Goal: Information Seeking & Learning: Learn about a topic

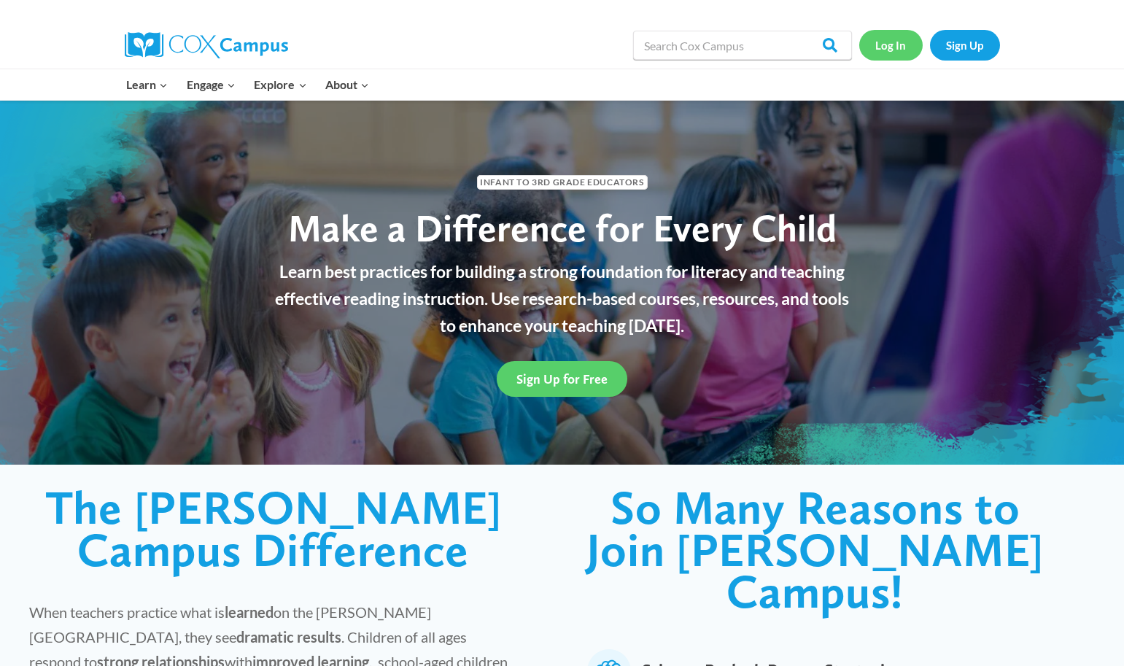
click at [895, 45] on link "Log In" at bounding box center [890, 45] width 63 height 30
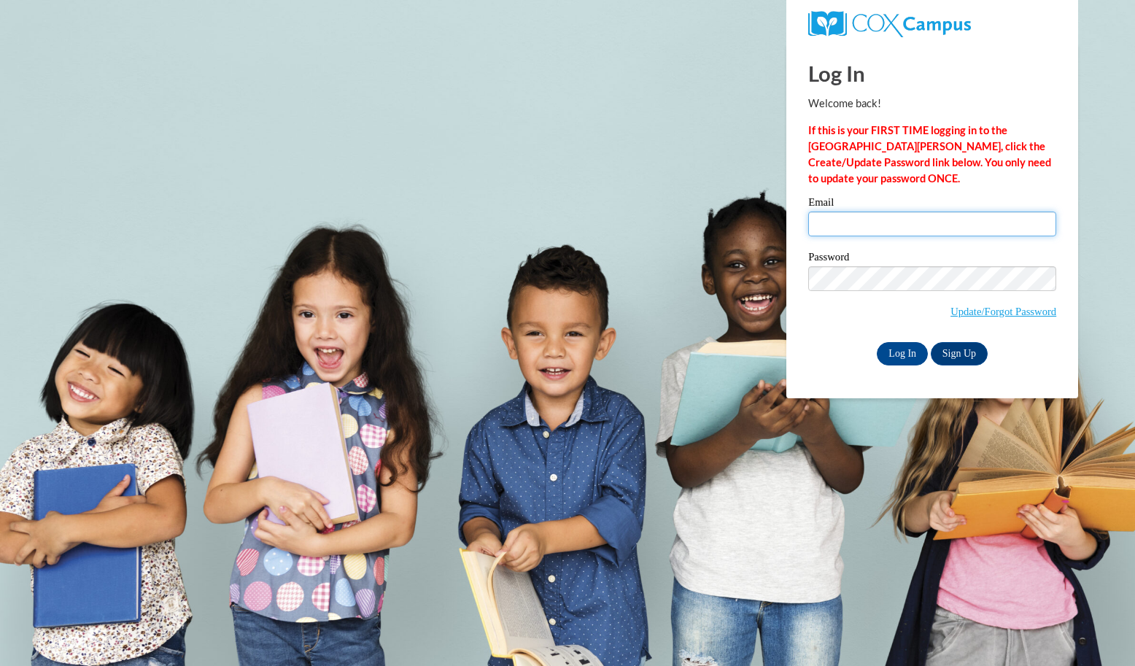
click at [845, 225] on input "Email" at bounding box center [932, 223] width 248 height 25
type input "abaker411@ivytech.edu"
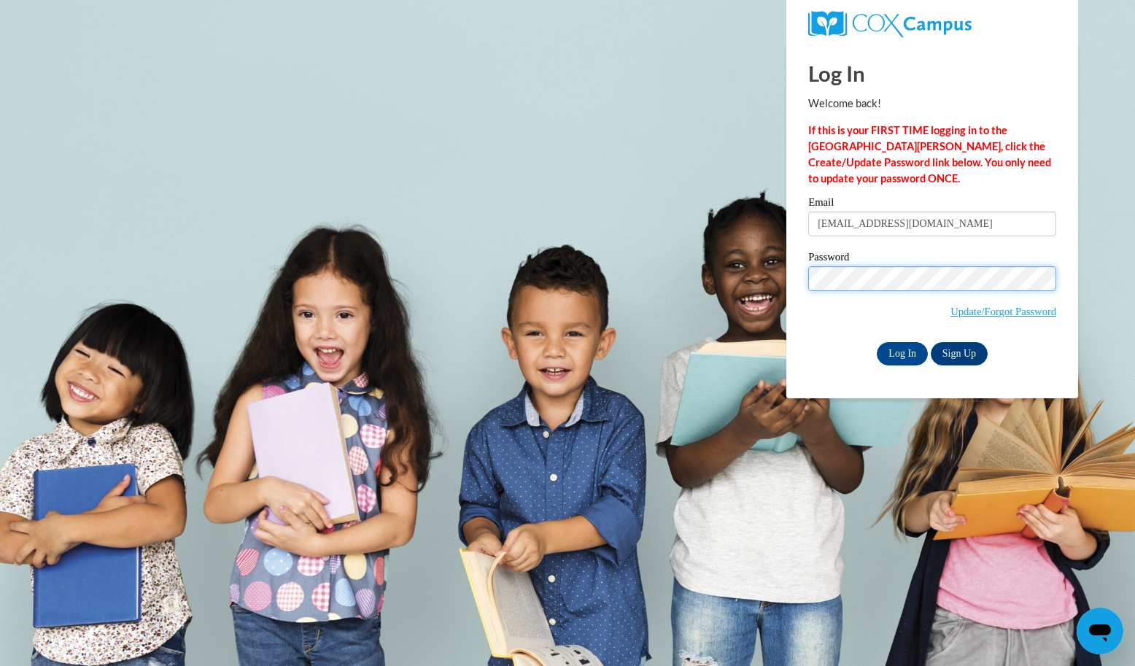
click at [901, 351] on input "Log In" at bounding box center [902, 353] width 51 height 23
click at [895, 349] on input "Log In" at bounding box center [902, 353] width 51 height 23
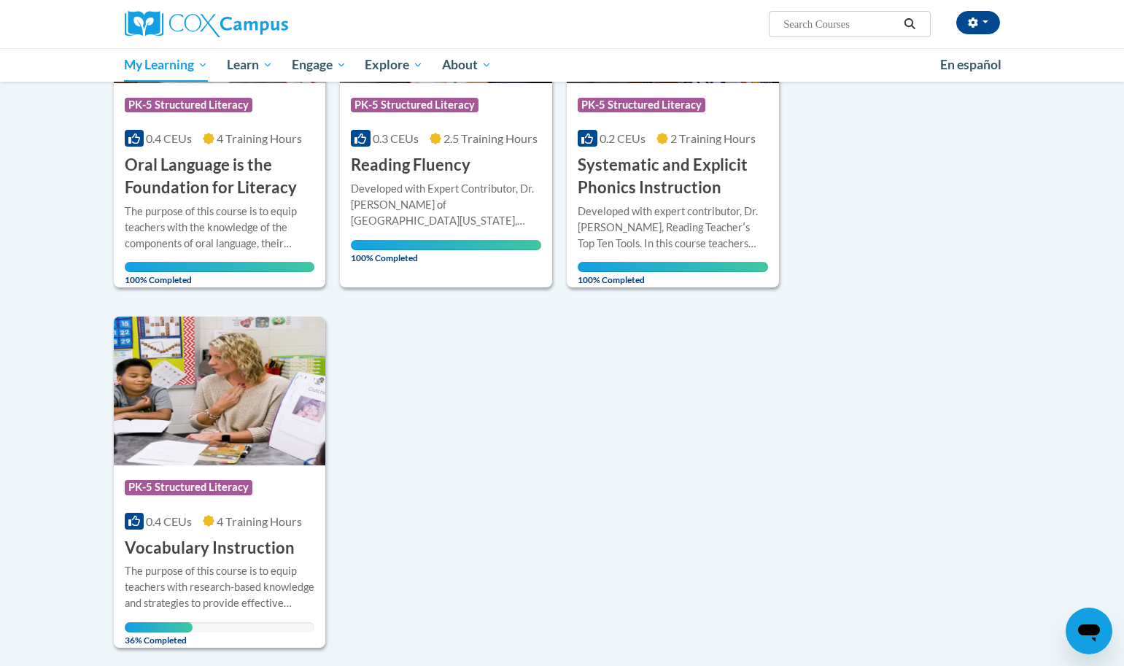
scroll to position [741, 0]
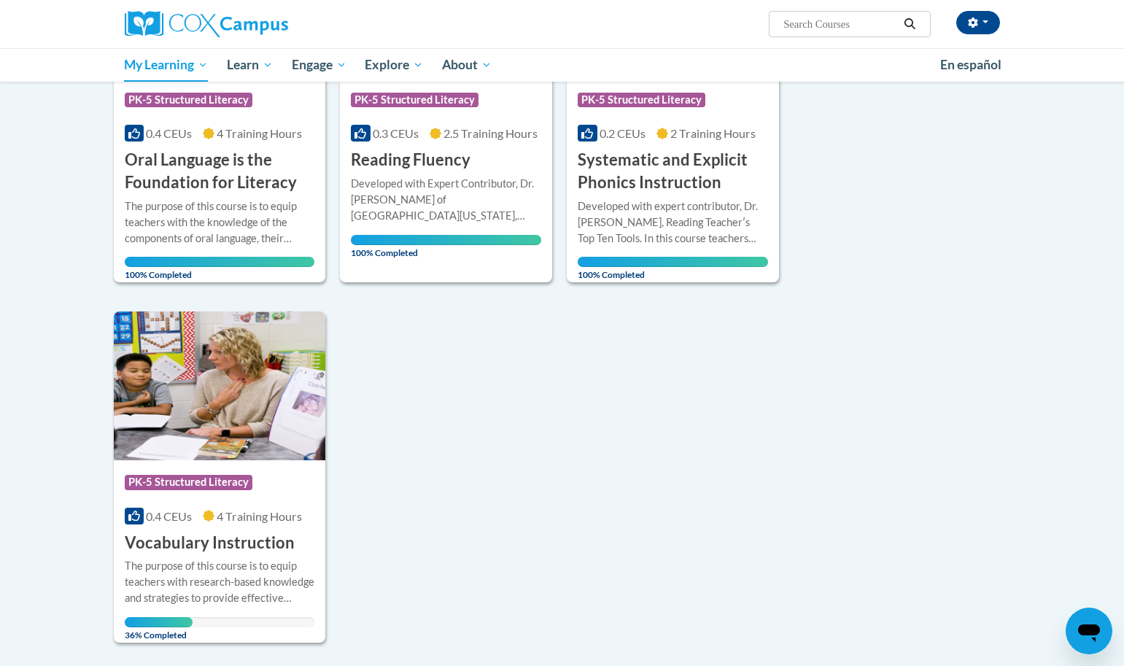
click at [202, 536] on h3 "Vocabulary Instruction" at bounding box center [210, 543] width 170 height 23
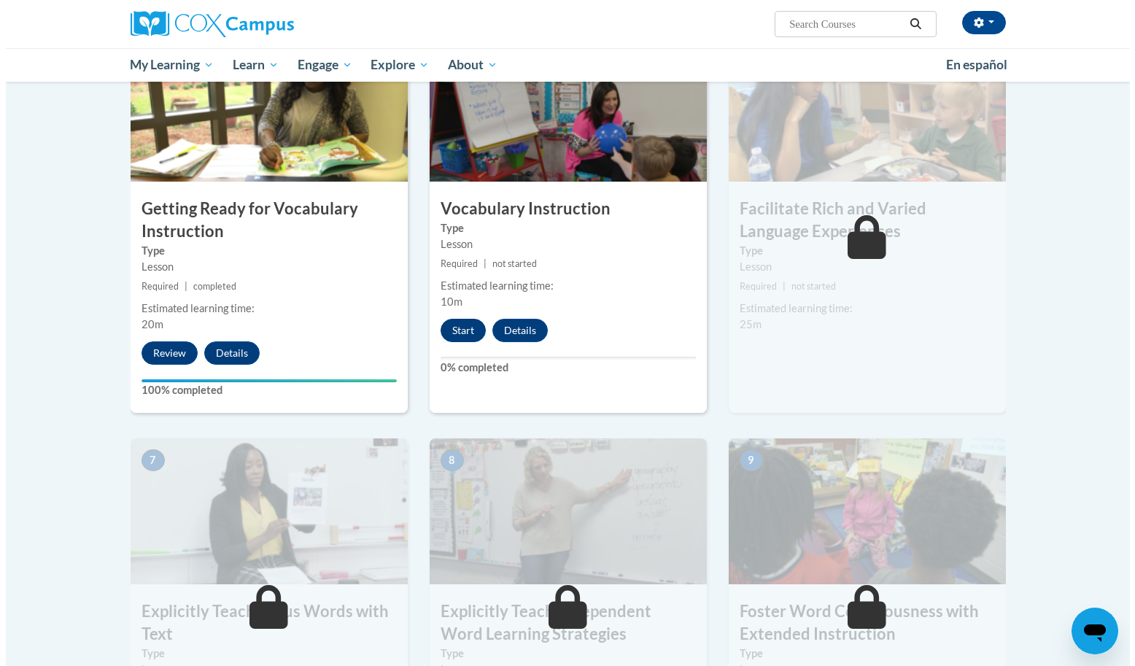
scroll to position [774, 0]
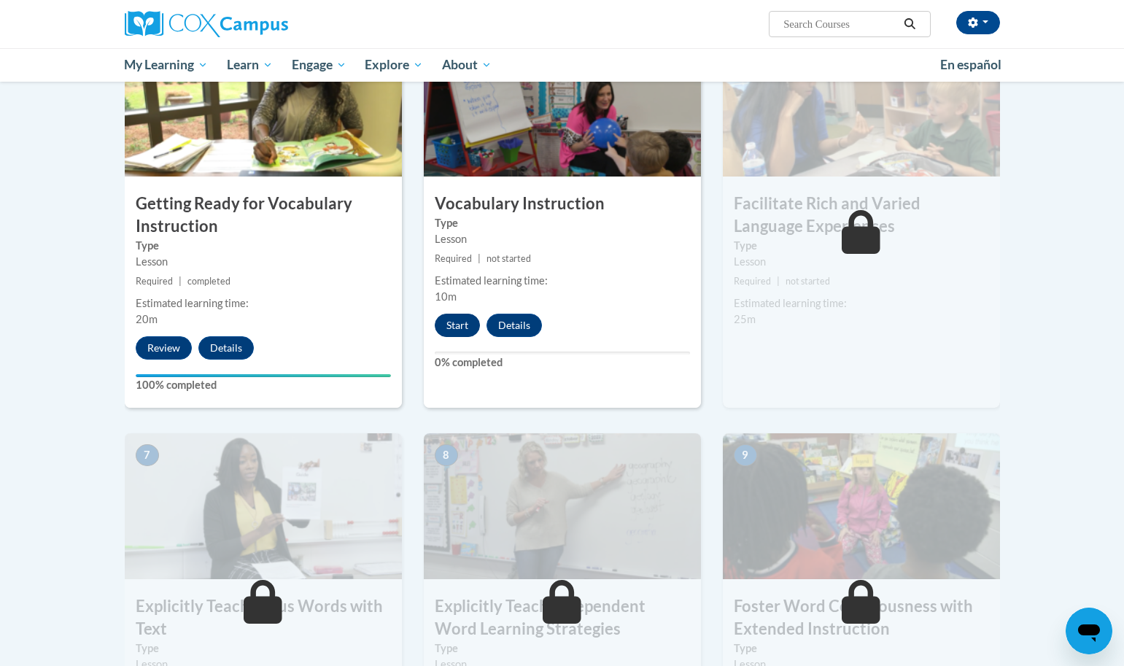
click at [466, 330] on button "Start" at bounding box center [457, 325] width 45 height 23
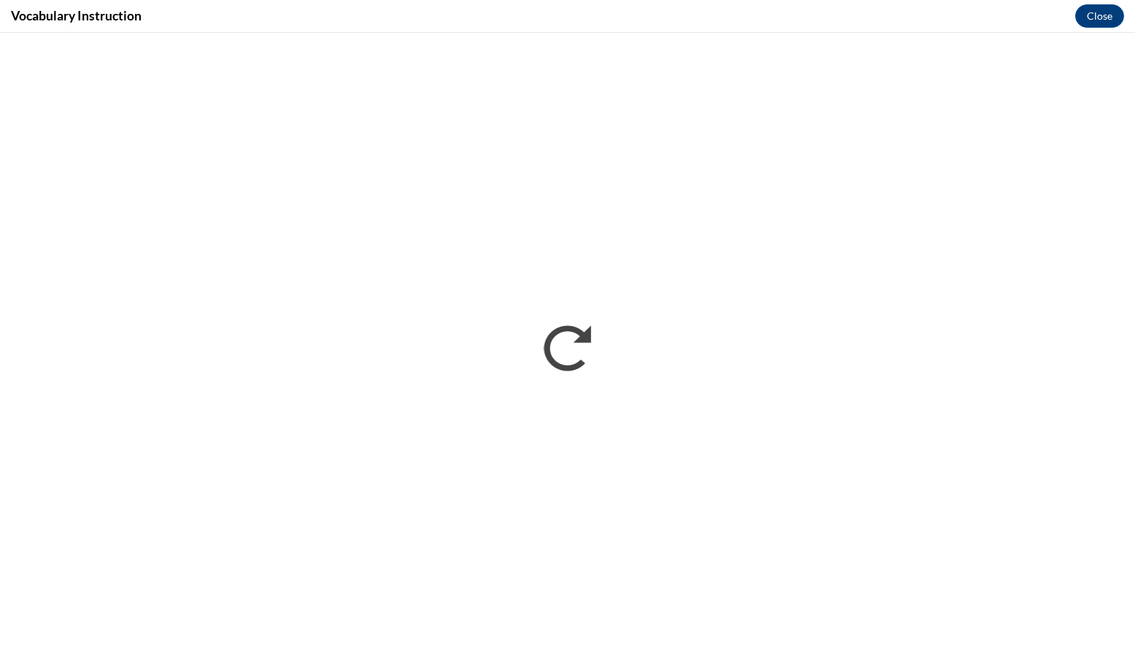
scroll to position [0, 0]
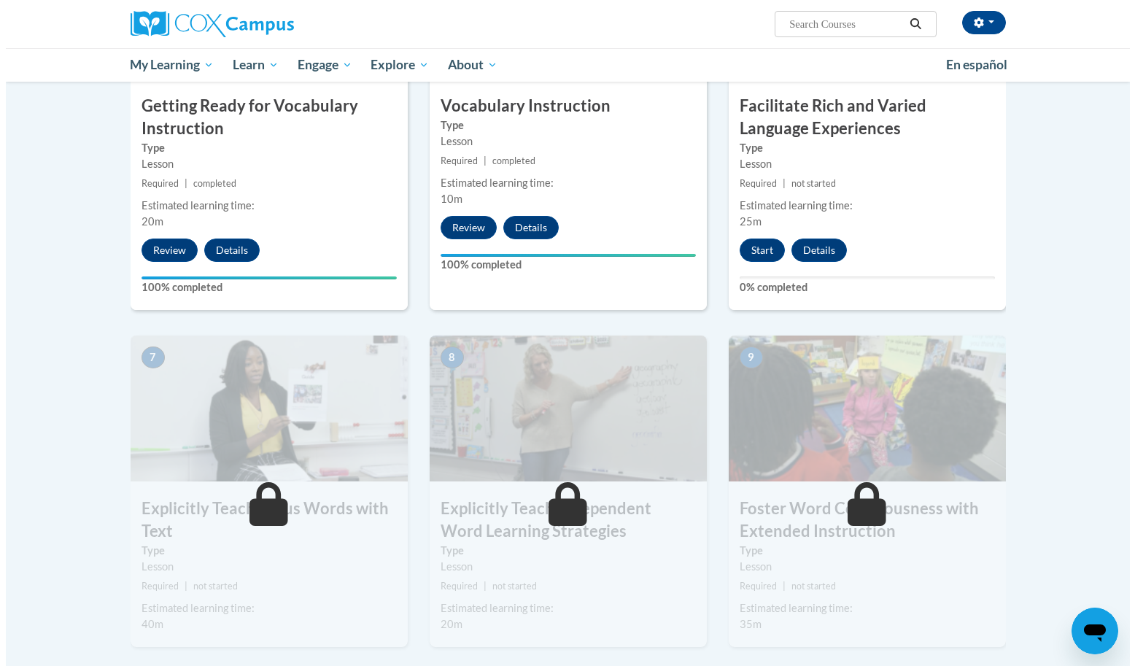
scroll to position [775, 0]
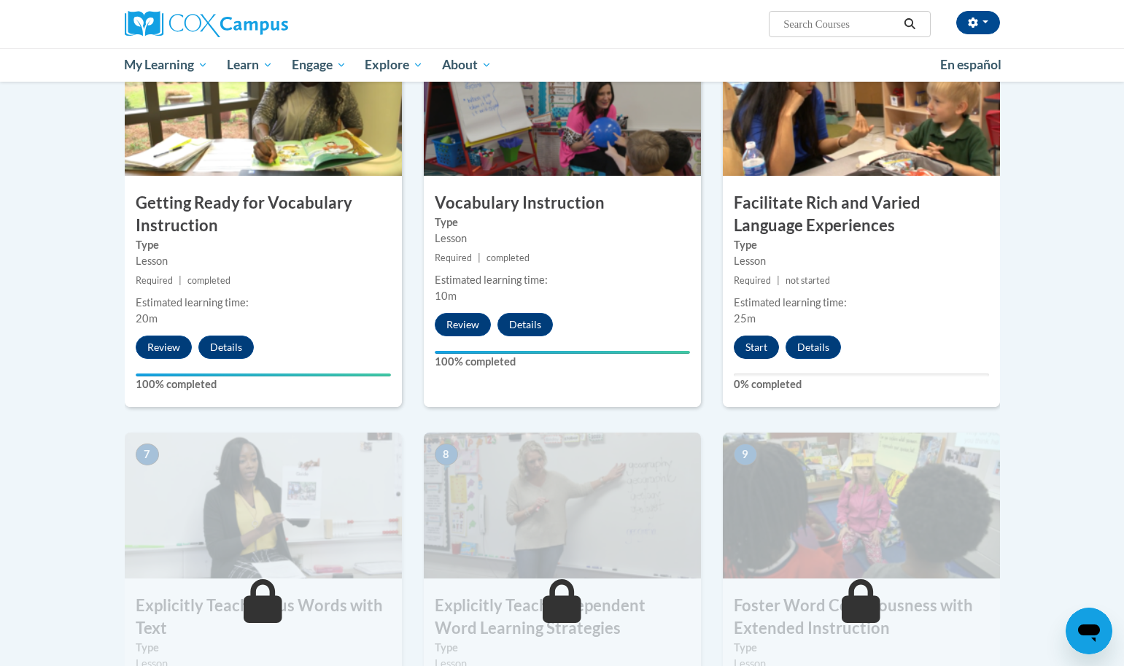
click at [764, 341] on button "Start" at bounding box center [756, 346] width 45 height 23
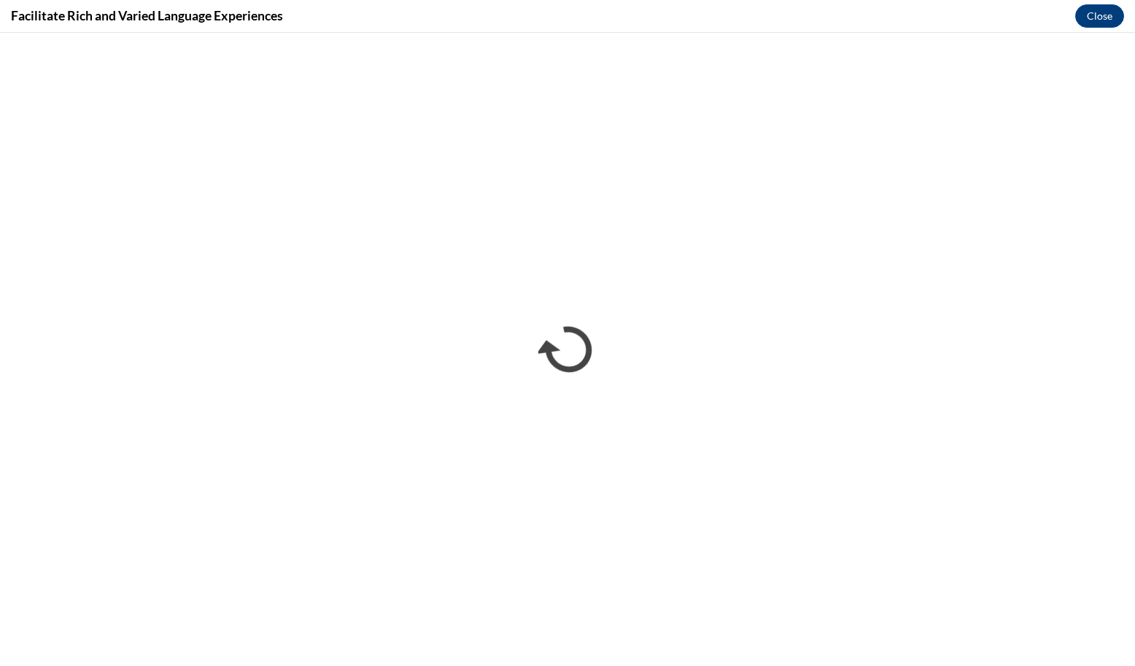
scroll to position [0, 0]
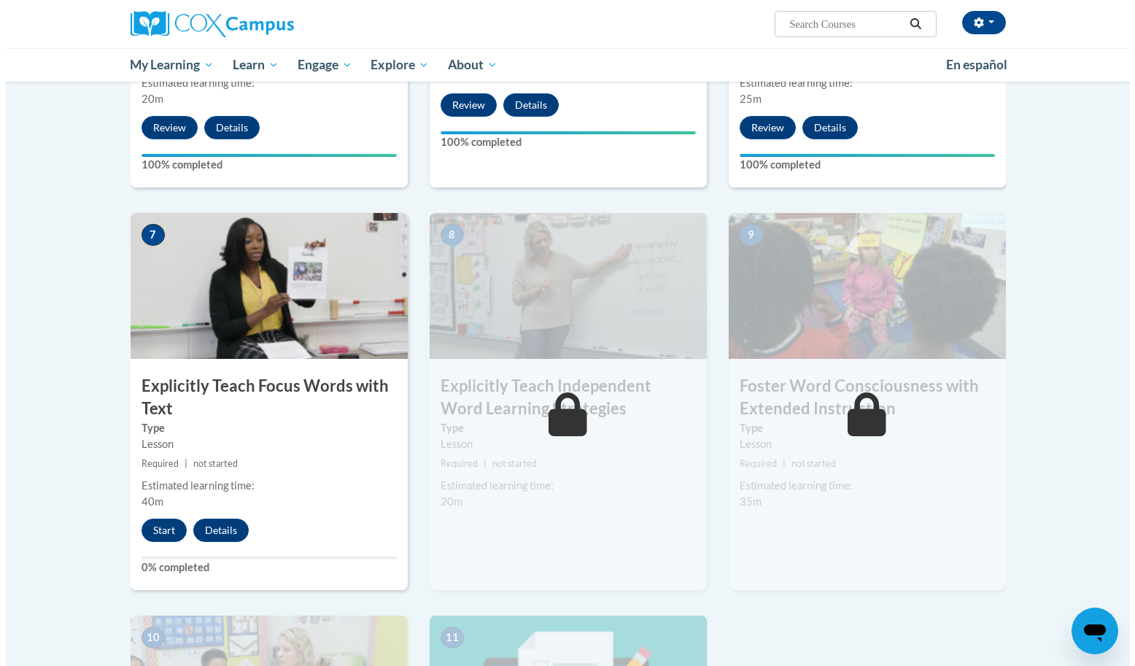
scroll to position [991, 0]
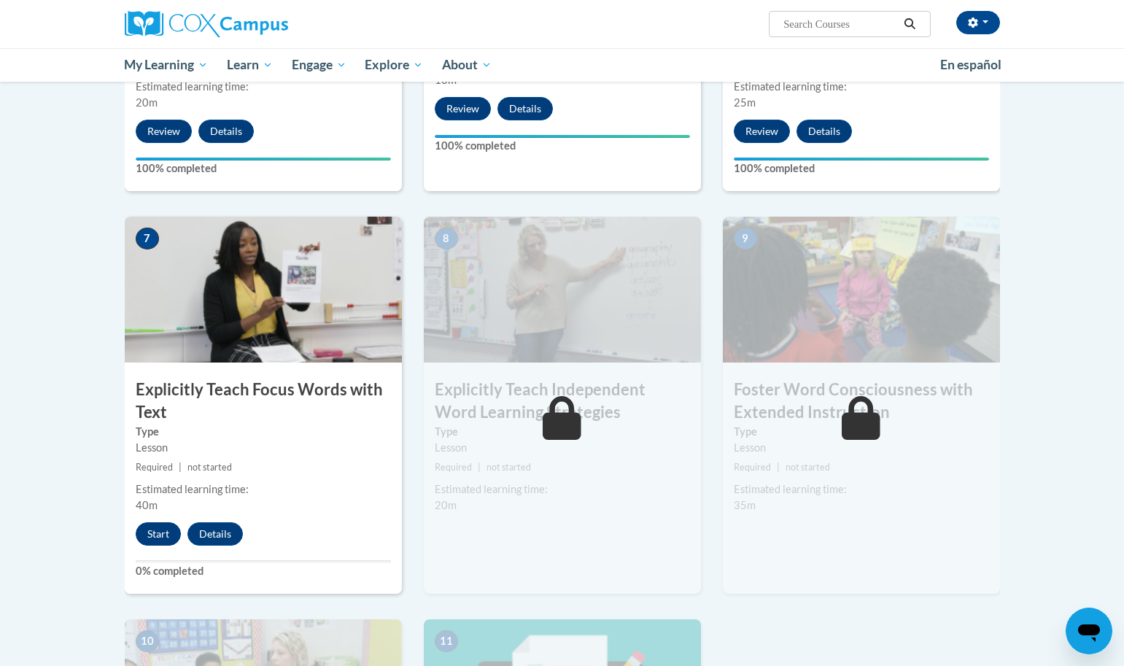
click at [159, 531] on button "Start" at bounding box center [158, 533] width 45 height 23
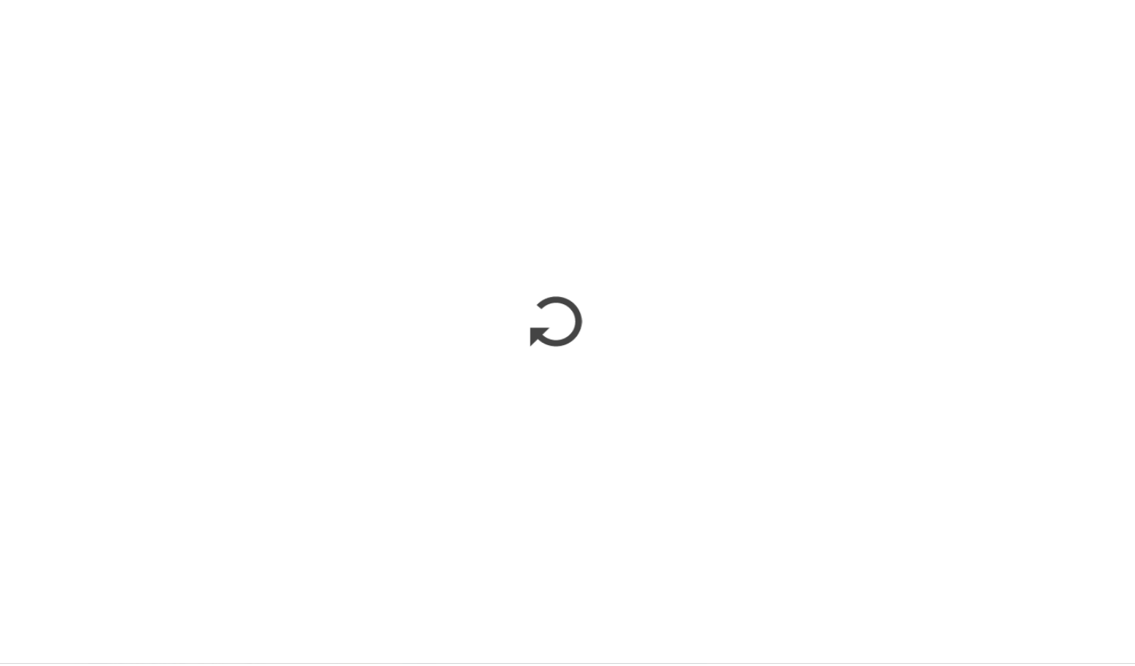
scroll to position [997, 0]
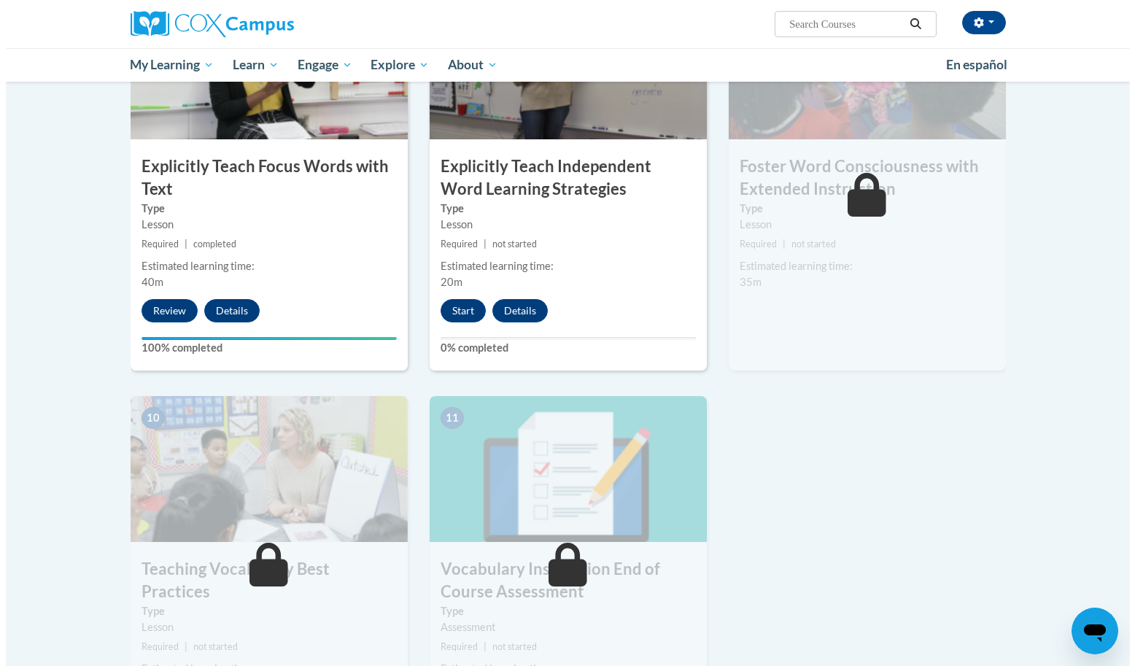
scroll to position [1235, 0]
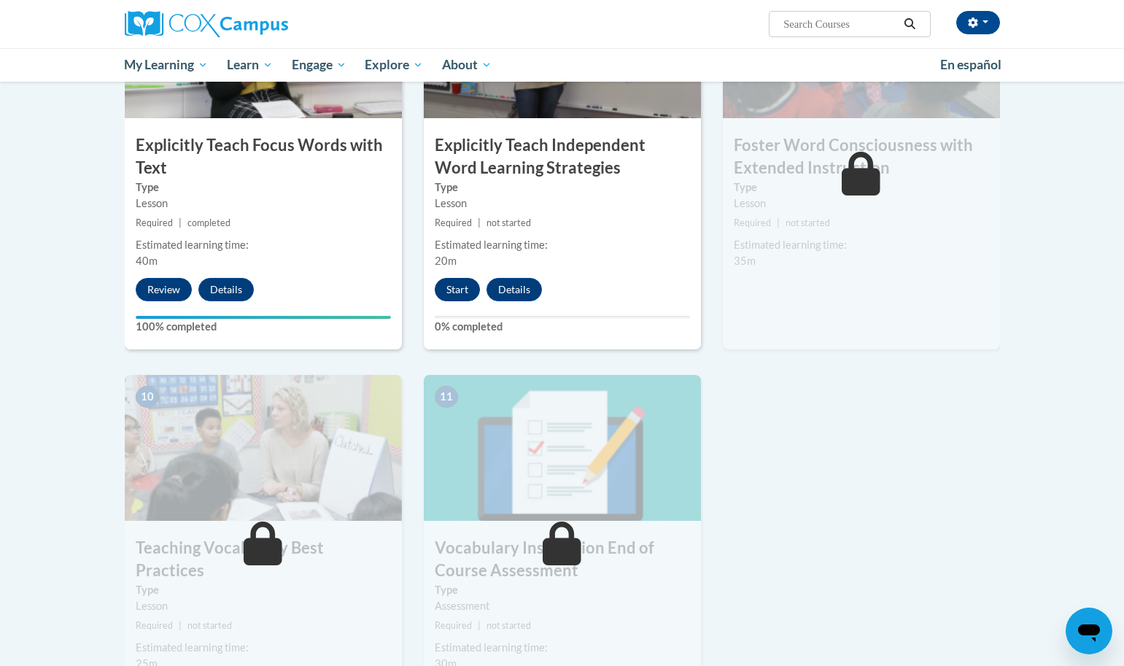
click at [462, 292] on button "Start" at bounding box center [457, 289] width 45 height 23
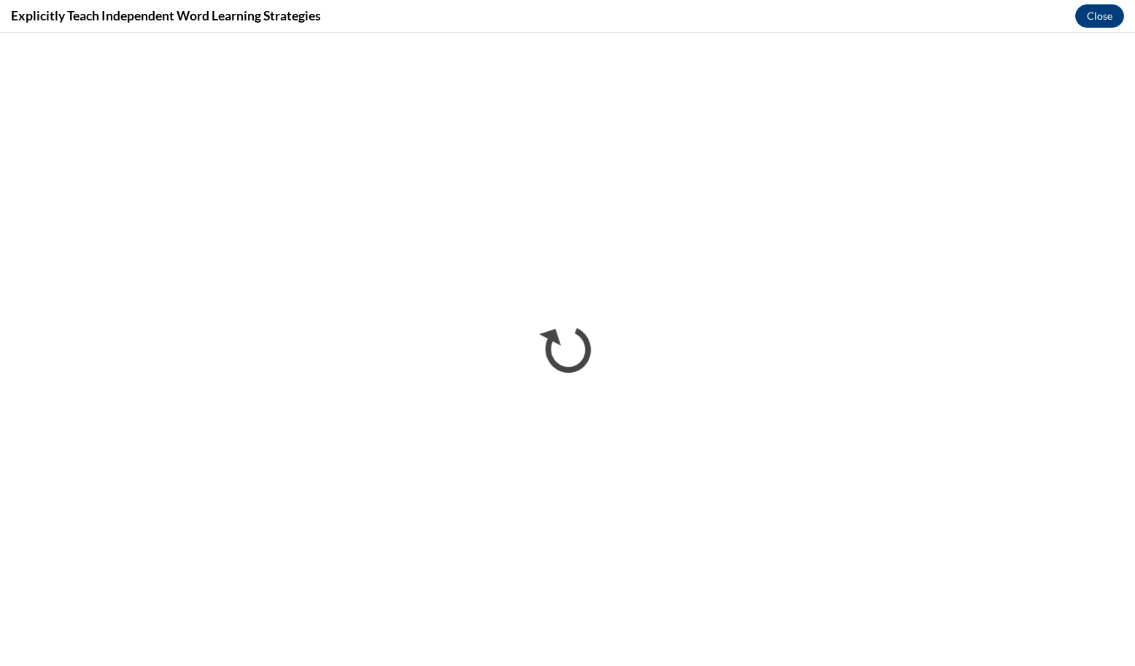
scroll to position [0, 0]
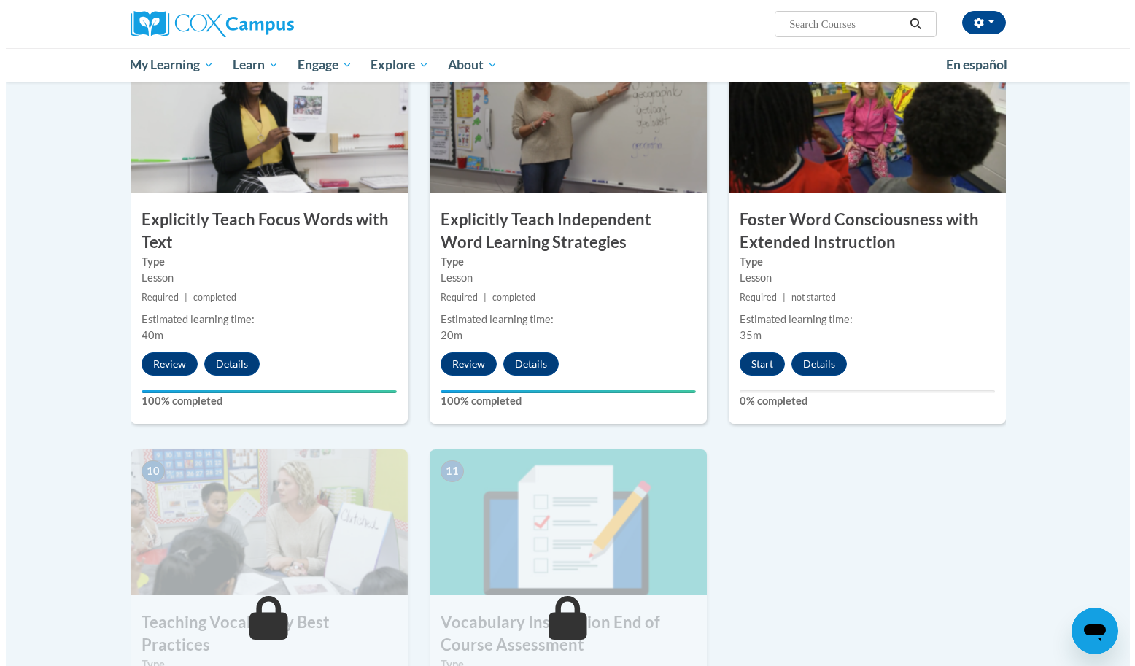
scroll to position [1177, 0]
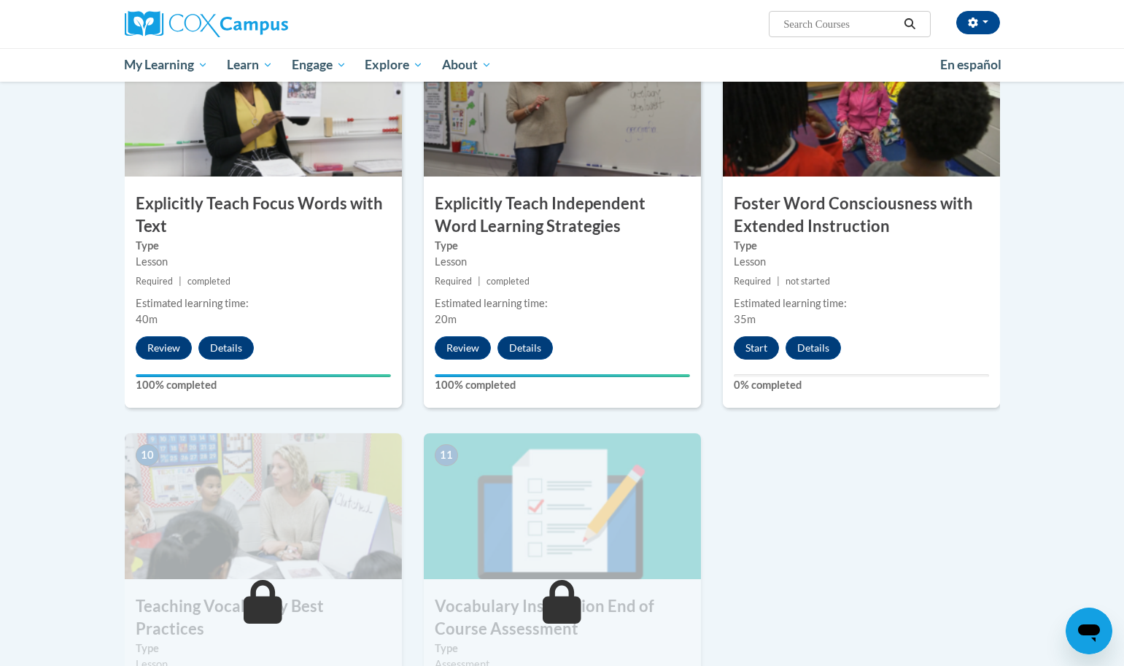
click at [759, 351] on button "Start" at bounding box center [756, 347] width 45 height 23
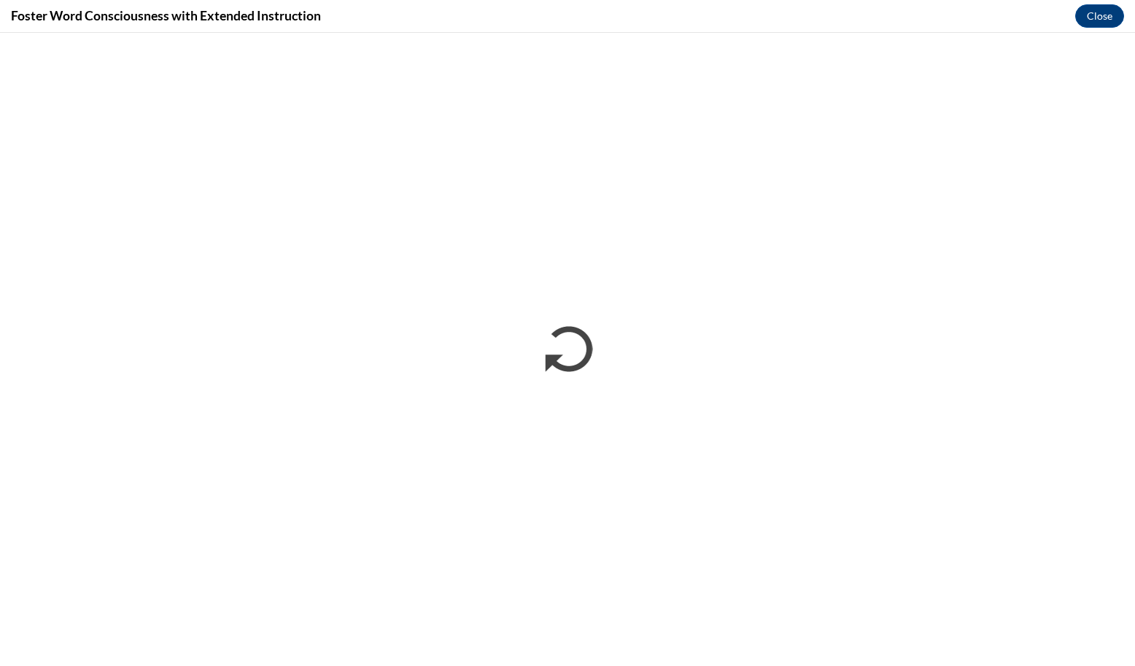
scroll to position [0, 0]
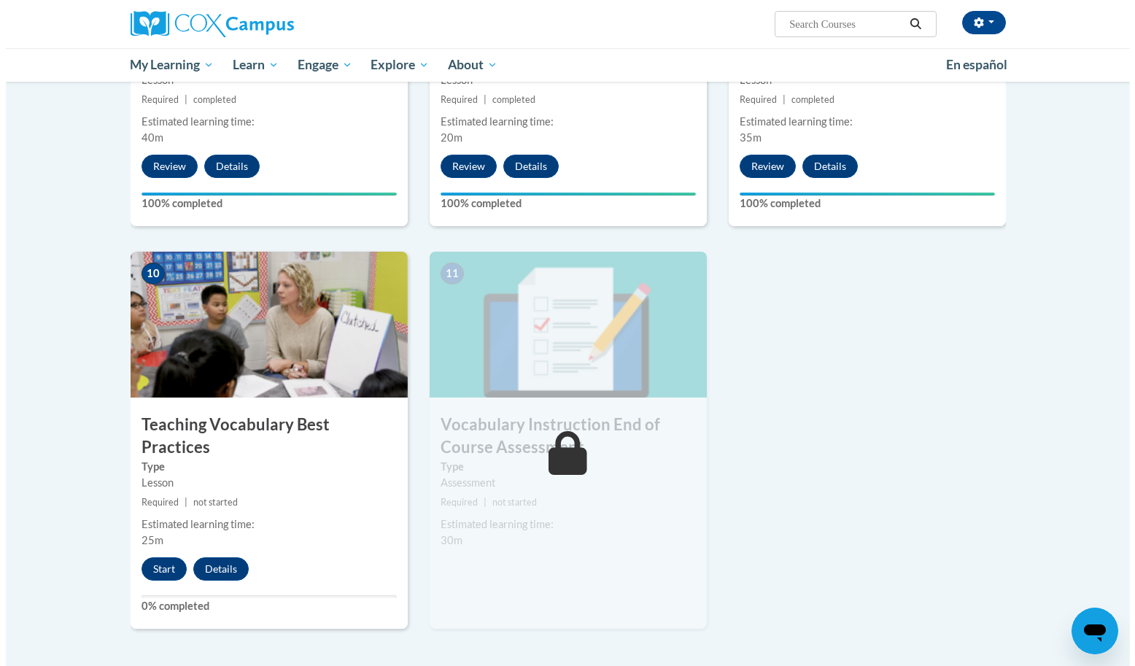
scroll to position [1375, 0]
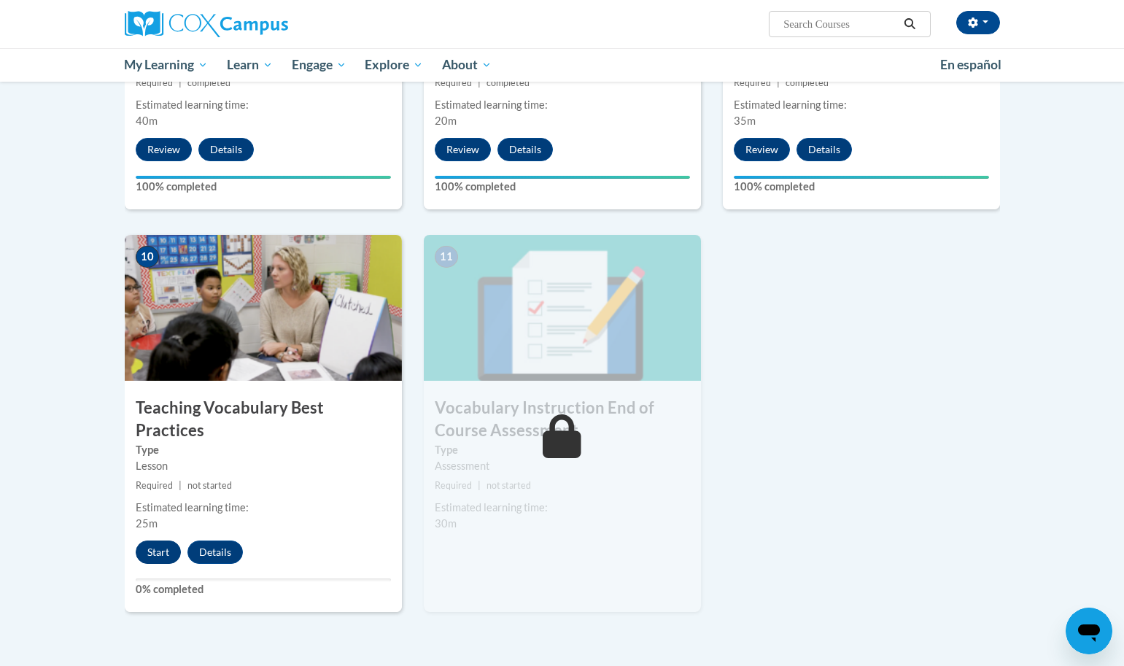
click at [161, 540] on button "Start" at bounding box center [158, 551] width 45 height 23
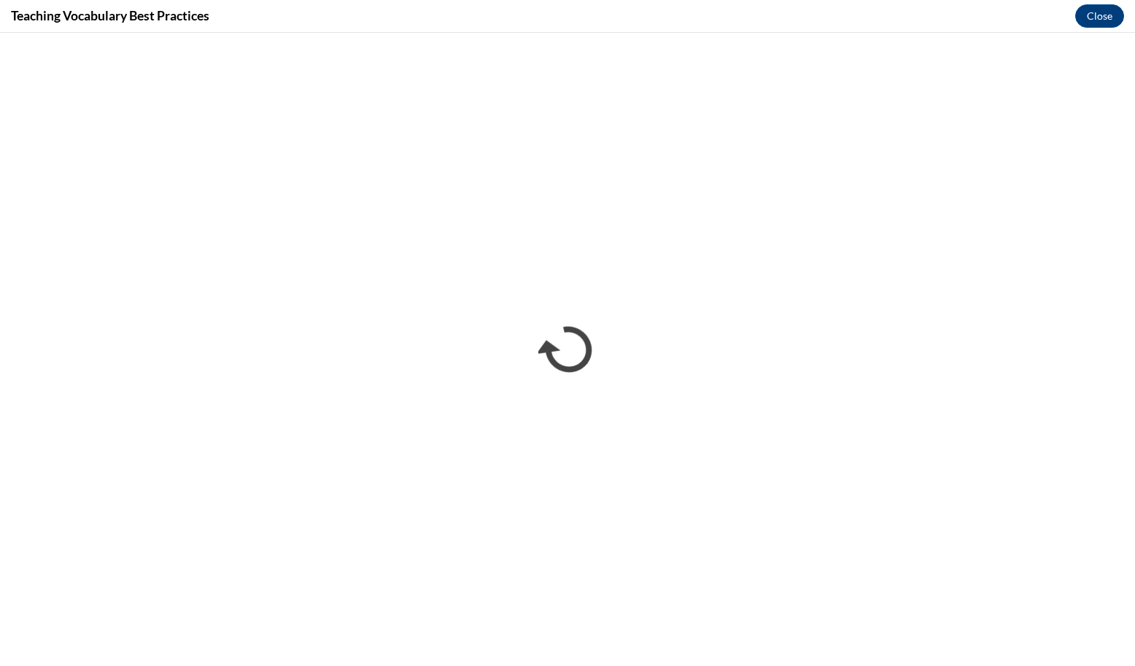
scroll to position [0, 0]
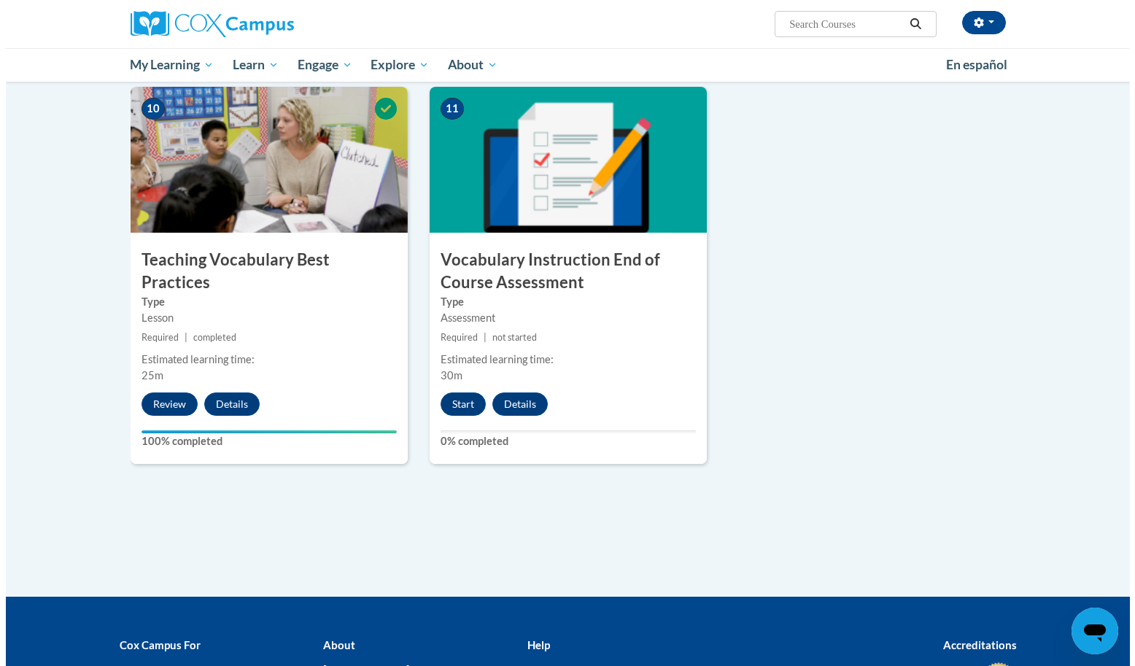
scroll to position [1594, 0]
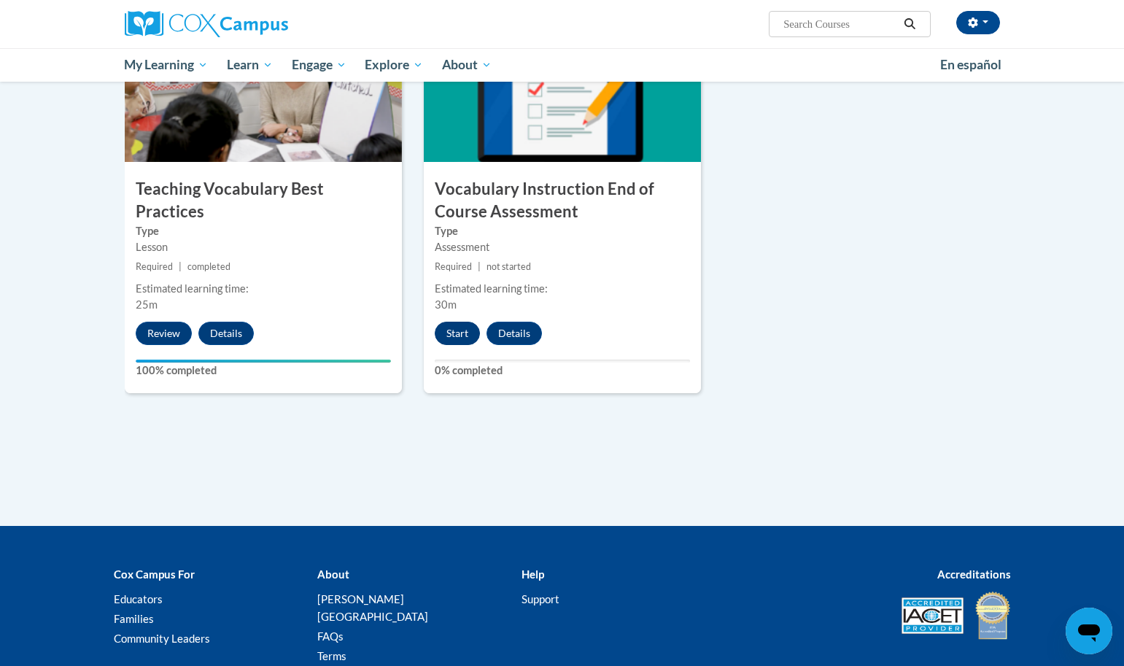
click at [453, 333] on button "Start" at bounding box center [457, 333] width 45 height 23
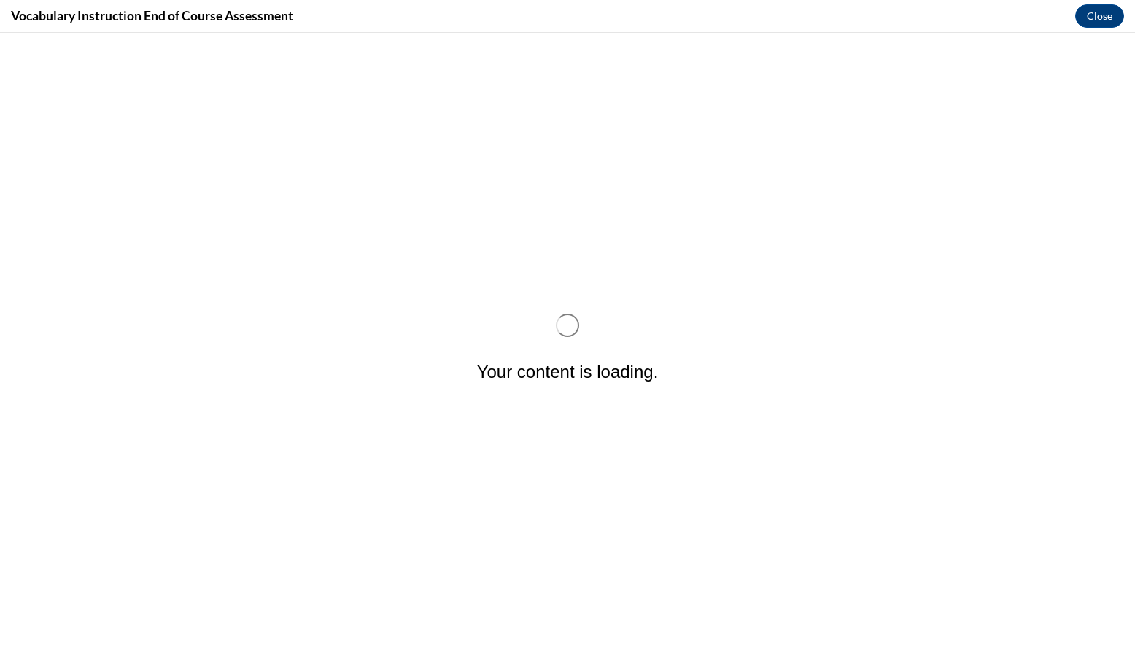
scroll to position [0, 0]
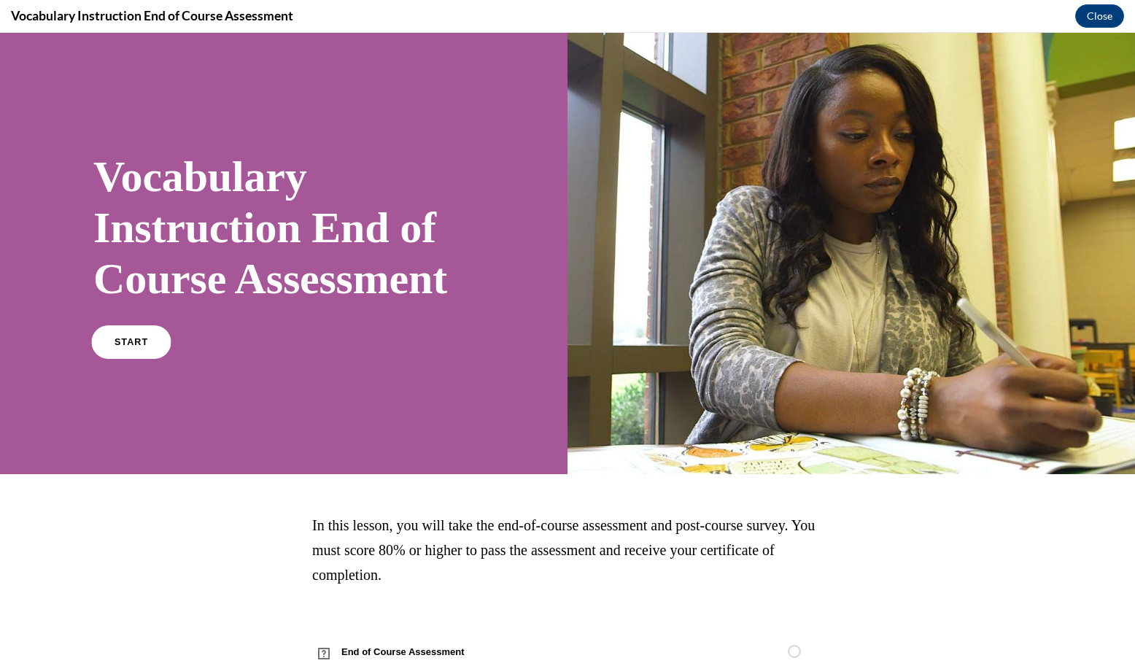
click at [133, 348] on span "START" at bounding box center [131, 342] width 34 height 11
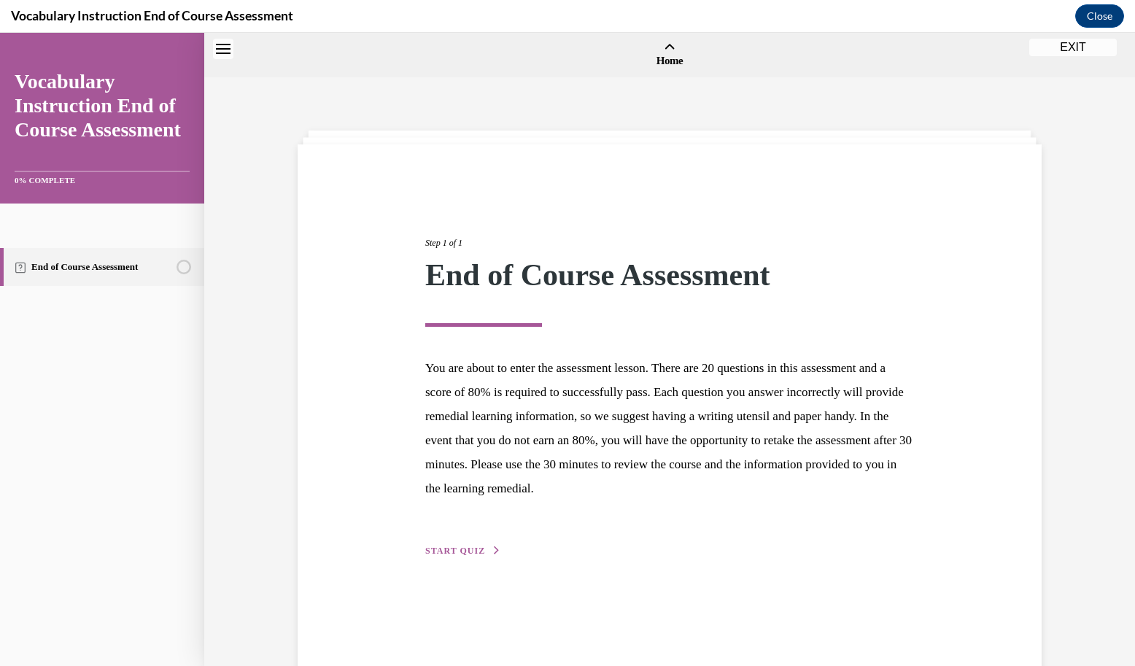
scroll to position [45, 0]
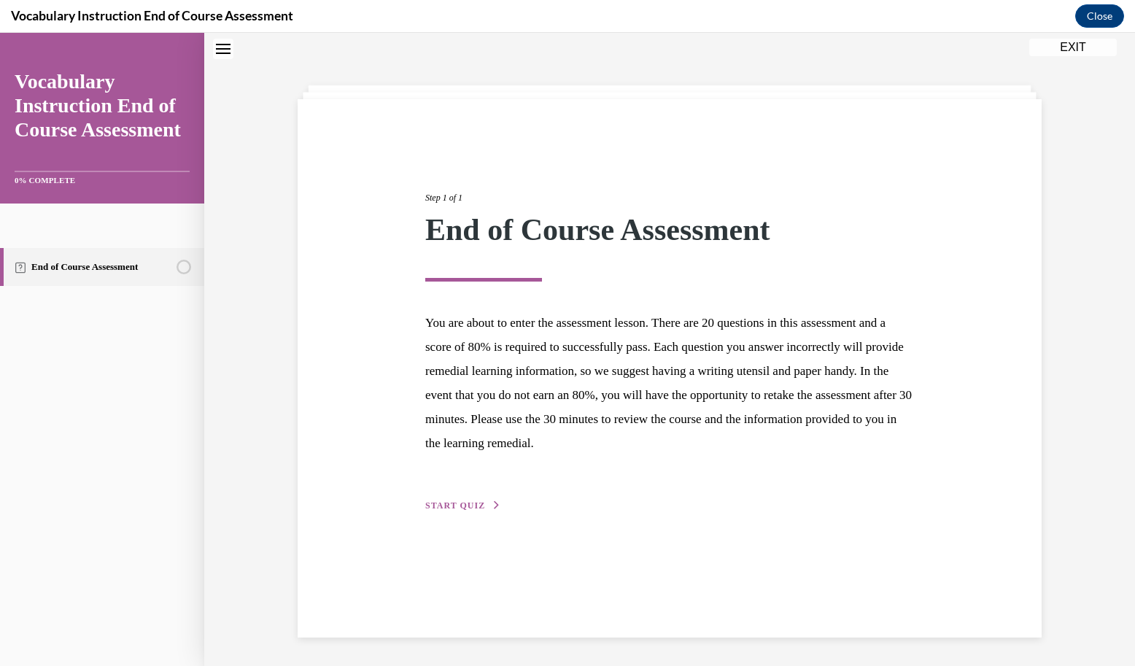
click at [446, 505] on span "START QUIZ" at bounding box center [455, 505] width 60 height 10
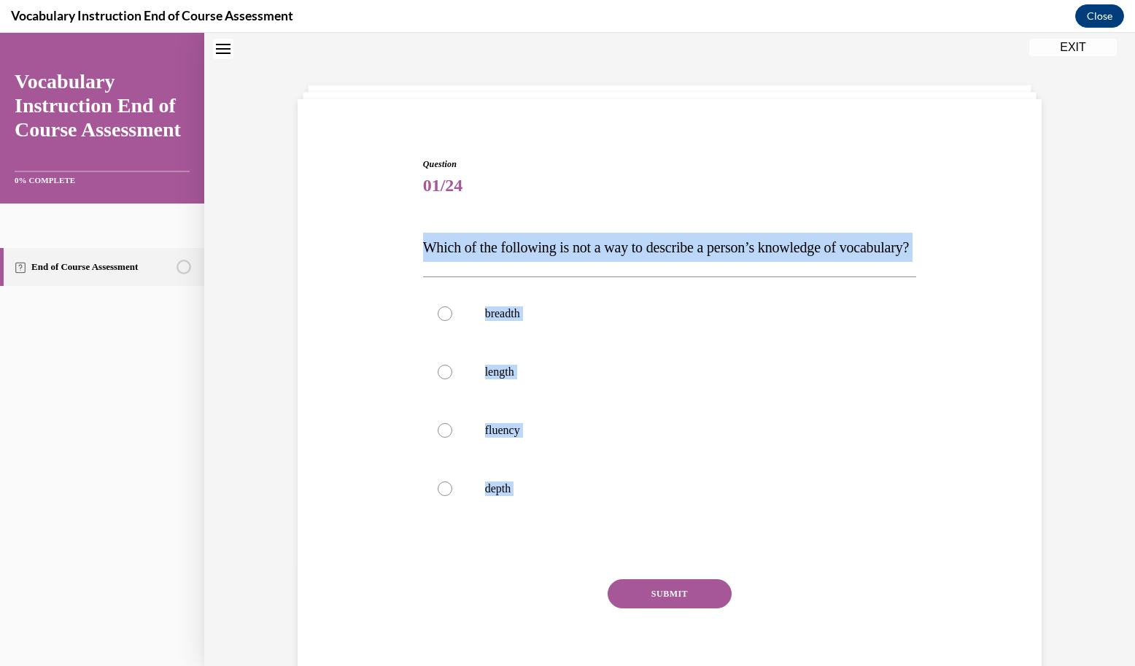
drag, startPoint x: 413, startPoint y: 238, endPoint x: 553, endPoint y: 602, distance: 389.9
click at [553, 602] on div "Question 01/24 Which of the following is not a way to describe a person’s knowl…" at bounding box center [669, 417] width 501 height 563
copy div "Which of the following is not a way to describe a person’s knowledge of vocabul…"
click at [499, 401] on label "length" at bounding box center [670, 372] width 494 height 58
click at [452, 379] on input "length" at bounding box center [445, 372] width 15 height 15
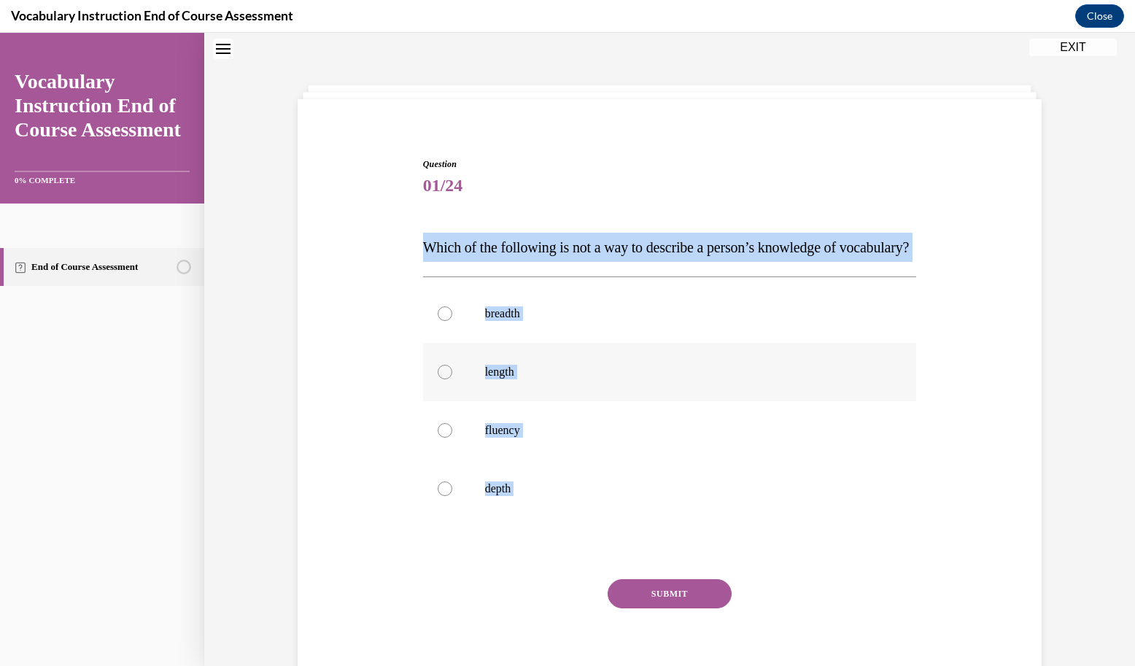
radio input "true"
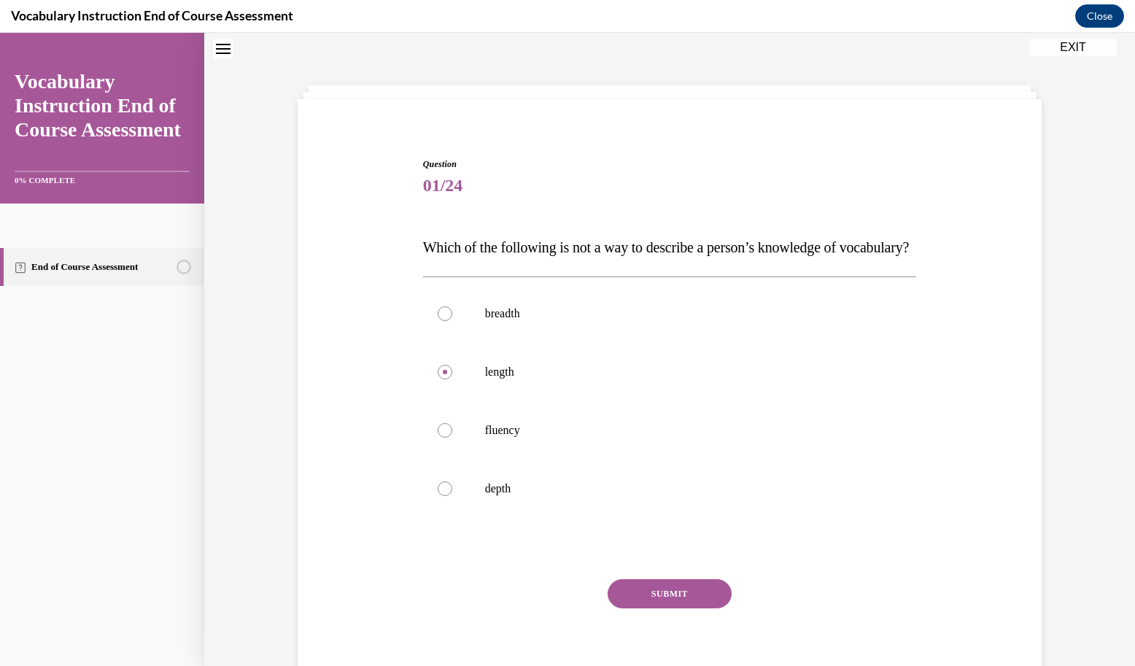
click at [676, 608] on button "SUBMIT" at bounding box center [669, 593] width 124 height 29
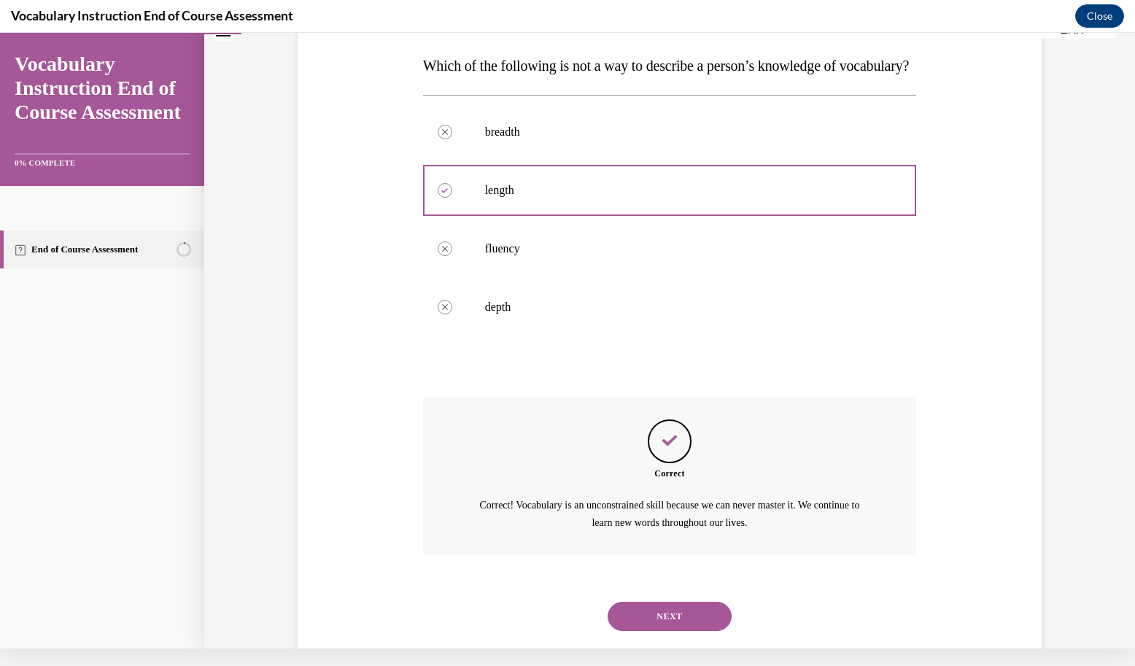
scroll to position [253, 0]
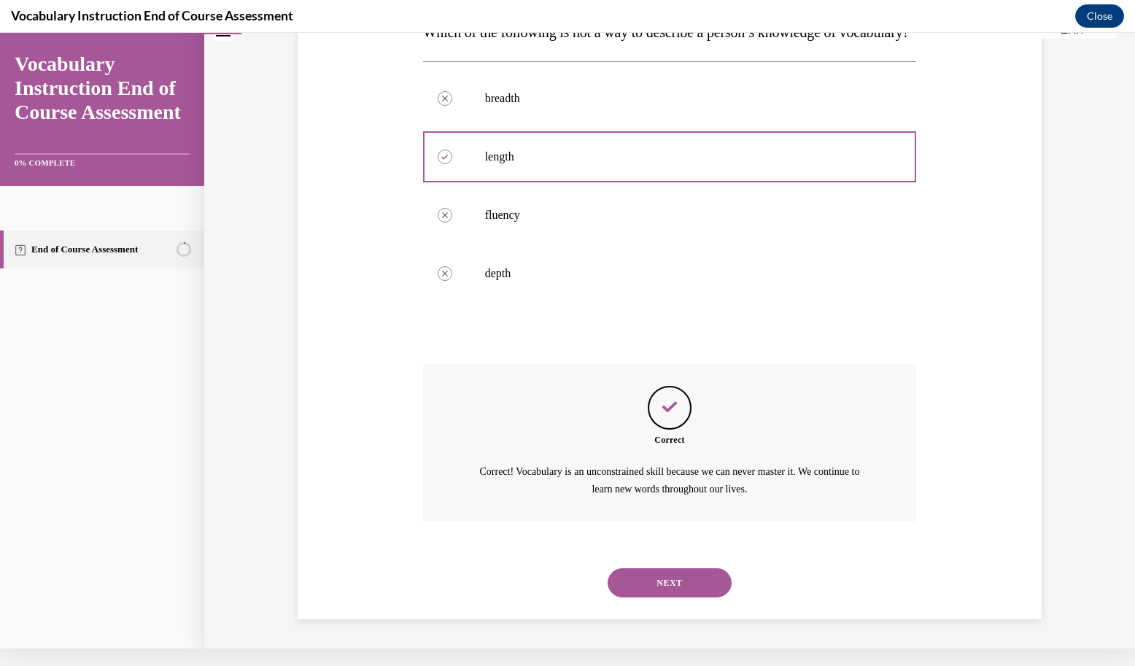
click at [657, 582] on button "NEXT" at bounding box center [669, 582] width 124 height 29
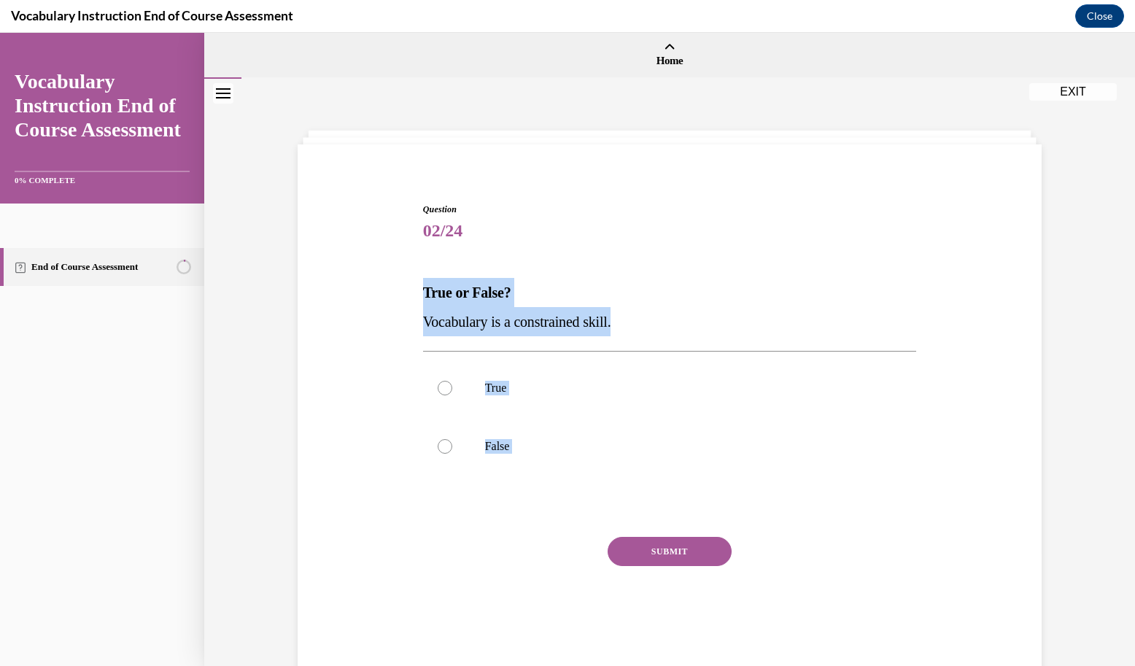
drag, startPoint x: 398, startPoint y: 277, endPoint x: 565, endPoint y: 520, distance: 294.7
click at [565, 520] on div "Question 02/24 True or False? Vocabulary is a constrained skill. True False Inc…" at bounding box center [669, 407] width 751 height 497
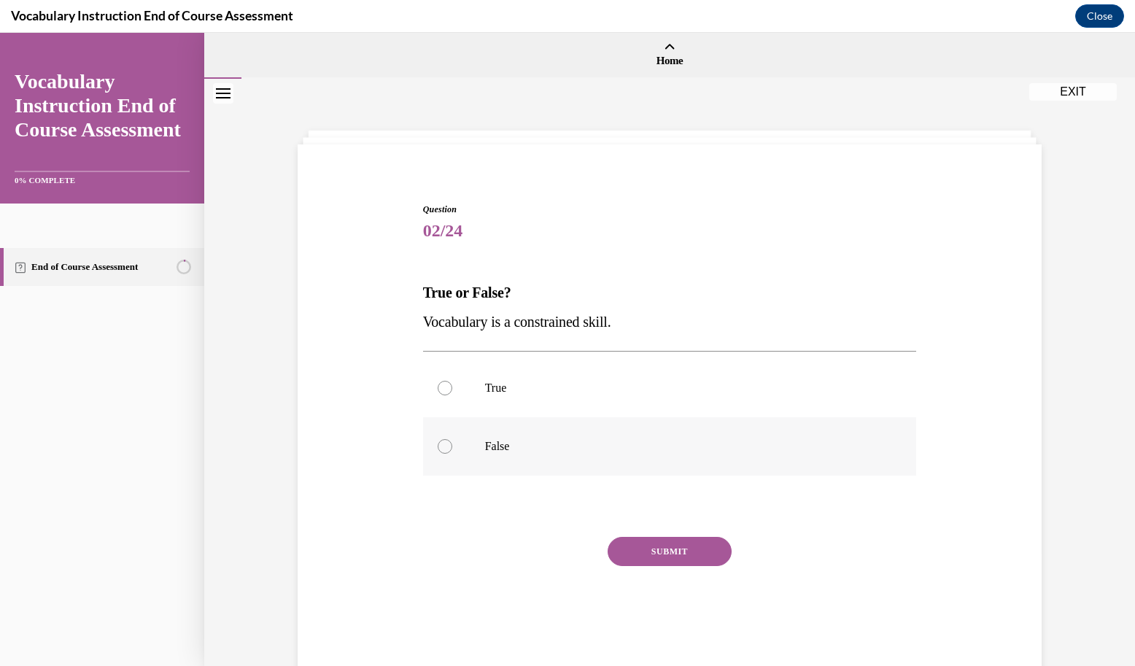
click at [483, 456] on label "False" at bounding box center [670, 446] width 494 height 58
click at [452, 454] on input "False" at bounding box center [445, 446] width 15 height 15
radio input "true"
click at [691, 560] on button "SUBMIT" at bounding box center [669, 551] width 124 height 29
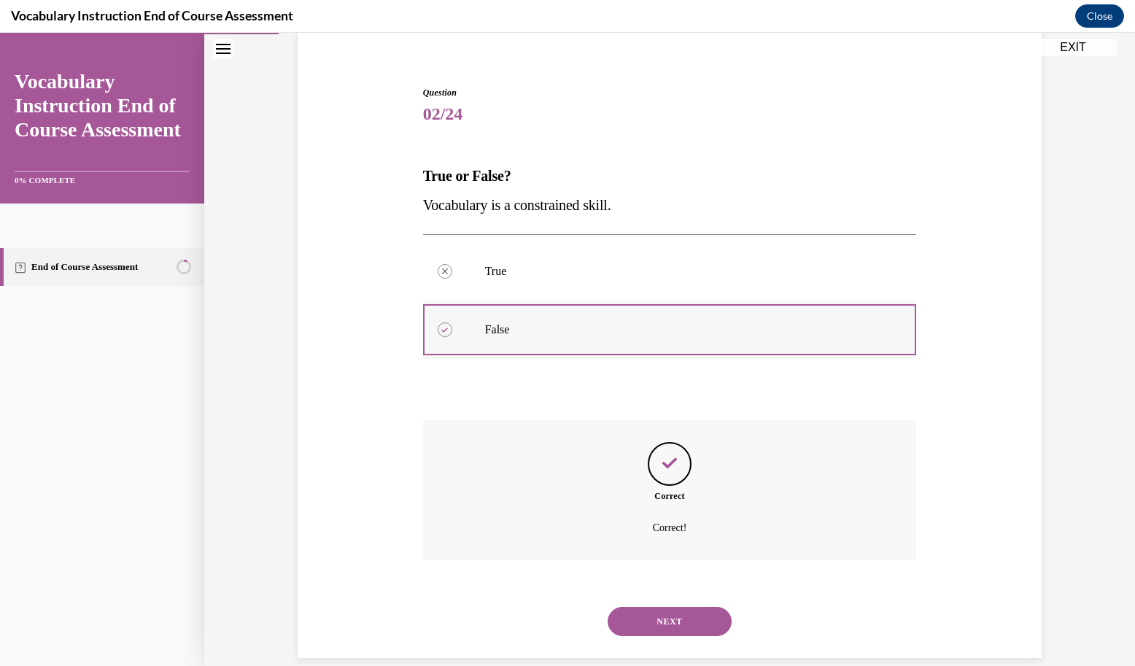
scroll to position [120, 0]
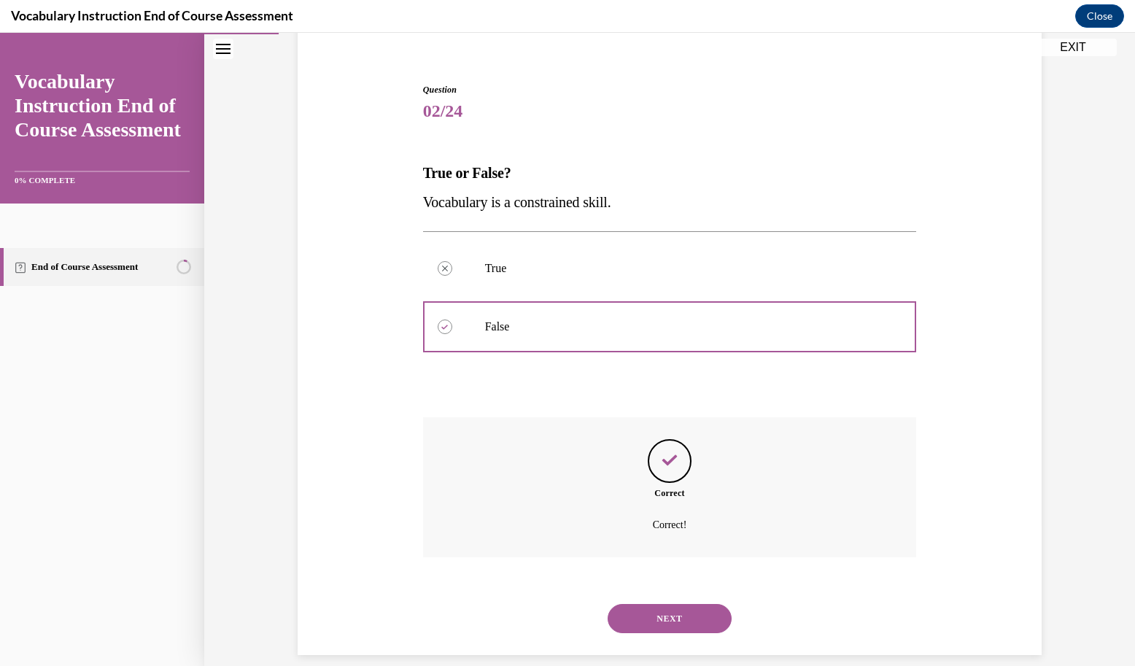
click at [632, 604] on button "NEXT" at bounding box center [669, 618] width 124 height 29
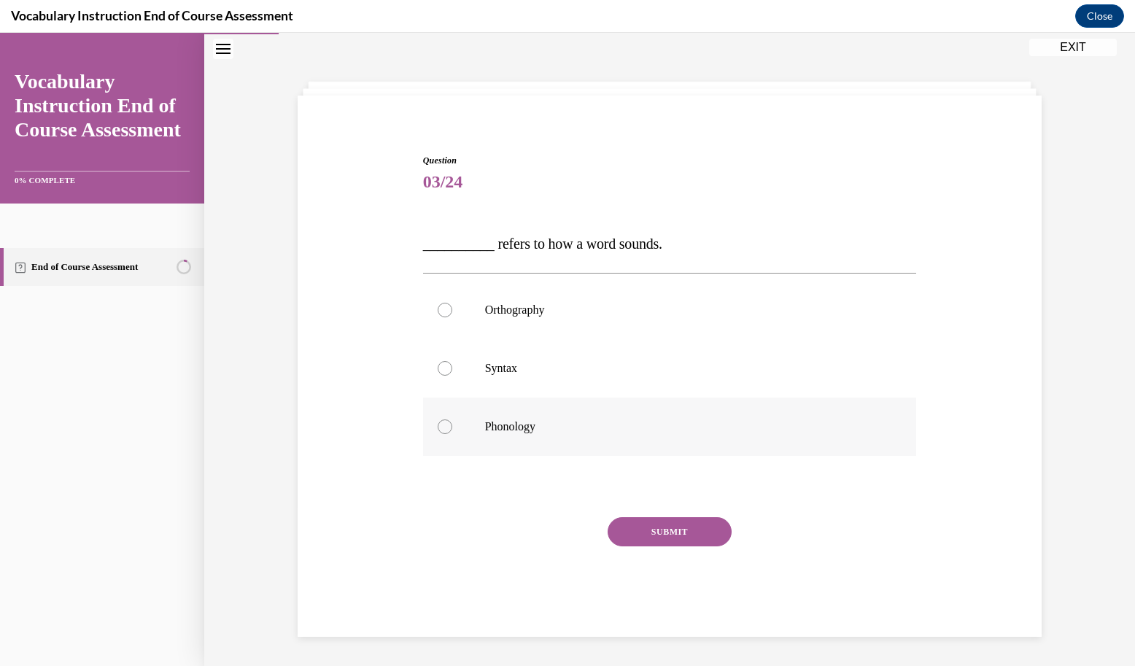
scroll to position [46, 0]
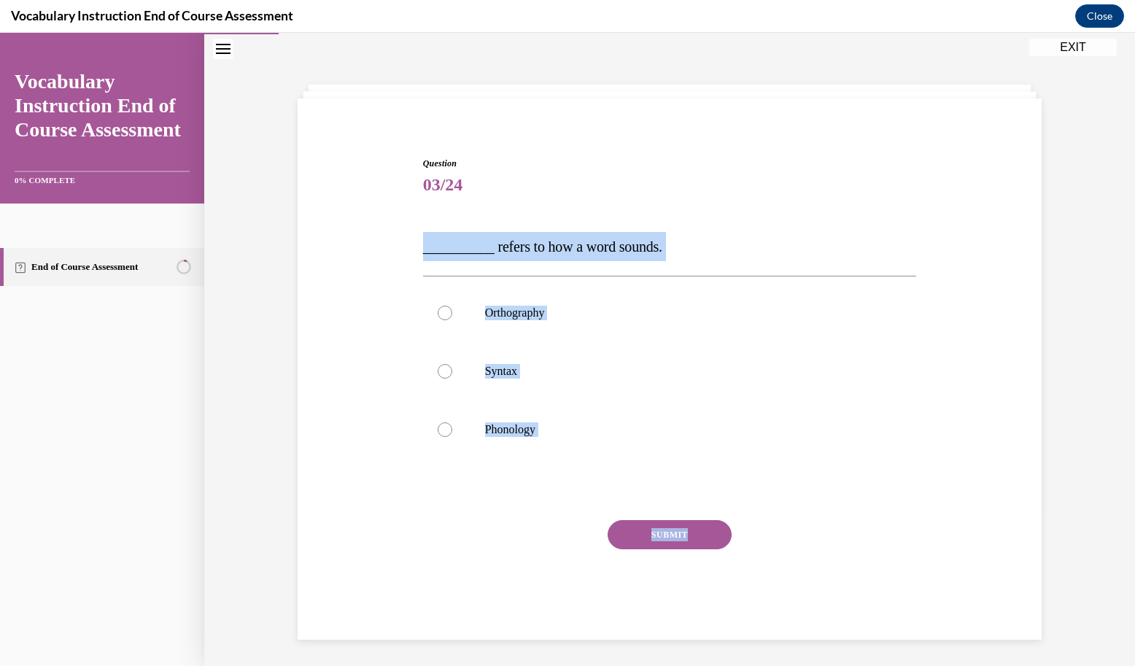
drag, startPoint x: 397, startPoint y: 234, endPoint x: 656, endPoint y: 540, distance: 400.6
click at [656, 540] on div "Question 03/24 __________ refers to how a word sounds. Orthography Syntax Phono…" at bounding box center [669, 376] width 751 height 526
click at [529, 424] on p "Phonology" at bounding box center [682, 429] width 395 height 15
click at [452, 424] on input "Phonology" at bounding box center [445, 429] width 15 height 15
radio input "true"
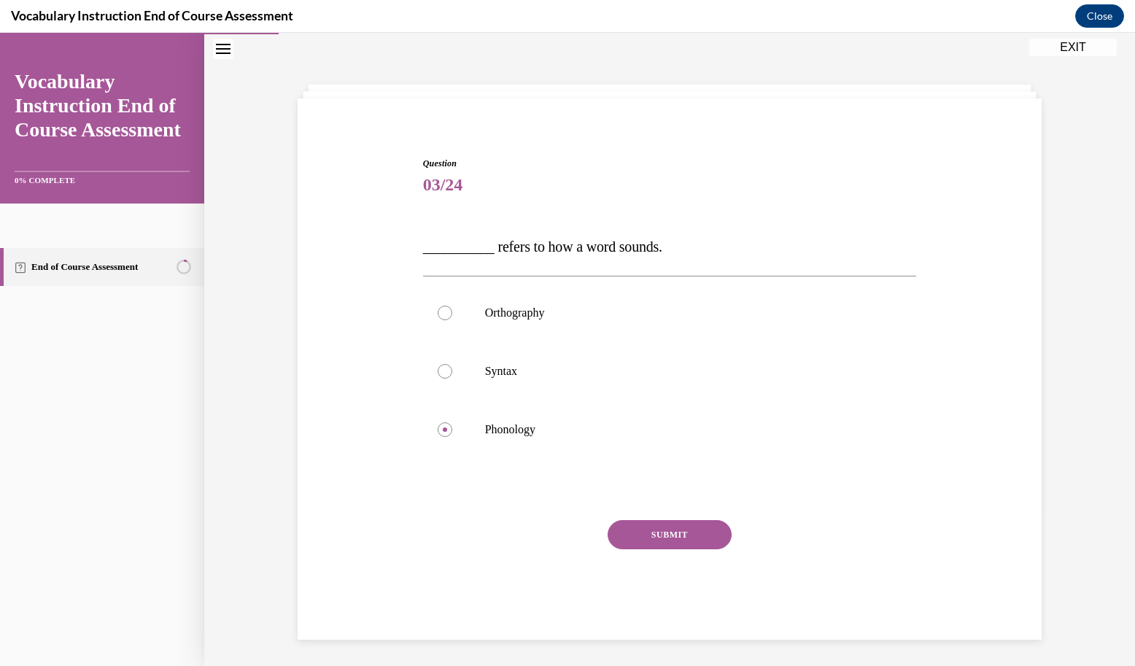
click at [691, 532] on button "SUBMIT" at bounding box center [669, 534] width 124 height 29
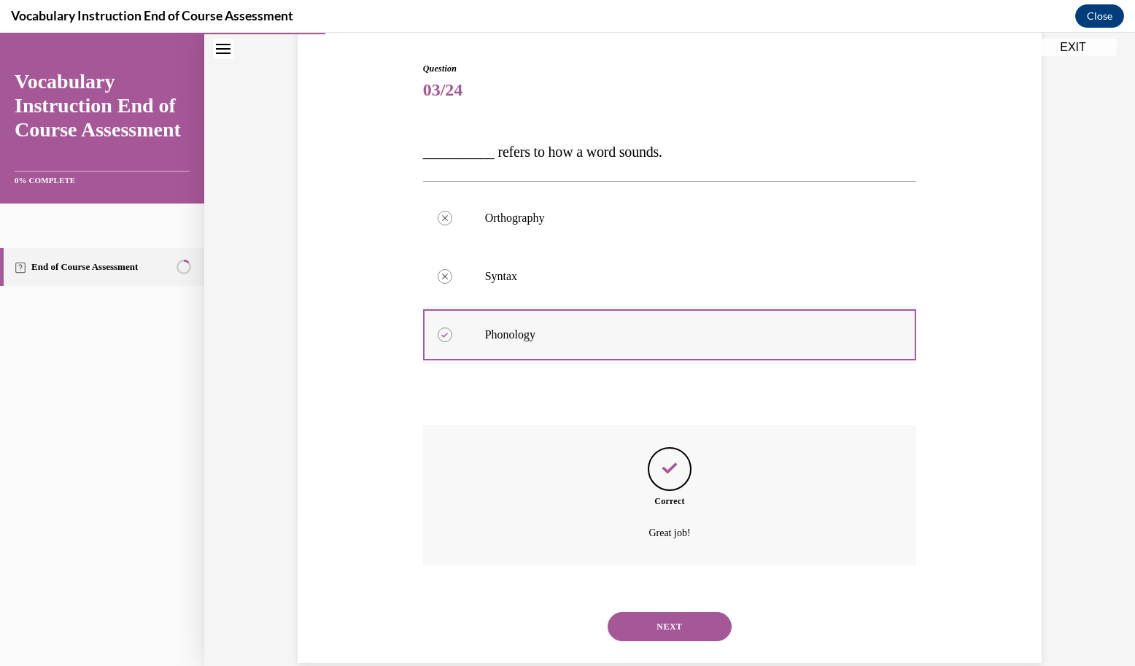
scroll to position [149, 0]
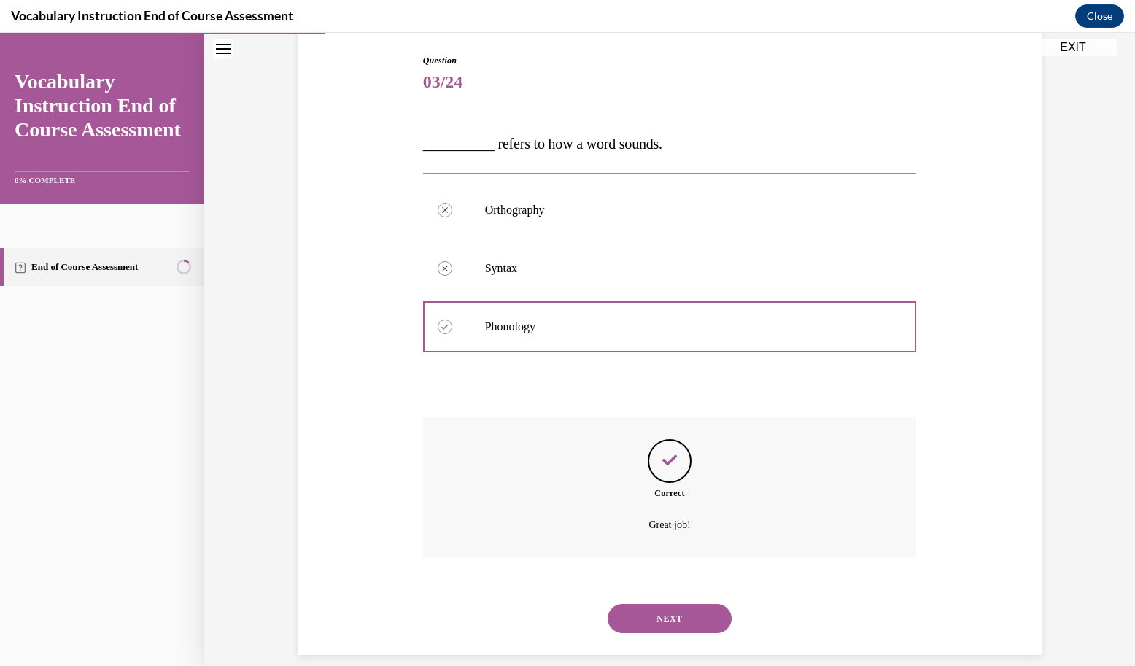
click at [639, 604] on button "NEXT" at bounding box center [669, 618] width 124 height 29
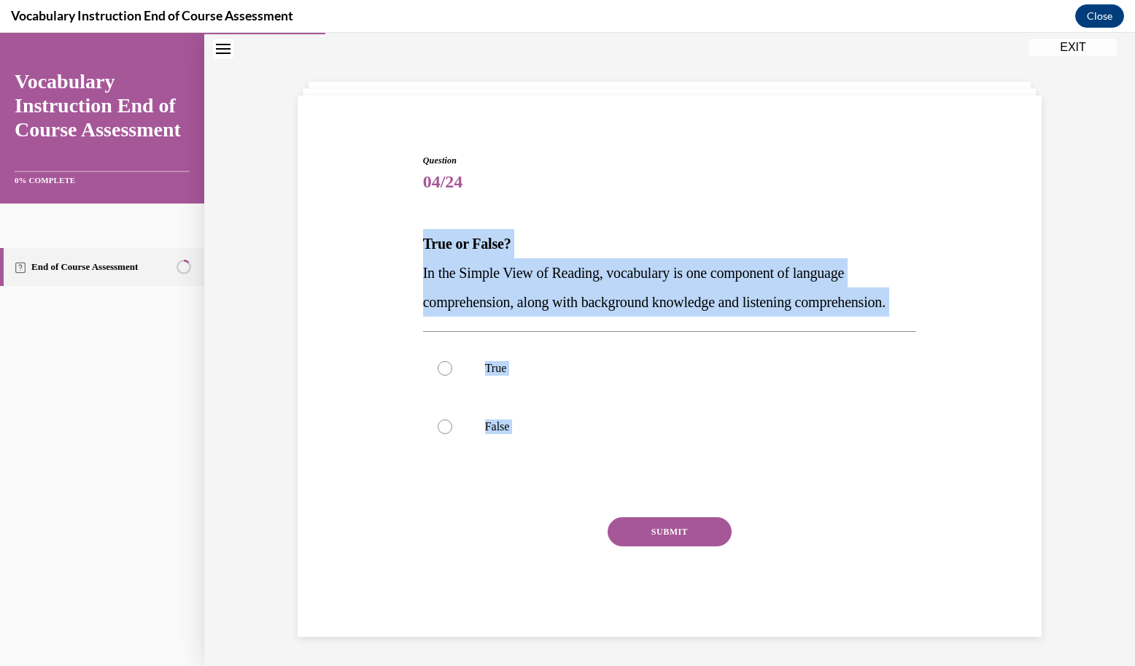
drag, startPoint x: 411, startPoint y: 233, endPoint x: 505, endPoint y: 531, distance: 312.0
click at [505, 531] on div "Question 04/24 True or False? In the Simple View of Reading, vocabulary is one …" at bounding box center [669, 373] width 751 height 526
copy div "True or False? In the Simple View of Reading, vocabulary is one component of la…"
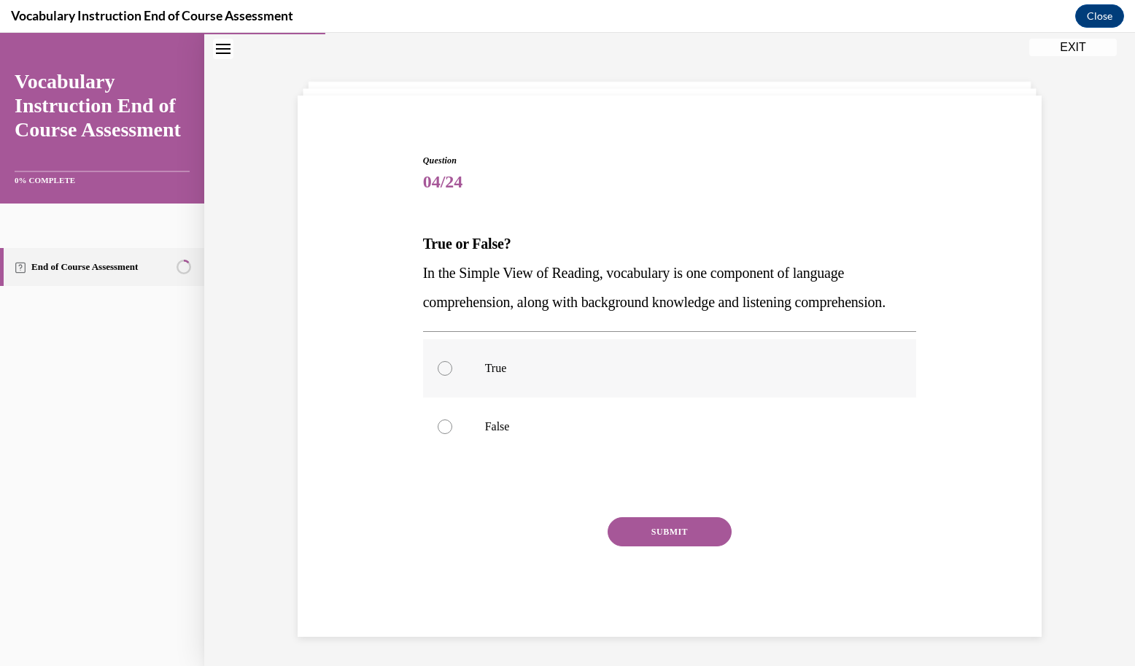
click at [490, 358] on div "True False" at bounding box center [670, 397] width 494 height 132
click at [494, 394] on label "True" at bounding box center [670, 368] width 494 height 58
click at [452, 376] on input "True" at bounding box center [445, 368] width 15 height 15
radio input "true"
click at [675, 546] on button "SUBMIT" at bounding box center [669, 531] width 124 height 29
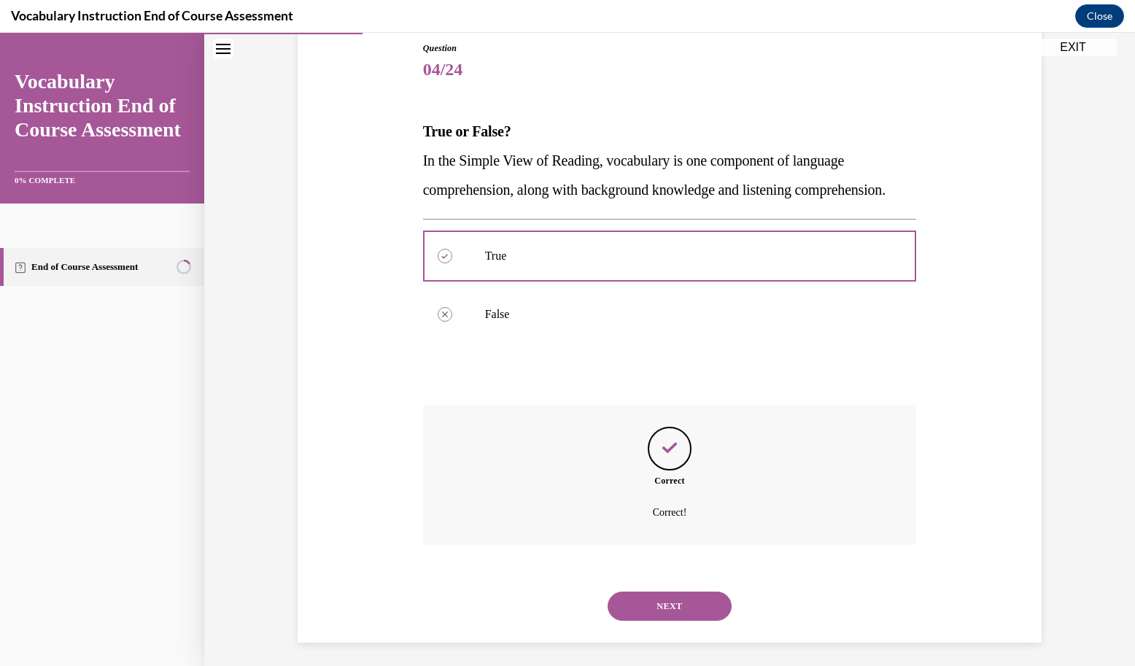
scroll to position [178, 0]
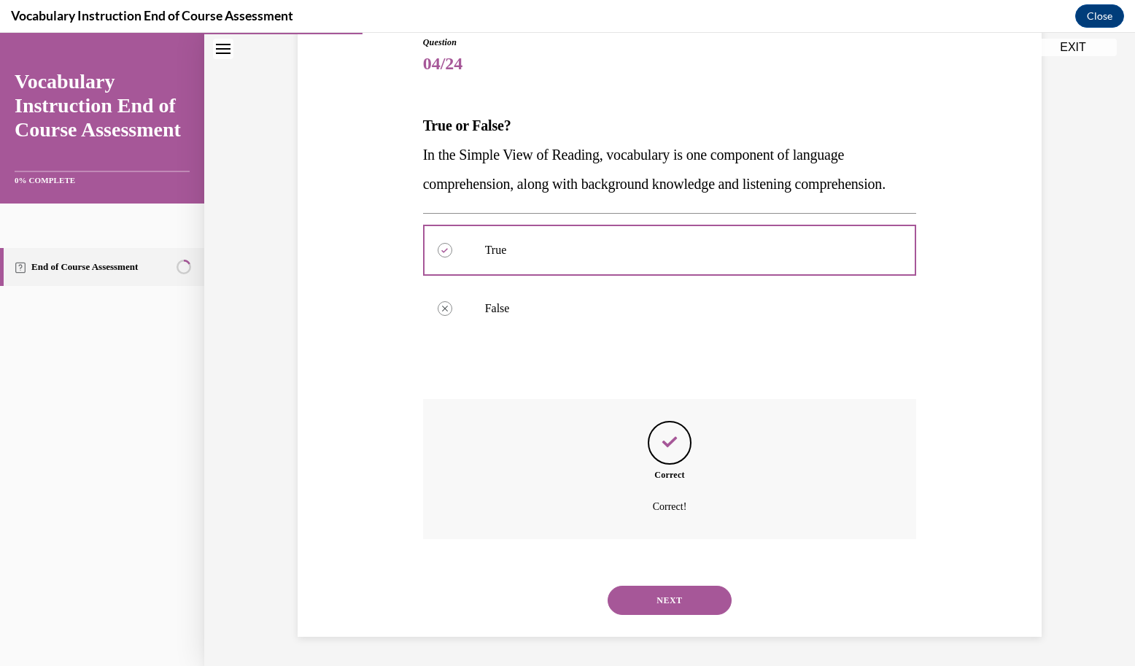
click at [671, 609] on button "NEXT" at bounding box center [669, 600] width 124 height 29
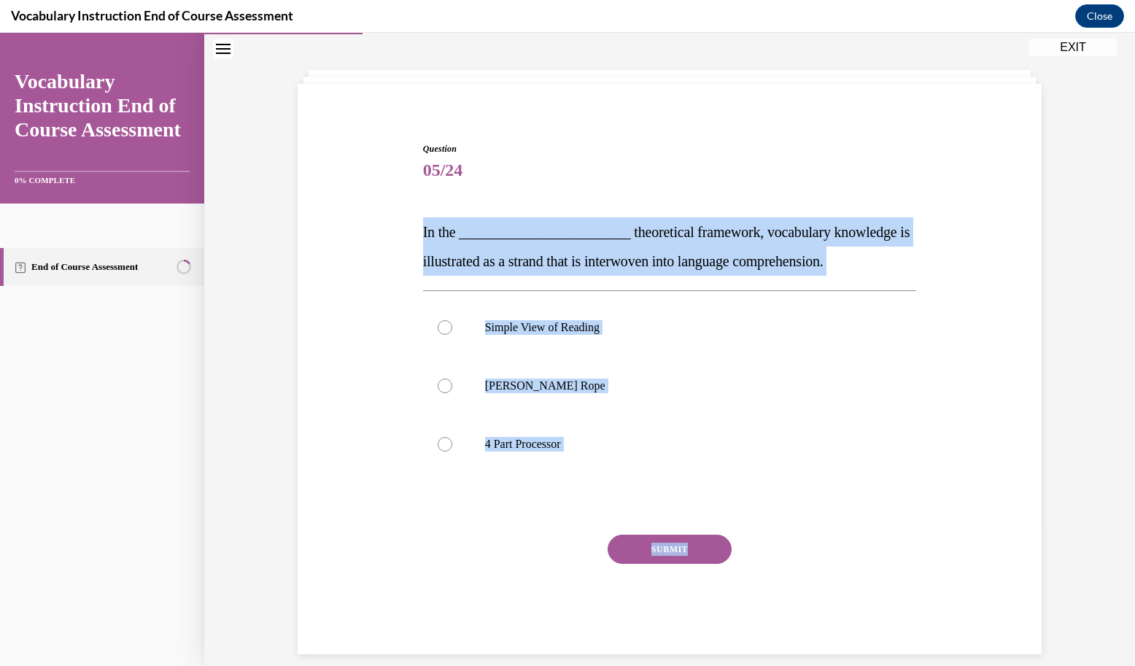
drag, startPoint x: 411, startPoint y: 229, endPoint x: 637, endPoint y: 560, distance: 400.9
click at [637, 560] on div "Question 05/24 In the ________________________ theoretical framework, vocabular…" at bounding box center [669, 376] width 751 height 556
copy div "In the ________________________ theoretical framework, vocabulary knowledge is …"
click at [549, 387] on p "Scarborough's Rope" at bounding box center [682, 385] width 395 height 15
click at [452, 387] on input "Scarborough's Rope" at bounding box center [445, 385] width 15 height 15
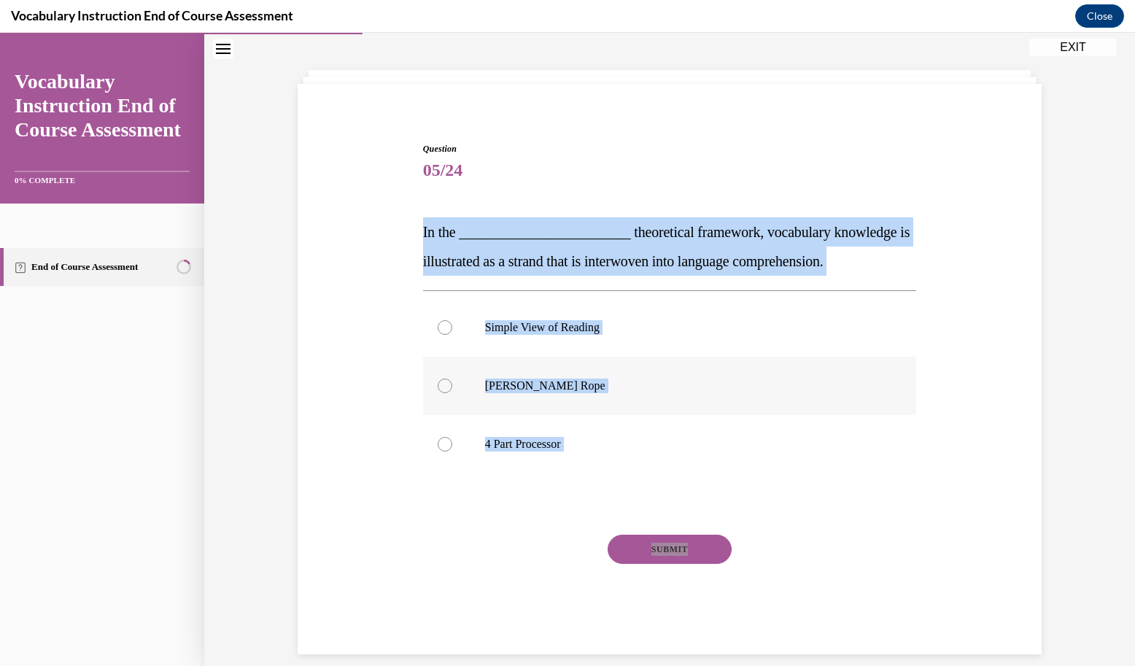
radio input "true"
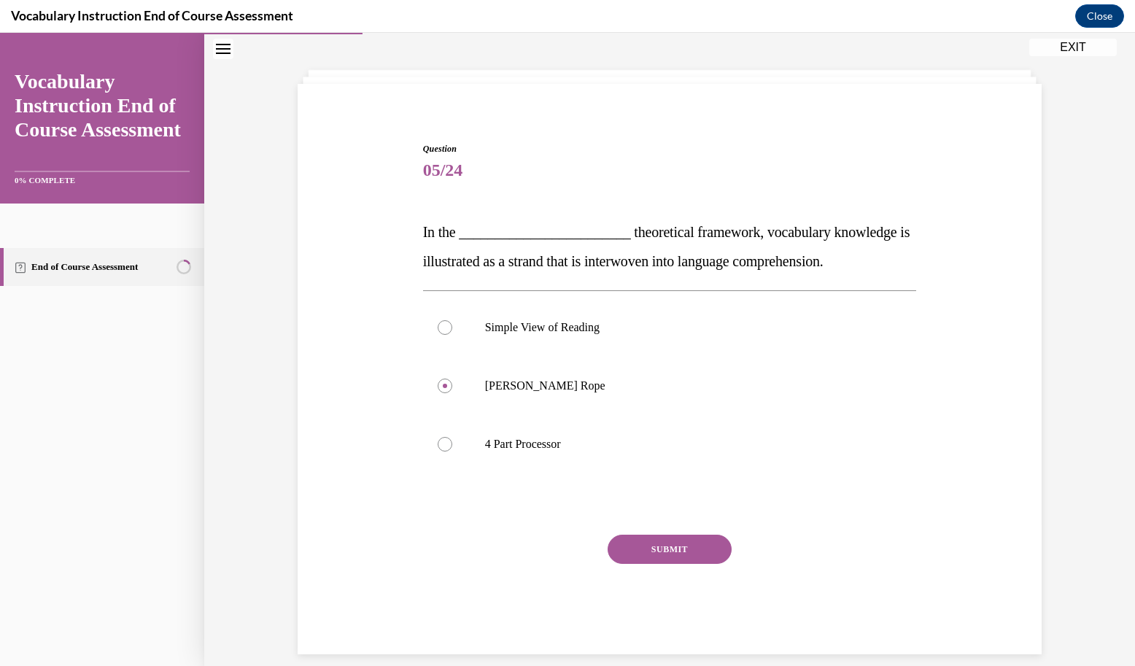
click at [669, 547] on button "SUBMIT" at bounding box center [669, 549] width 124 height 29
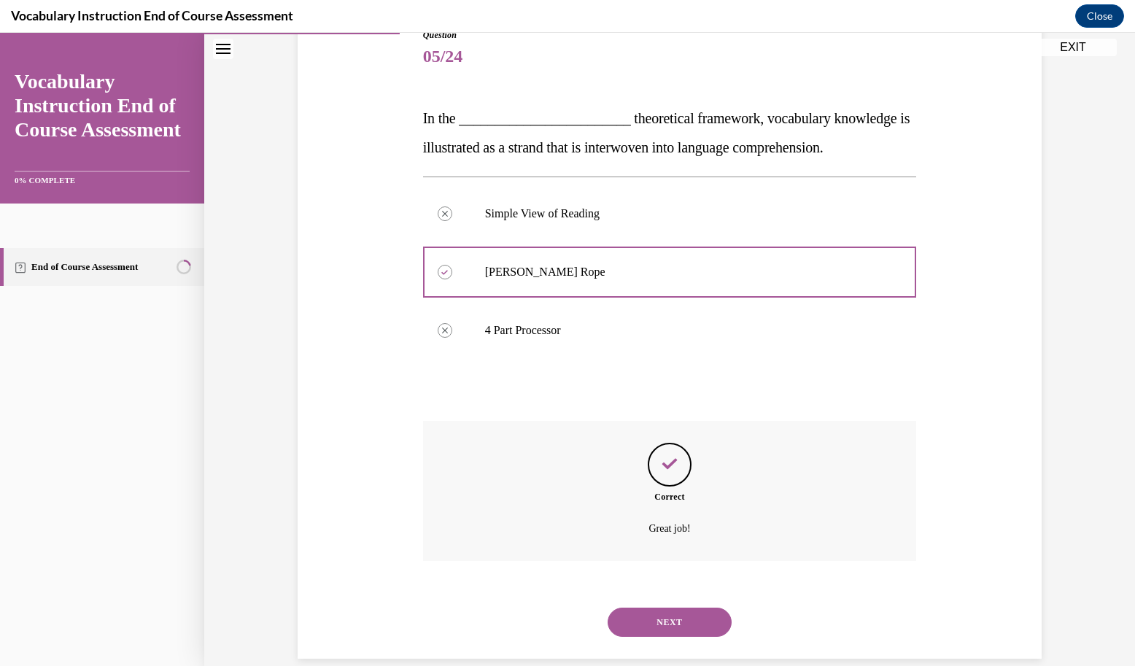
scroll to position [178, 0]
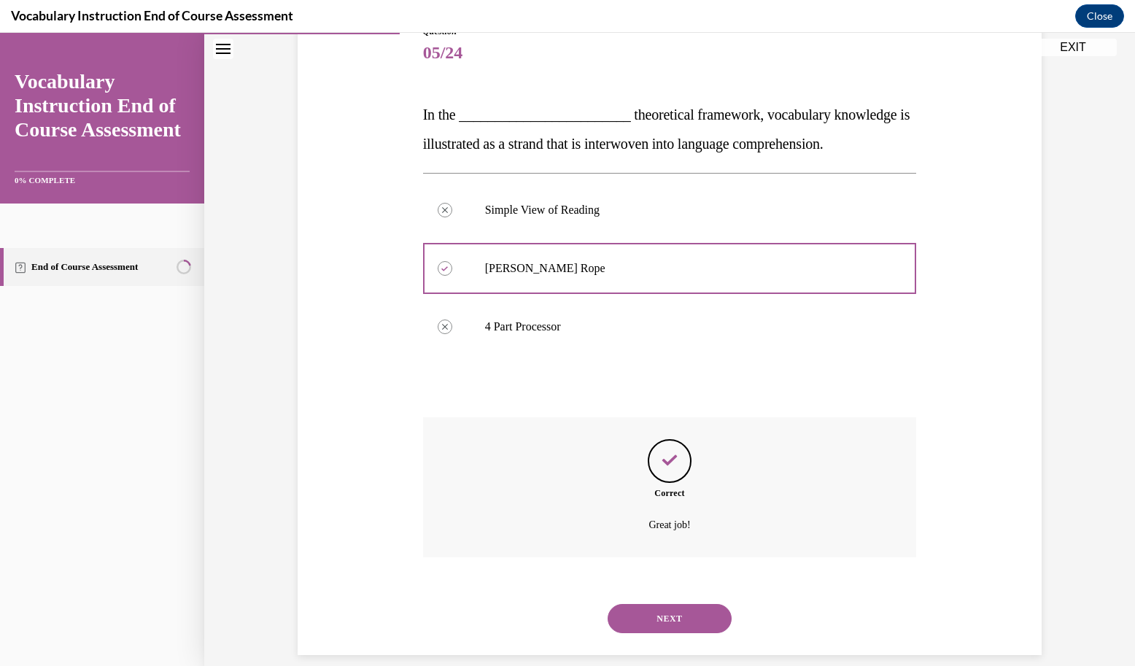
click at [635, 589] on div "NEXT" at bounding box center [670, 618] width 494 height 58
click at [648, 606] on button "NEXT" at bounding box center [669, 618] width 124 height 29
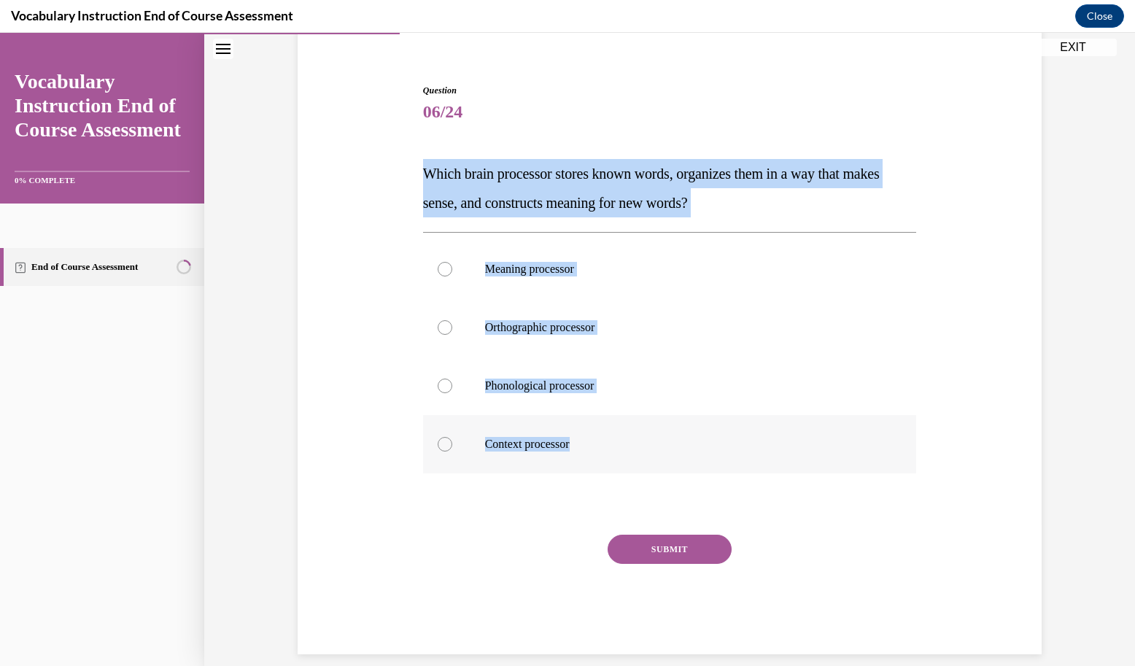
drag, startPoint x: 408, startPoint y: 169, endPoint x: 623, endPoint y: 457, distance: 359.9
click at [623, 457] on div "Question 06/24 Which brain processor stores known words, organizes them in a wa…" at bounding box center [669, 347] width 751 height 614
copy div "Which brain processor stores known words, organizes them in a way that makes se…"
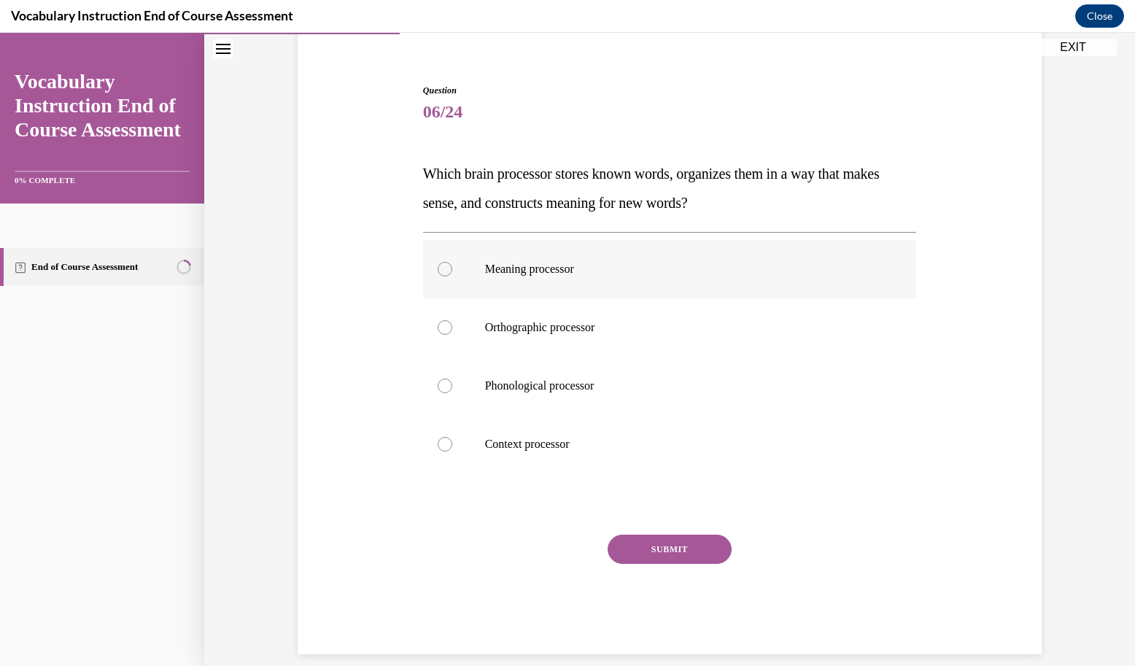
click at [486, 277] on label "Meaning processor" at bounding box center [670, 269] width 494 height 58
click at [452, 276] on input "Meaning processor" at bounding box center [445, 269] width 15 height 15
radio input "true"
click at [675, 548] on button "SUBMIT" at bounding box center [669, 549] width 124 height 29
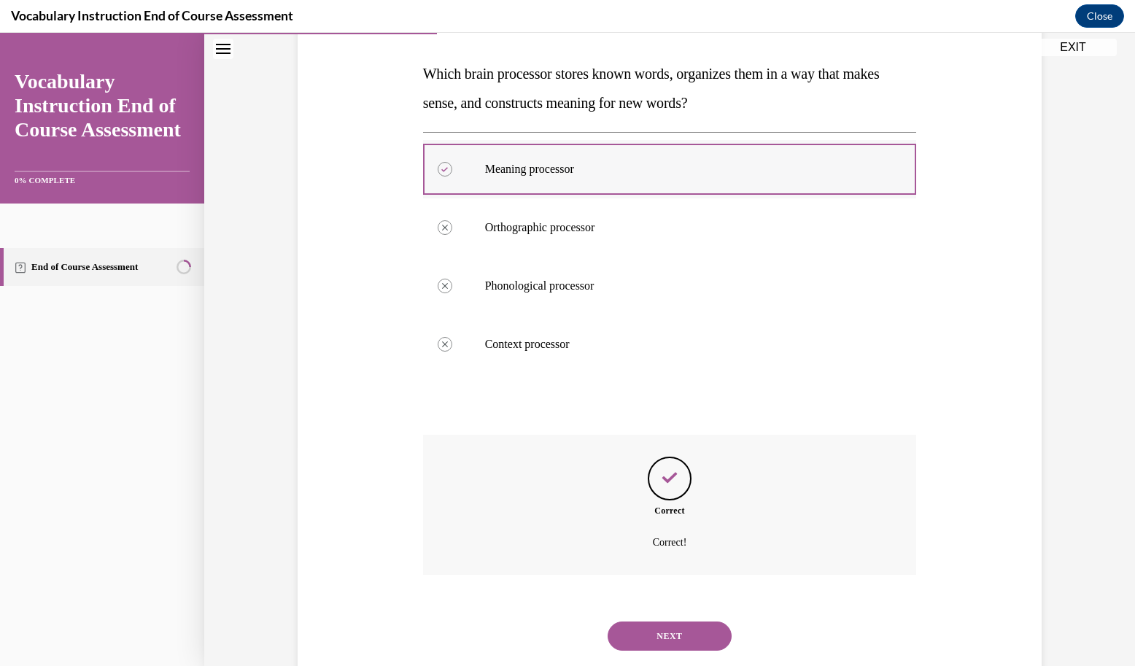
scroll to position [236, 0]
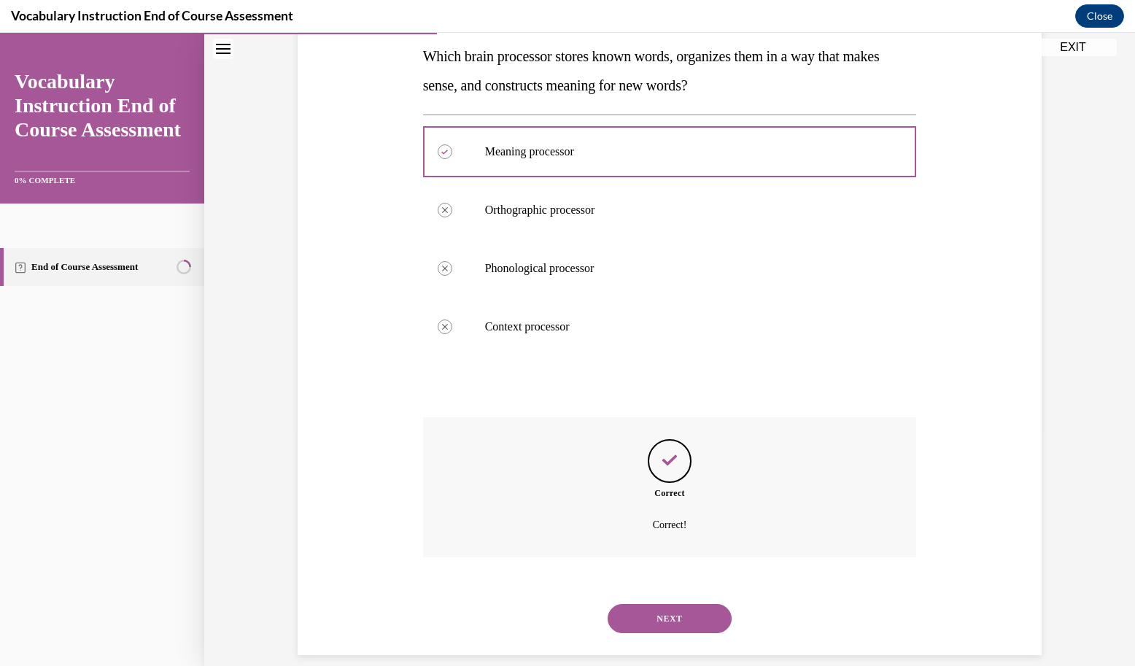
click at [642, 604] on button "NEXT" at bounding box center [669, 618] width 124 height 29
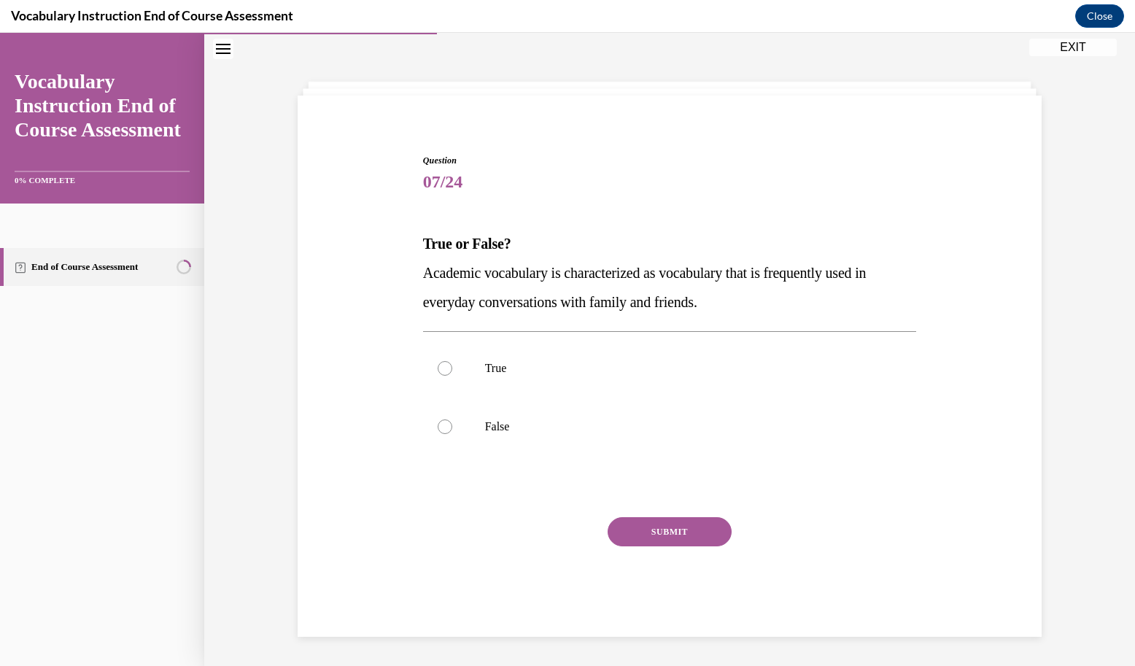
scroll to position [46, 0]
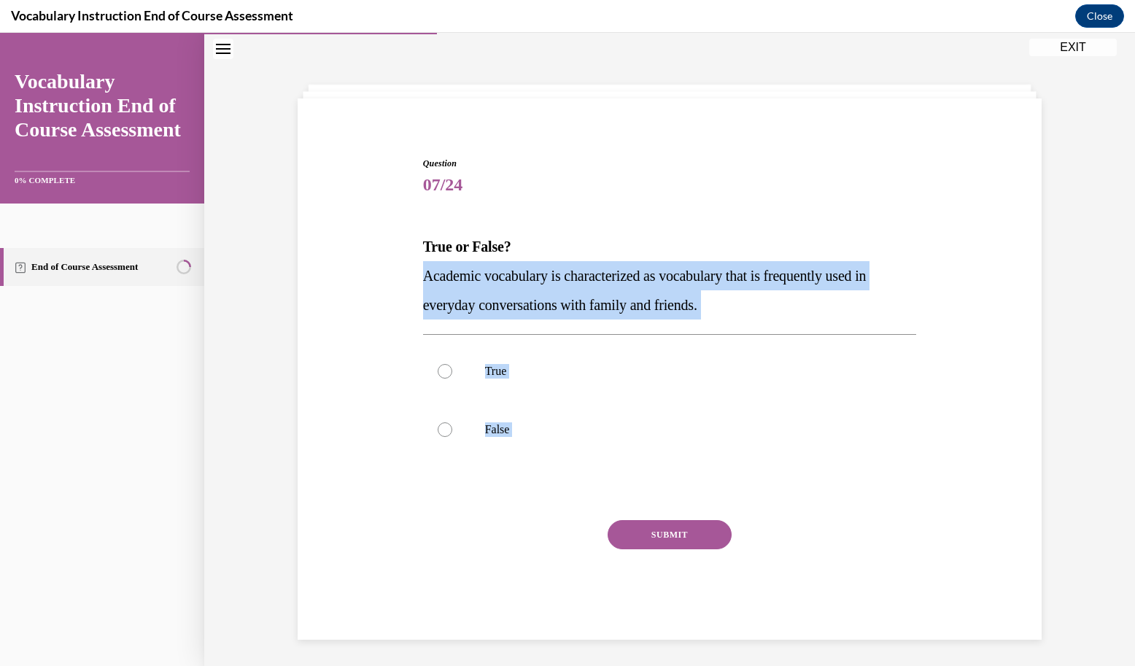
drag, startPoint x: 413, startPoint y: 281, endPoint x: 530, endPoint y: 498, distance: 246.4
click at [530, 498] on div "Question 07/24 True or False? Academic vocabulary is characterized as vocabular…" at bounding box center [669, 376] width 751 height 526
copy div "Academic vocabulary is characterized as vocabulary that is frequently used in e…"
click at [504, 413] on label "False" at bounding box center [670, 429] width 494 height 58
click at [452, 422] on input "False" at bounding box center [445, 429] width 15 height 15
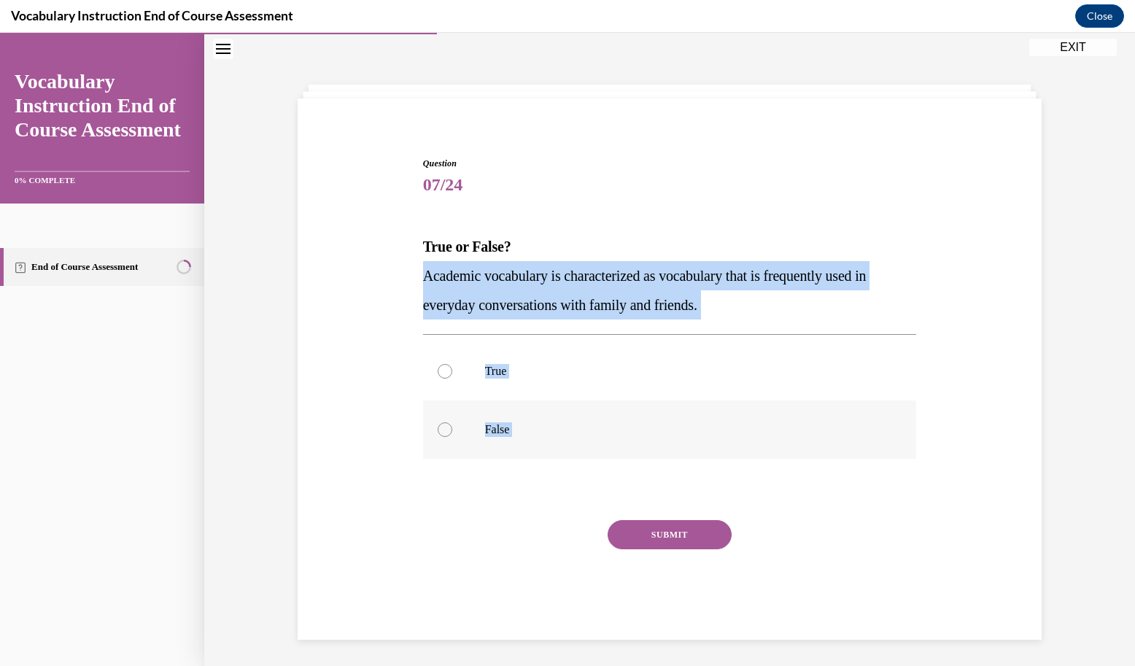
radio input "true"
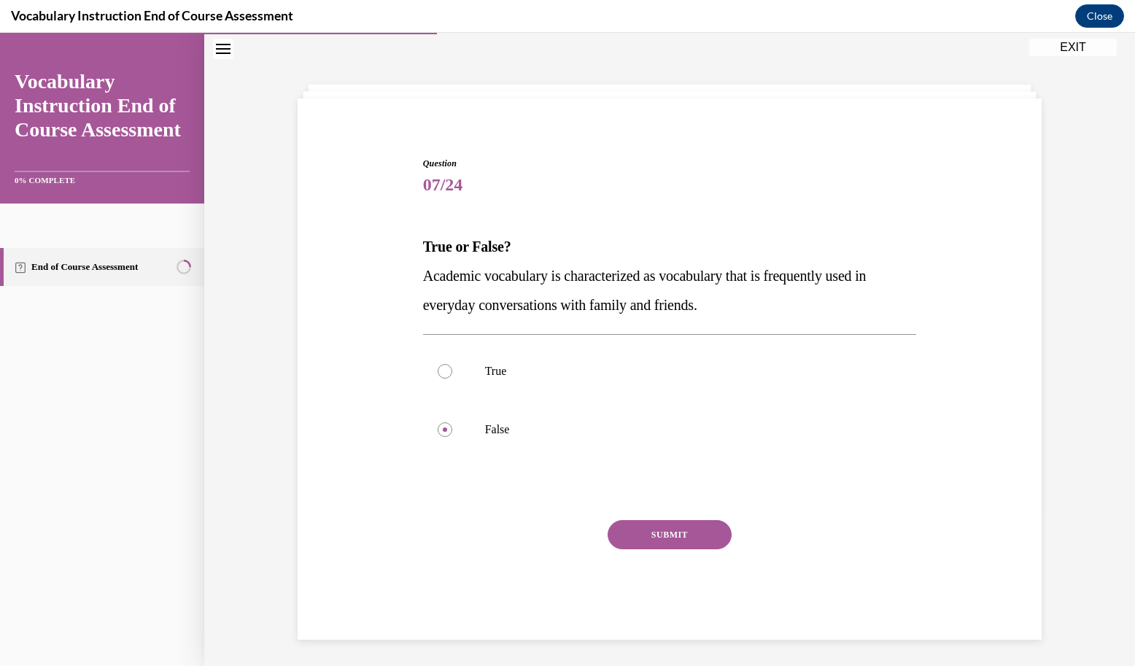
click at [654, 535] on button "SUBMIT" at bounding box center [669, 534] width 124 height 29
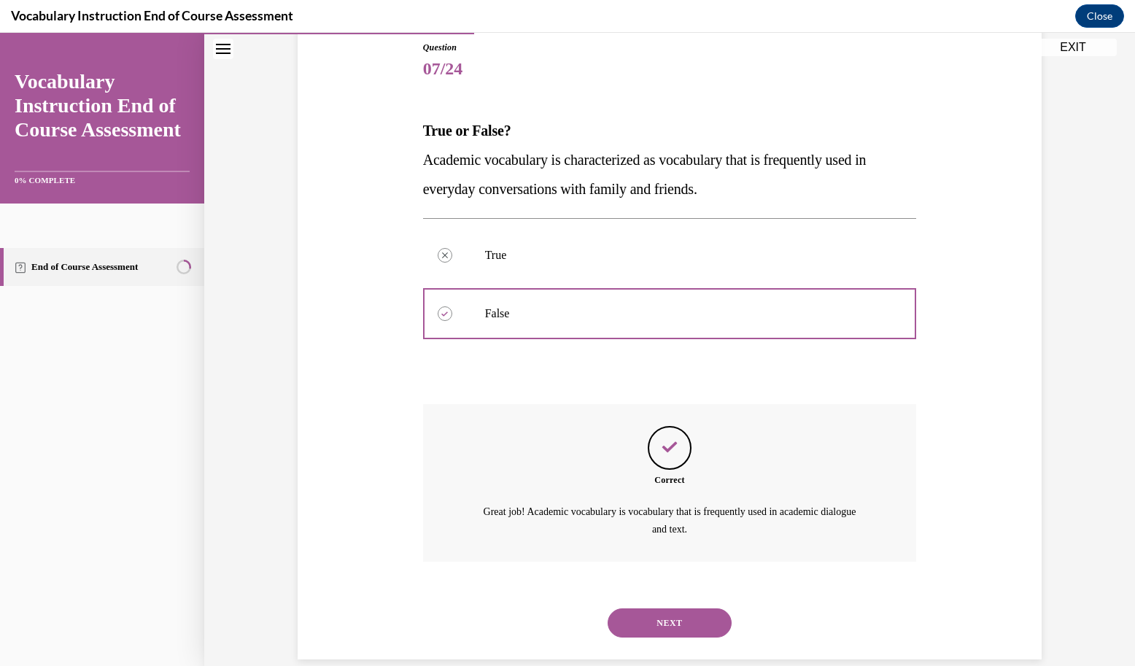
scroll to position [166, 0]
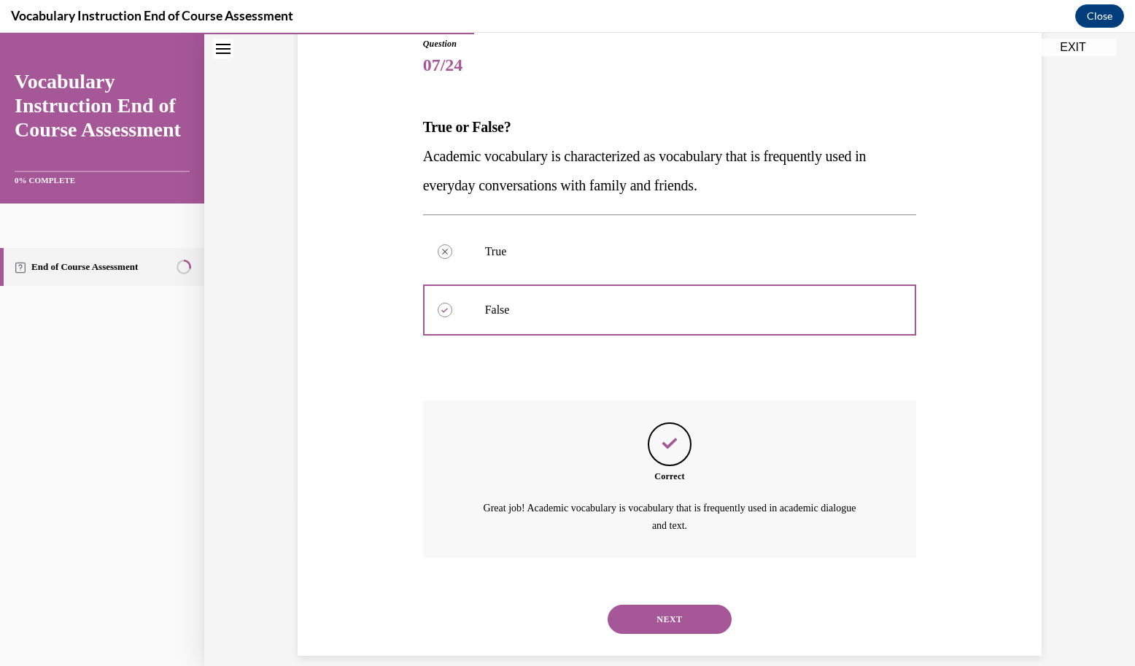
click at [622, 590] on div "NEXT" at bounding box center [670, 619] width 494 height 58
click at [629, 612] on button "NEXT" at bounding box center [669, 619] width 124 height 29
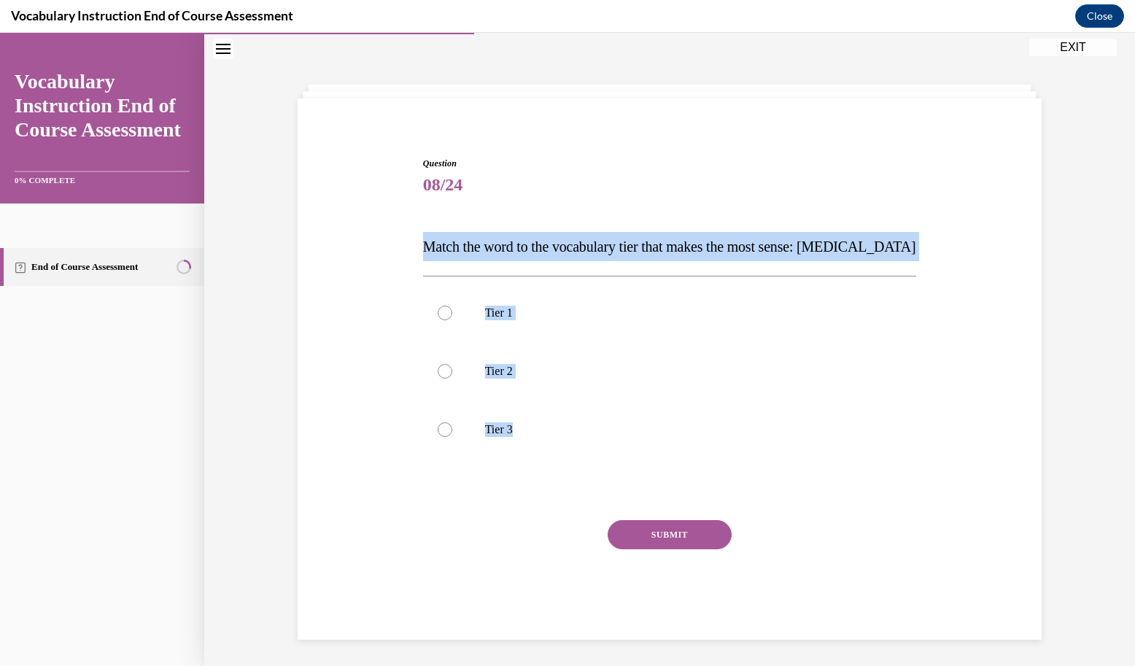
drag, startPoint x: 421, startPoint y: 222, endPoint x: 621, endPoint y: 466, distance: 315.5
click at [621, 466] on div "Question 08/24 Match the word to the vocabulary tier that makes the most sense:…" at bounding box center [670, 398] width 494 height 483
copy div "Match the word to the vocabulary tier that makes the most sense: anaphylaxis Ti…"
click at [499, 413] on label "Tier 3" at bounding box center [670, 429] width 494 height 58
click at [452, 422] on input "Tier 3" at bounding box center [445, 429] width 15 height 15
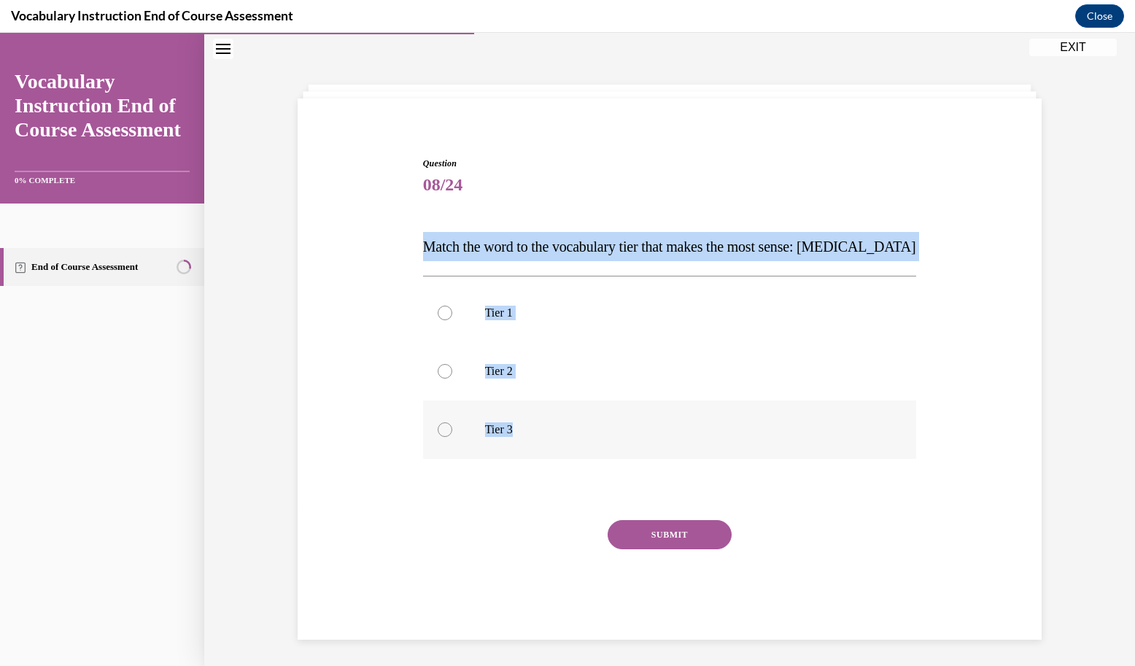
radio input "true"
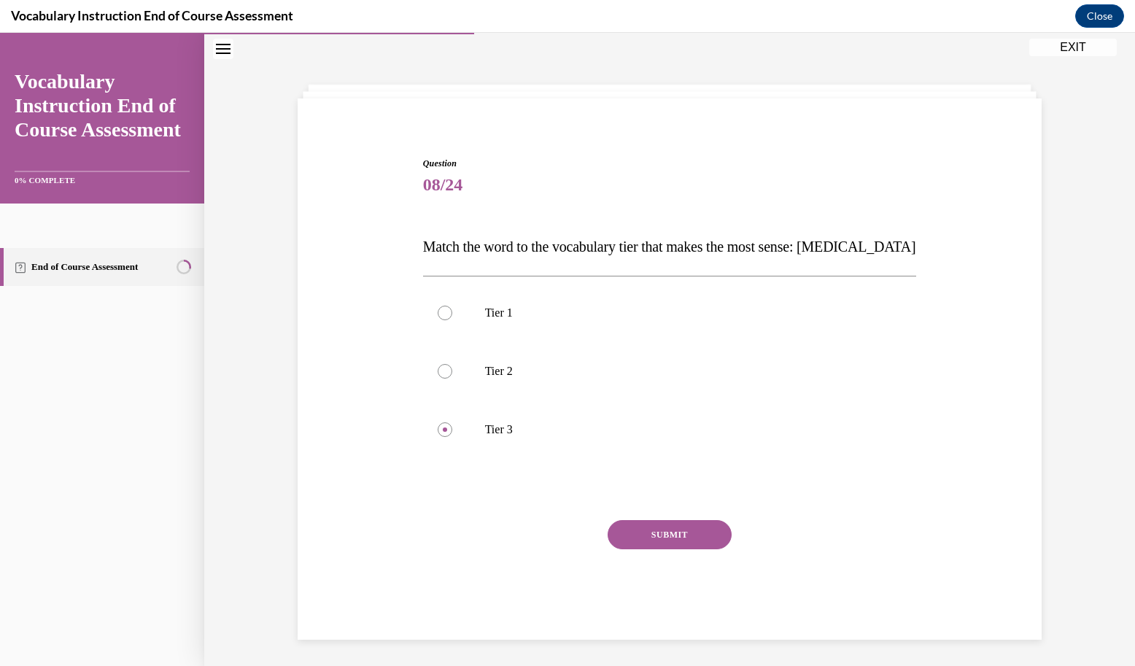
click at [634, 535] on button "SUBMIT" at bounding box center [669, 534] width 124 height 29
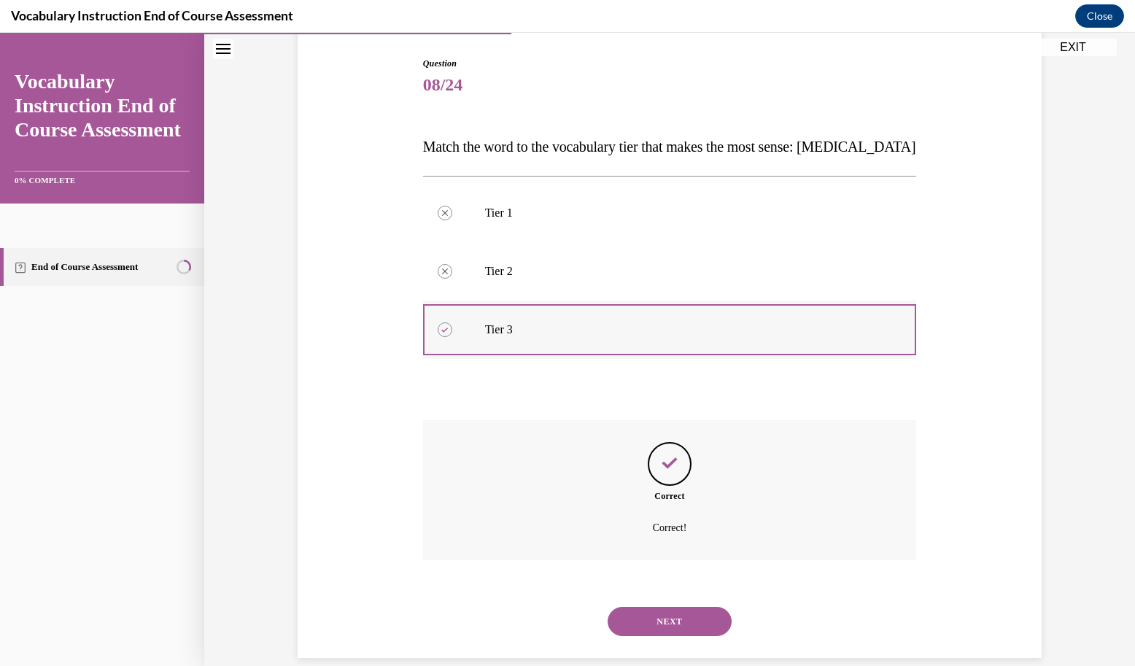
scroll to position [149, 0]
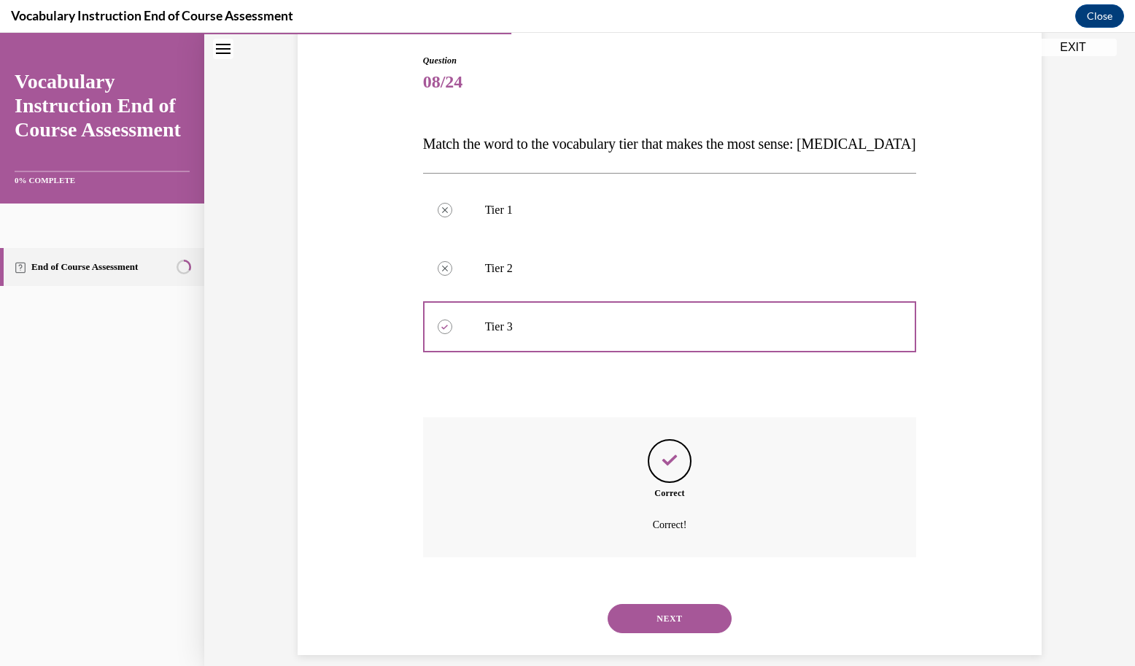
click at [645, 604] on button "NEXT" at bounding box center [669, 618] width 124 height 29
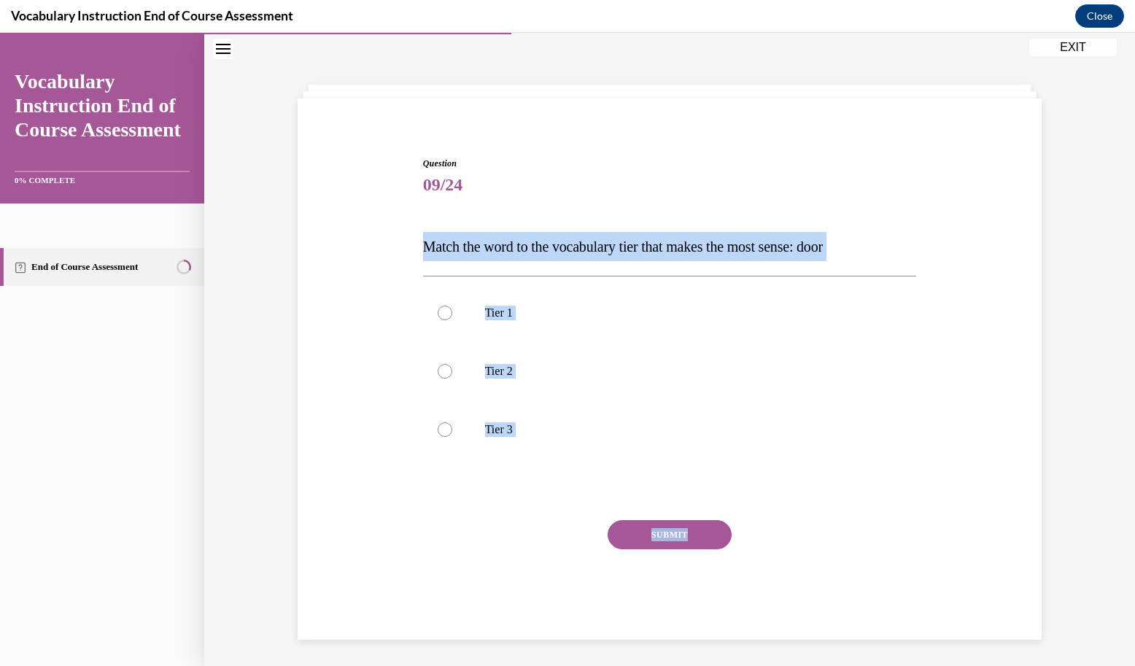
drag, startPoint x: 411, startPoint y: 243, endPoint x: 679, endPoint y: 542, distance: 401.7
click at [679, 542] on div "Question 09/24 Match the word to the vocabulary tier that makes the most sense:…" at bounding box center [669, 376] width 751 height 526
copy div "Match the word to the vocabulary tier that makes the most sense: door Tier 1 Ti…"
drag, startPoint x: 489, startPoint y: 343, endPoint x: 489, endPoint y: 333, distance: 10.9
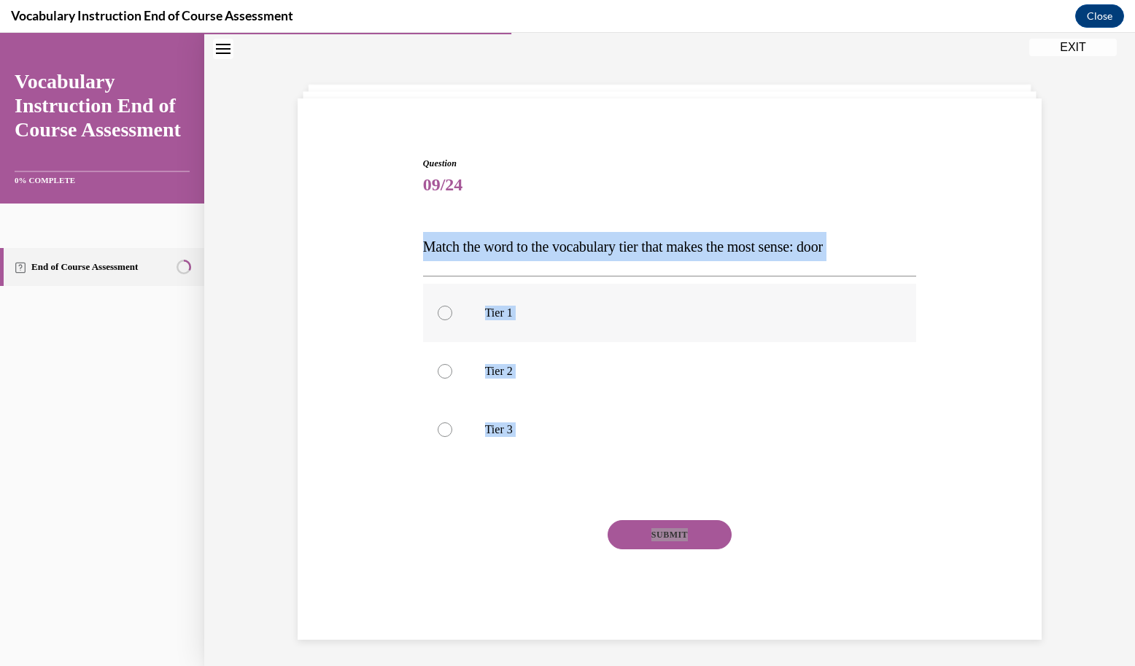
click at [489, 343] on label "Tier 2" at bounding box center [670, 371] width 494 height 58
click at [452, 364] on input "Tier 2" at bounding box center [445, 371] width 15 height 15
radio input "true"
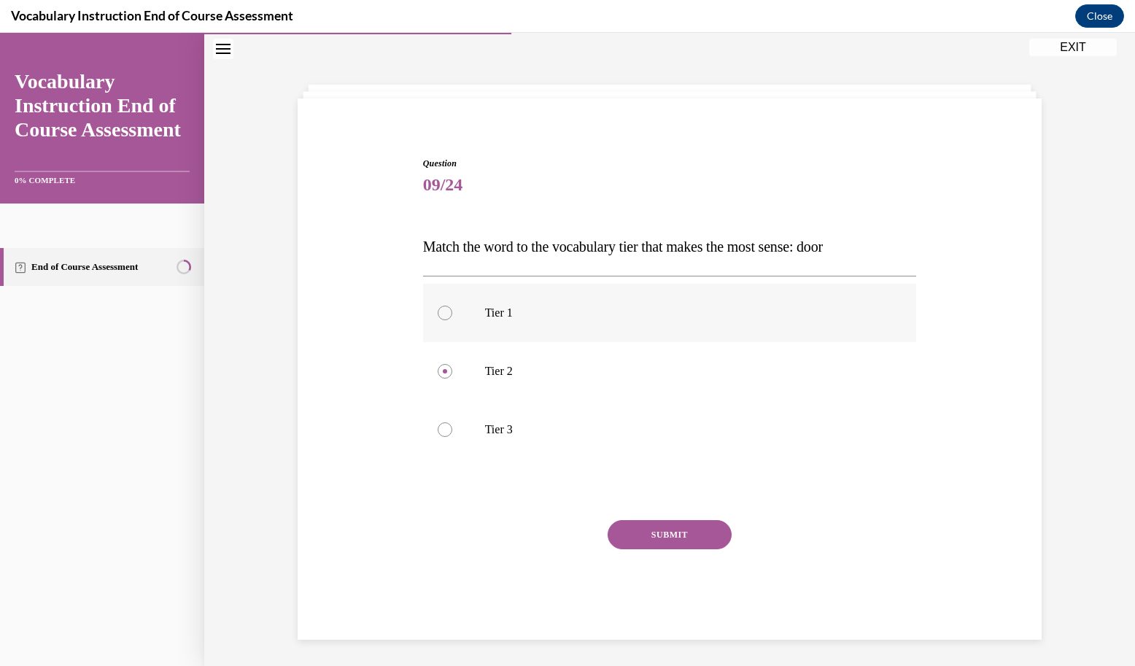
click at [489, 333] on label "Tier 1" at bounding box center [670, 313] width 494 height 58
click at [452, 320] on input "Tier 1" at bounding box center [445, 313] width 15 height 15
radio input "true"
click at [648, 537] on button "SUBMIT" at bounding box center [669, 534] width 124 height 29
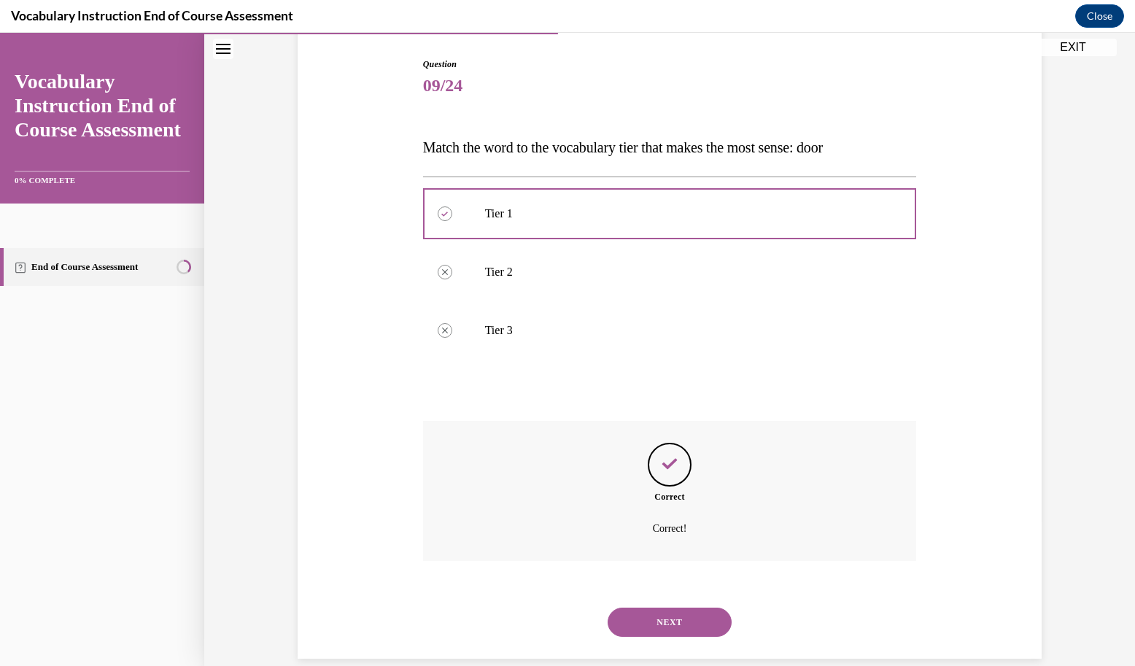
scroll to position [149, 0]
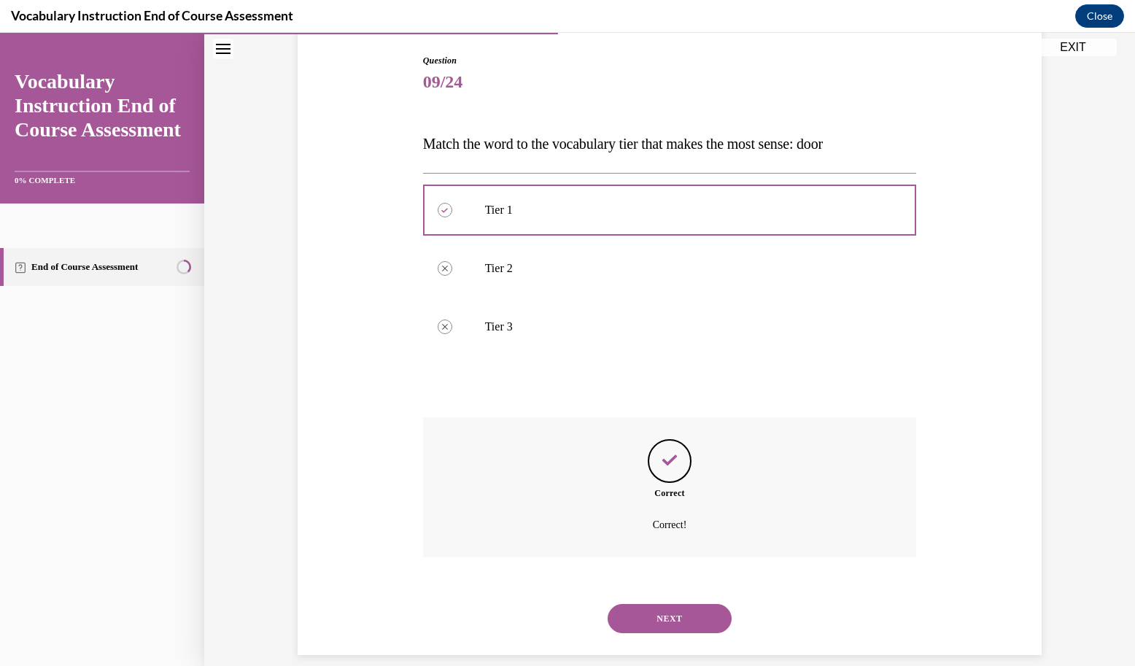
click at [645, 604] on button "NEXT" at bounding box center [669, 618] width 124 height 29
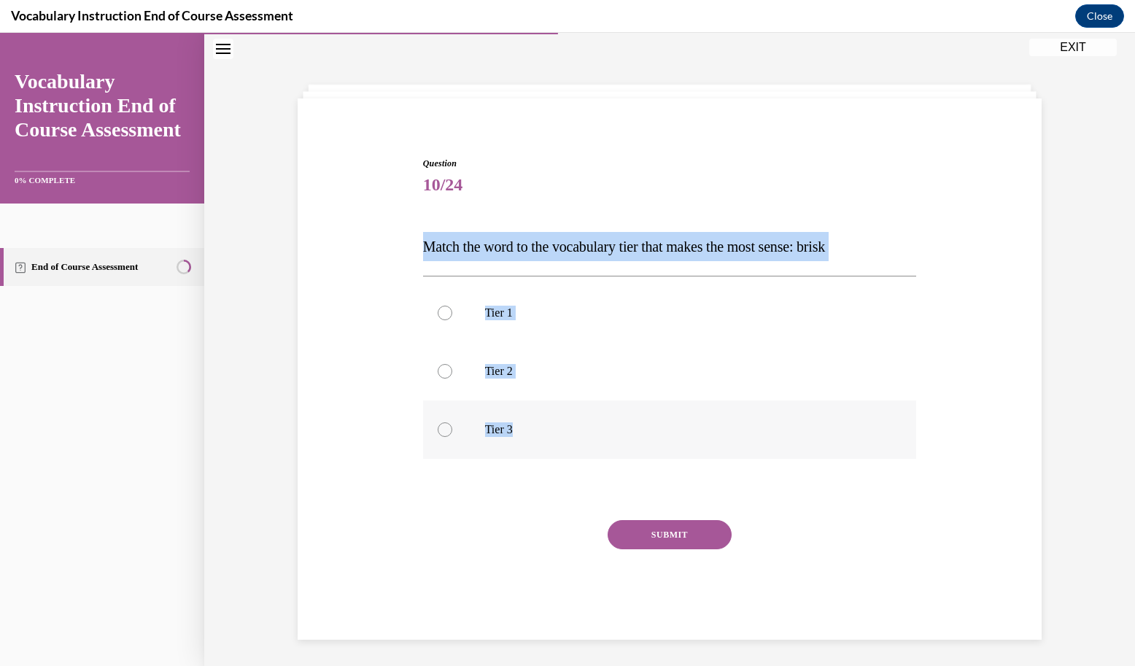
drag, startPoint x: 412, startPoint y: 243, endPoint x: 553, endPoint y: 439, distance: 241.9
click at [553, 439] on div "Question 10/24 Match the word to the vocabulary tier that makes the most sense:…" at bounding box center [669, 376] width 751 height 526
copy div "Match the word to the vocabulary tier that makes the most sense: brisk Tier 1 T…"
click at [496, 368] on p "Tier 2" at bounding box center [682, 371] width 395 height 15
click at [452, 368] on input "Tier 2" at bounding box center [445, 371] width 15 height 15
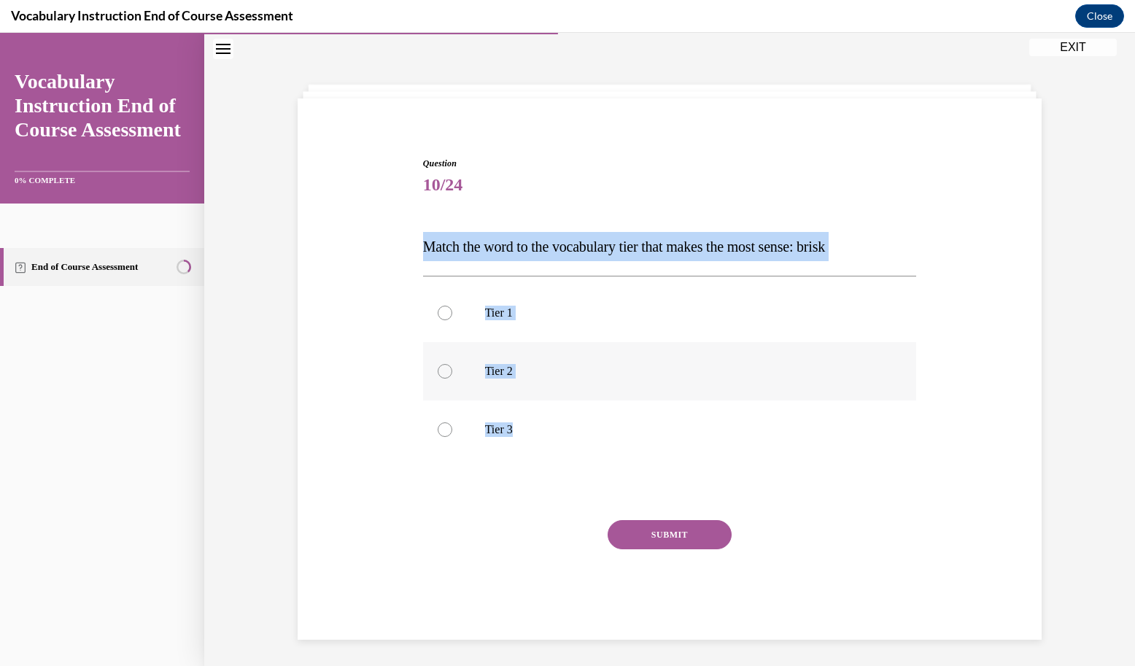
radio input "true"
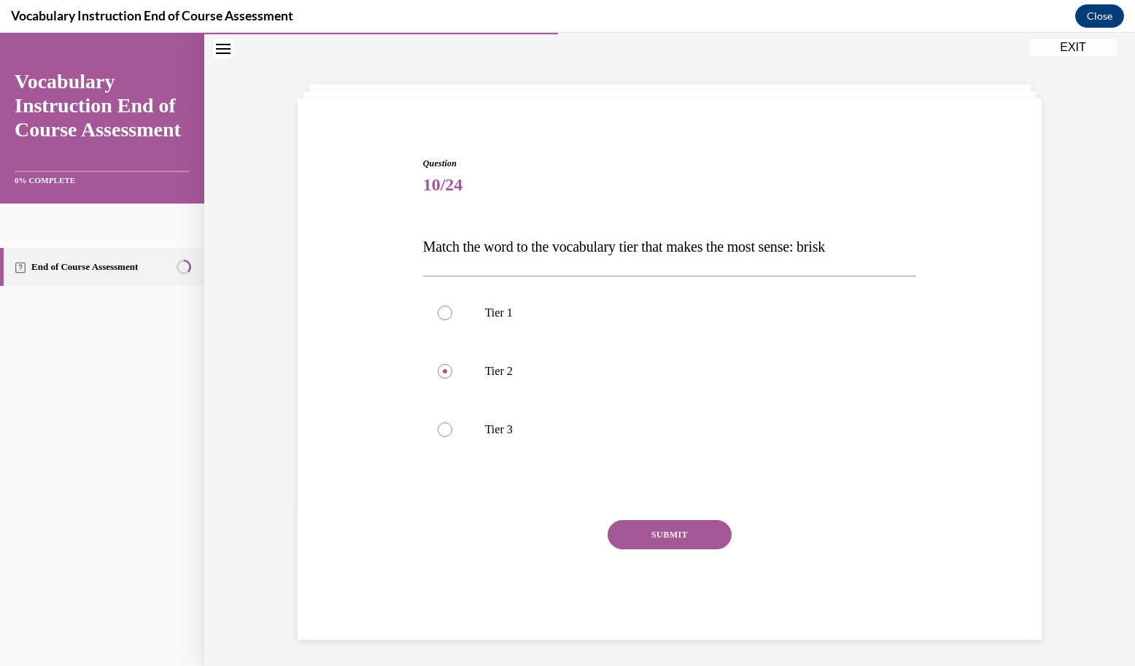
click at [675, 532] on button "SUBMIT" at bounding box center [669, 534] width 124 height 29
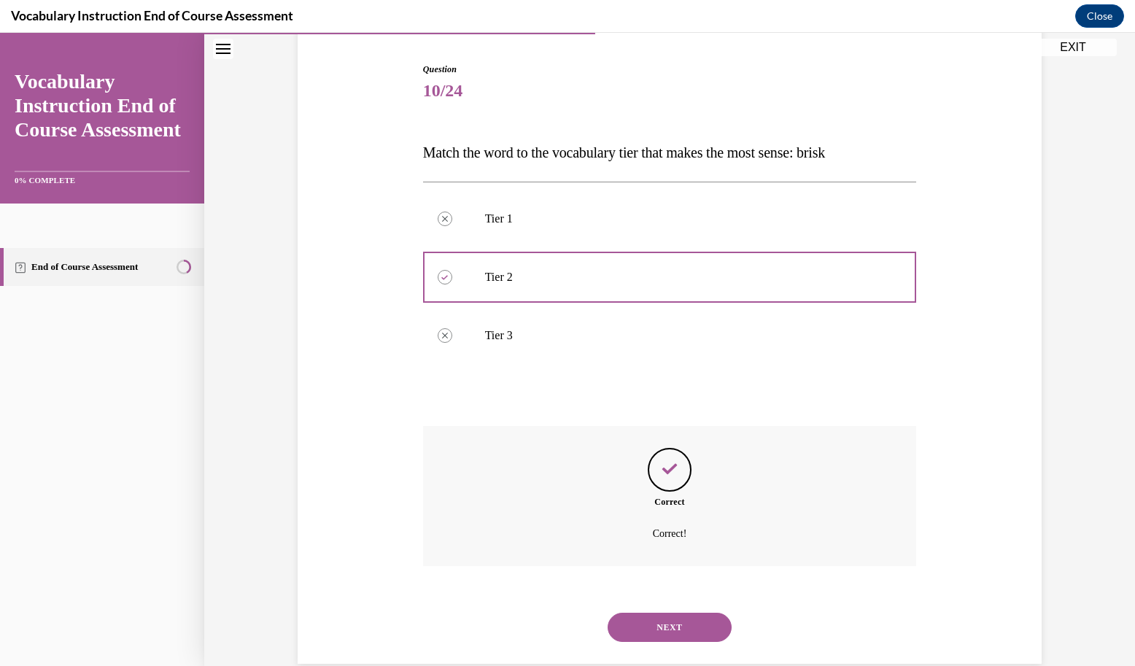
scroll to position [149, 0]
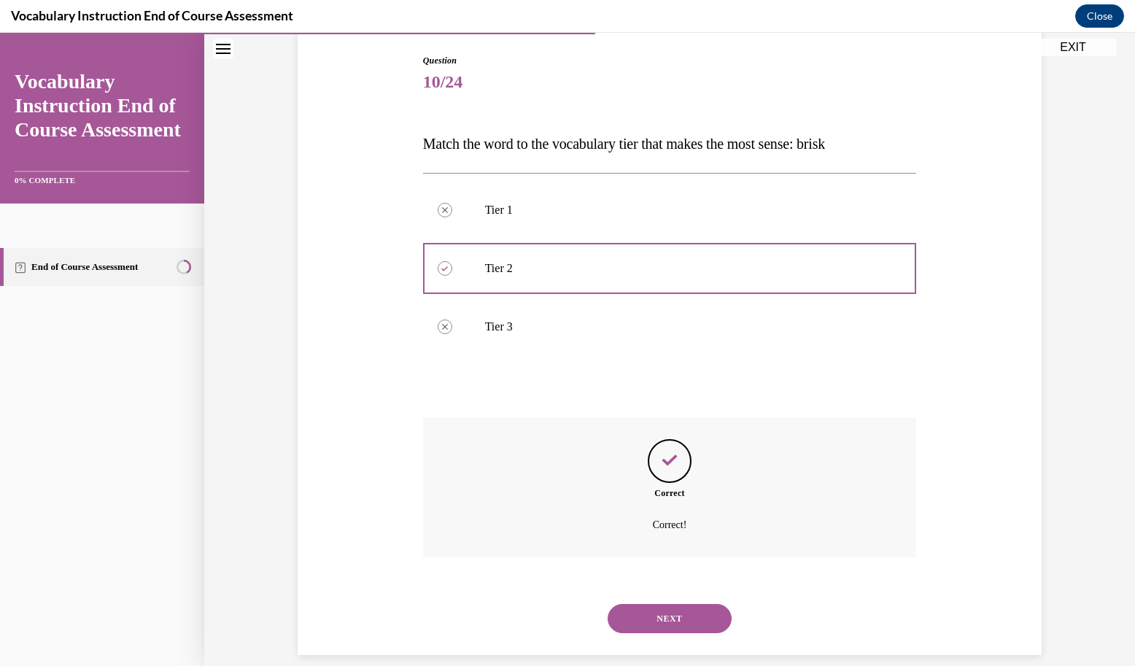
click at [670, 604] on button "NEXT" at bounding box center [669, 618] width 124 height 29
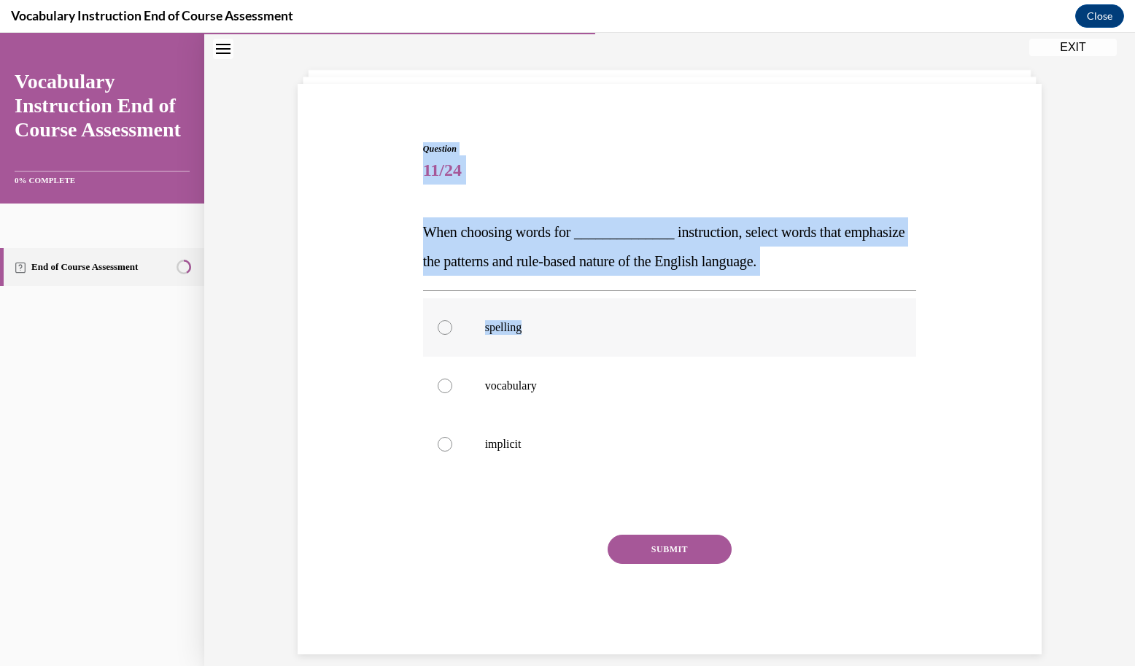
drag, startPoint x: 418, startPoint y: 141, endPoint x: 512, endPoint y: 354, distance: 232.8
click at [512, 354] on div "Question 11/24 When choosing words for ______________ instruction, select words…" at bounding box center [669, 387] width 501 height 534
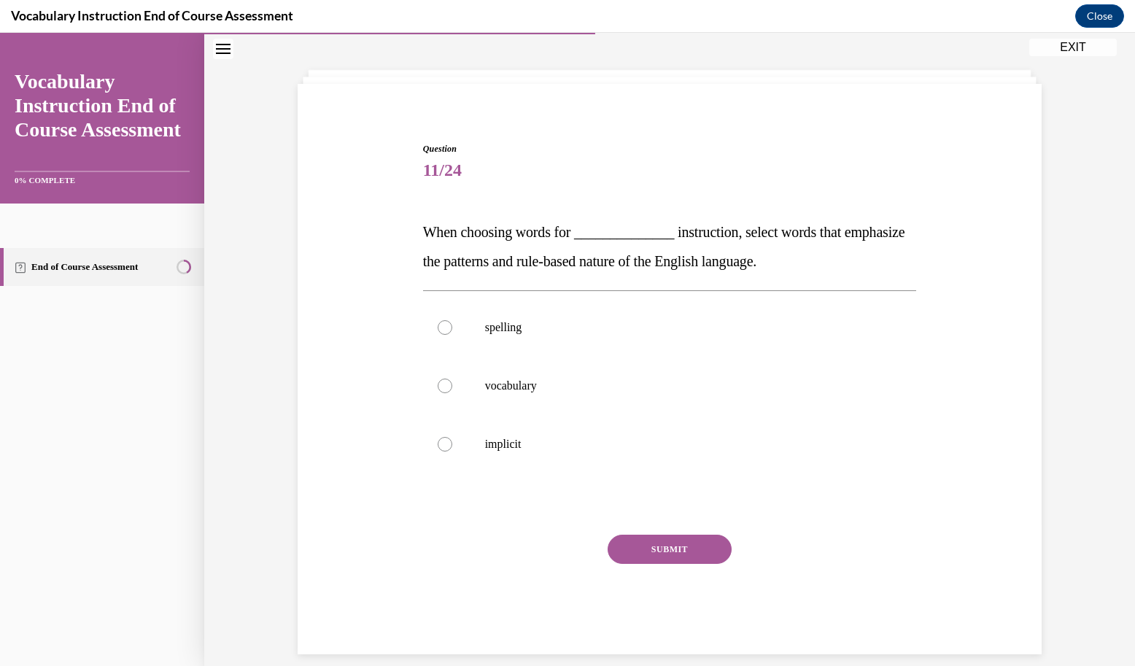
click at [423, 159] on span "11/24" at bounding box center [670, 169] width 494 height 29
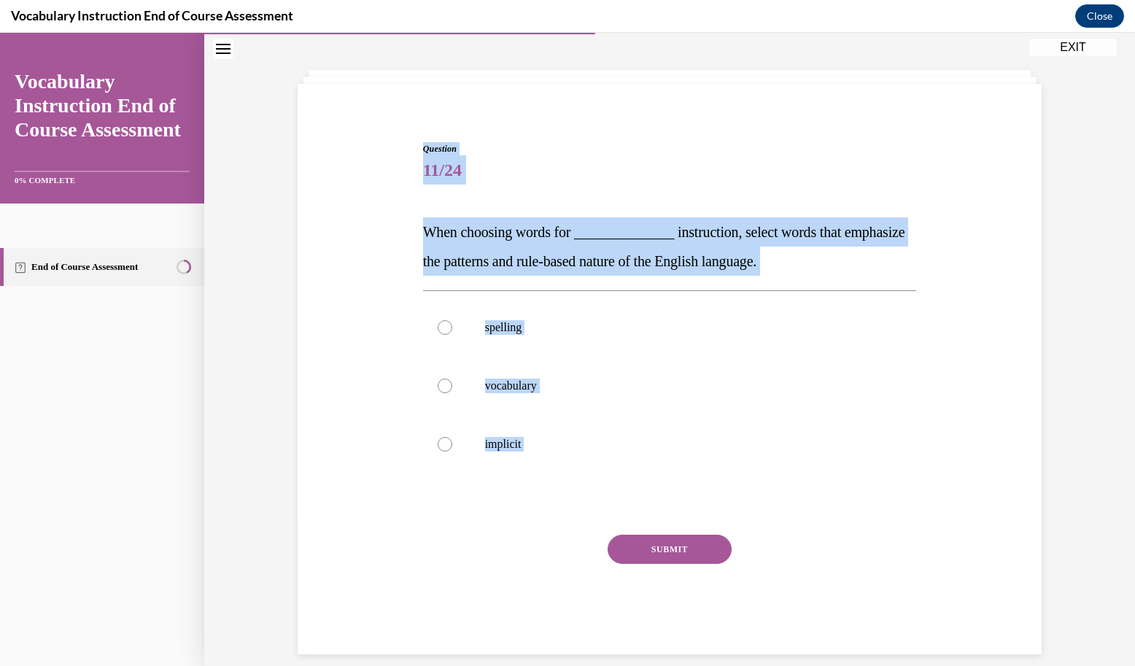
drag, startPoint x: 416, startPoint y: 141, endPoint x: 484, endPoint y: 518, distance: 383.1
click at [484, 518] on div "Question 11/24 When choosing words for ______________ instruction, select words…" at bounding box center [669, 387] width 501 height 534
copy div "Question 11/24 When choosing words for ______________ instruction, select words…"
click at [486, 341] on label "spelling" at bounding box center [670, 327] width 494 height 58
click at [452, 335] on input "spelling" at bounding box center [445, 327] width 15 height 15
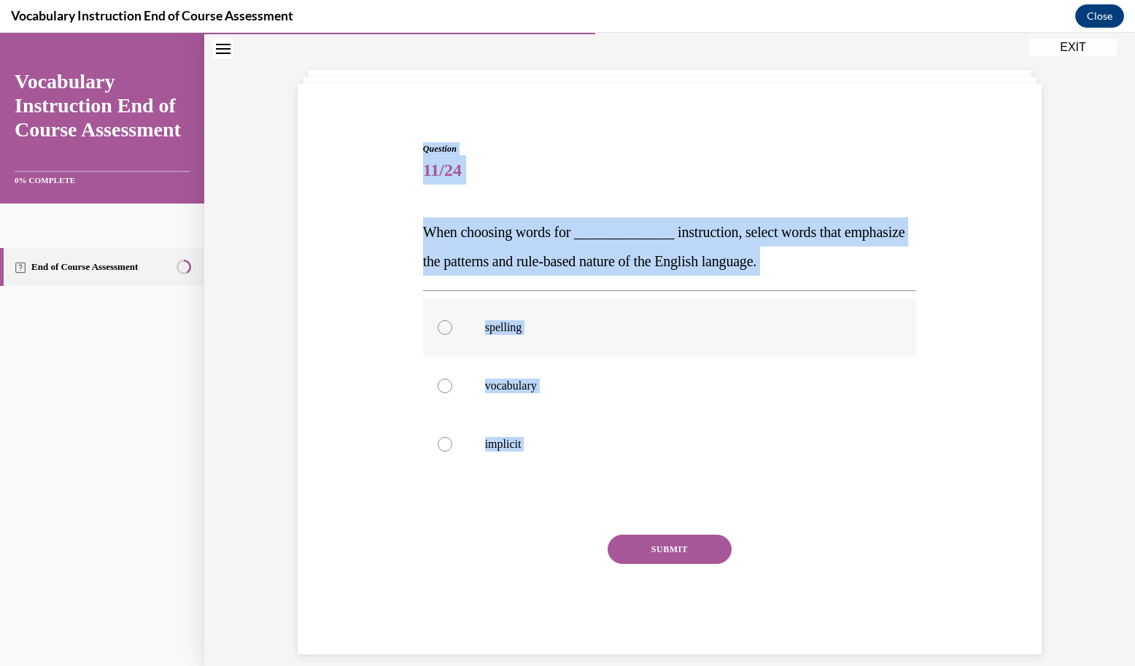
radio input "true"
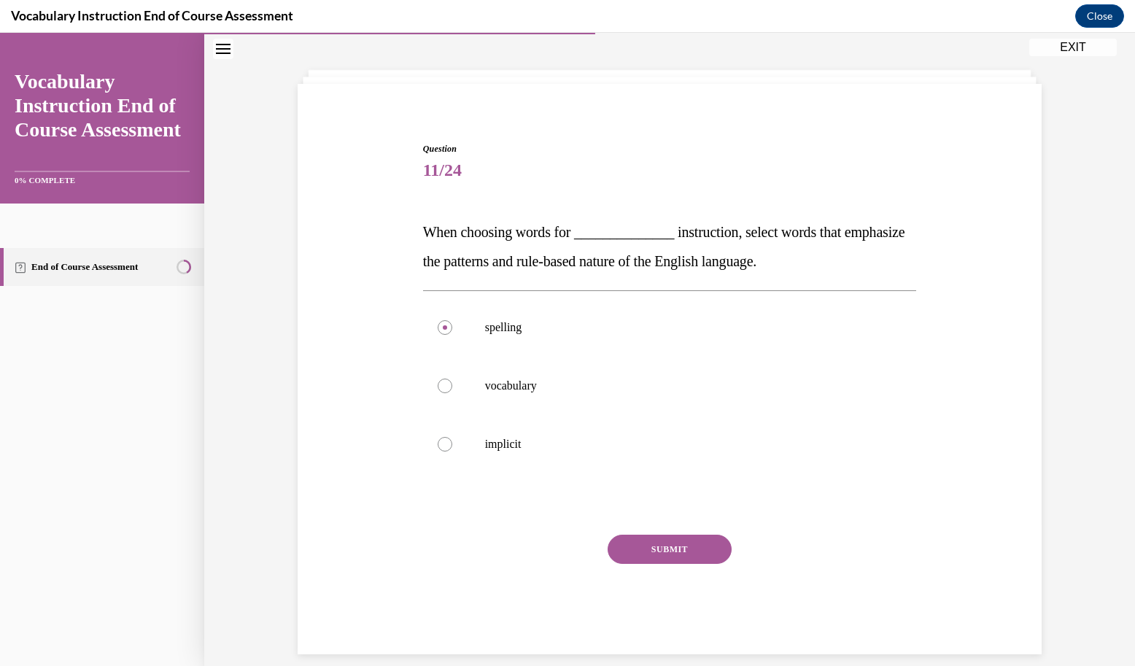
click at [665, 551] on button "SUBMIT" at bounding box center [669, 549] width 124 height 29
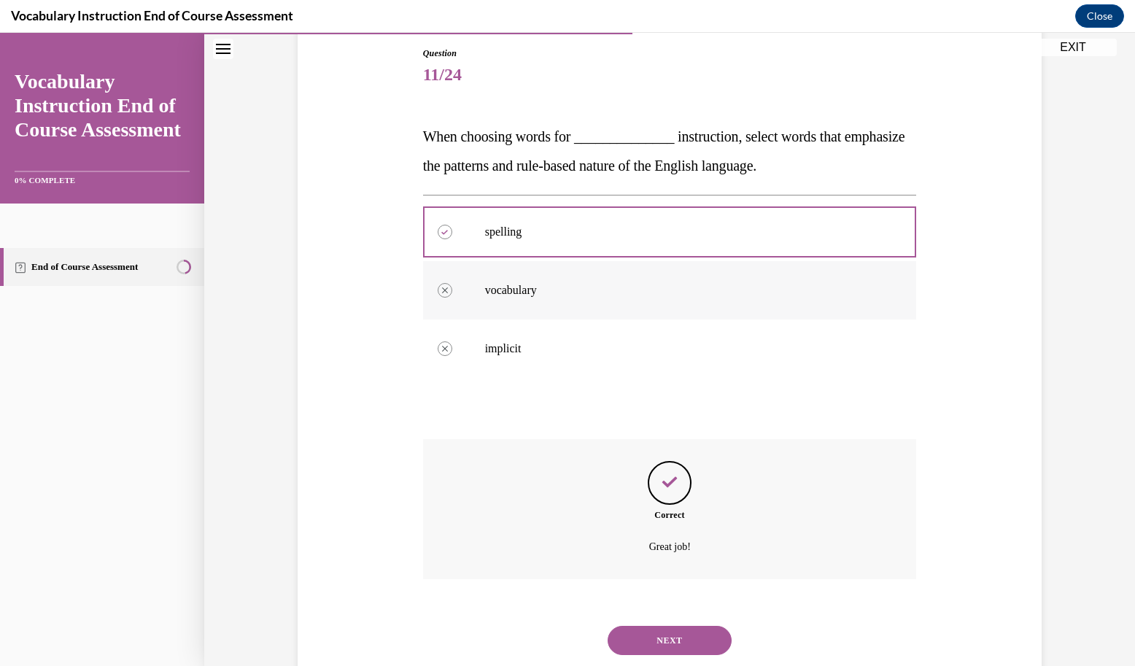
scroll to position [178, 0]
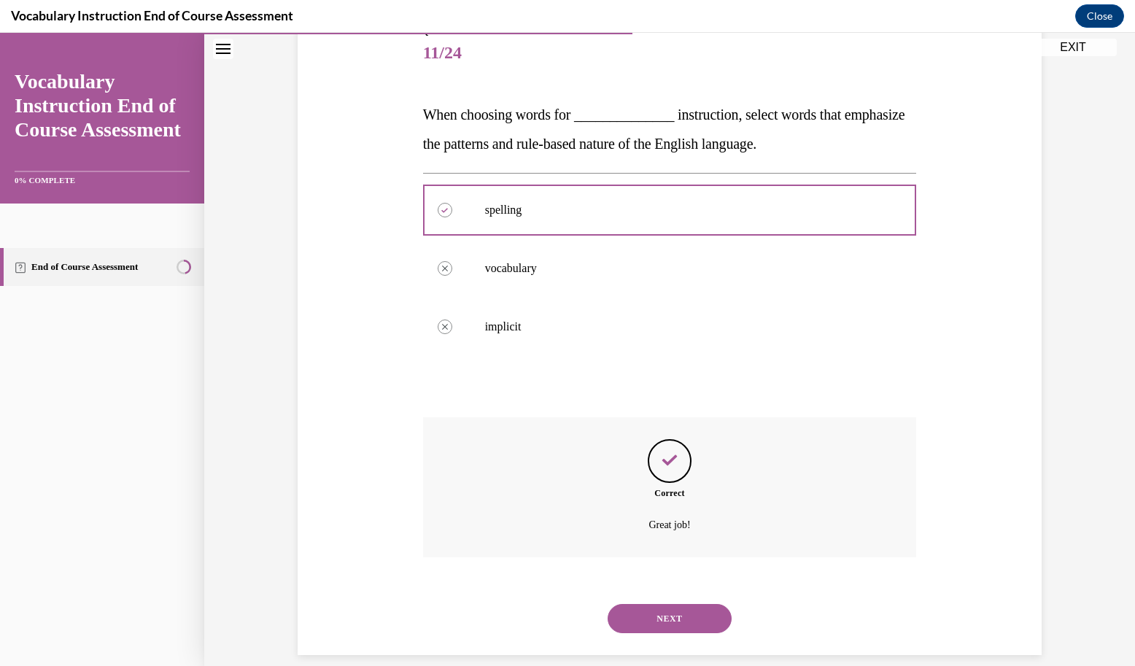
click at [625, 616] on div "NEXT" at bounding box center [670, 618] width 494 height 58
click at [622, 604] on button "NEXT" at bounding box center [669, 618] width 124 height 29
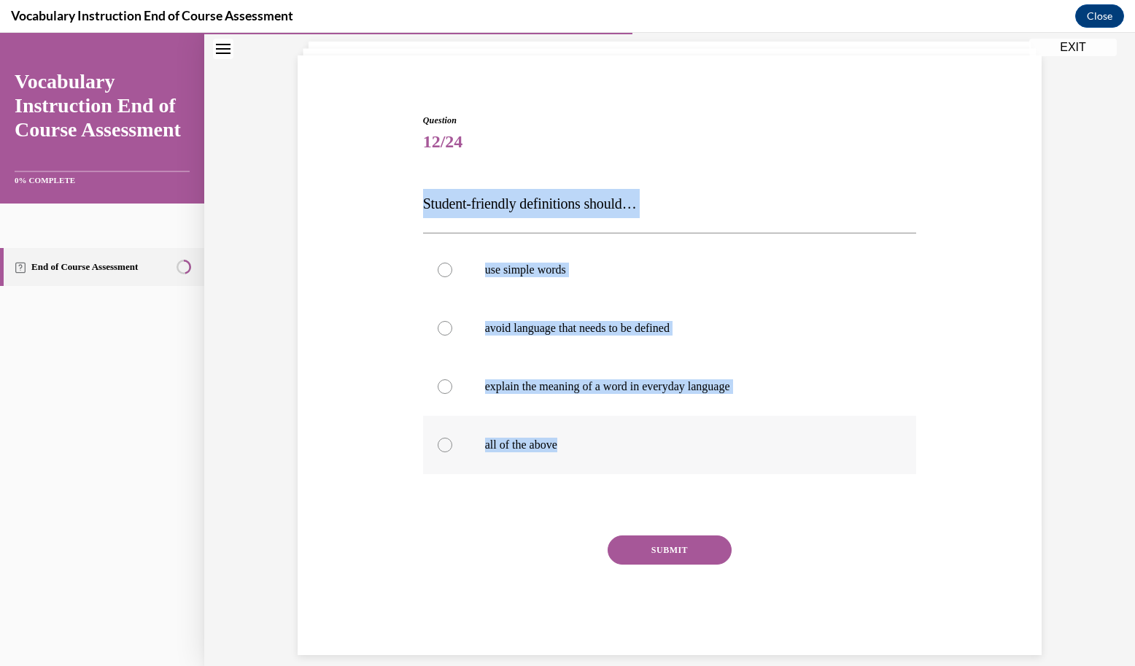
drag, startPoint x: 405, startPoint y: 194, endPoint x: 608, endPoint y: 445, distance: 322.5
click at [608, 445] on div "Question 12/24 Student-friendly definitions should… use simple words avoid lang…" at bounding box center [669, 362] width 751 height 585
click at [539, 444] on p "all of the above" at bounding box center [682, 445] width 395 height 15
click at [452, 444] on input "all of the above" at bounding box center [445, 445] width 15 height 15
radio input "true"
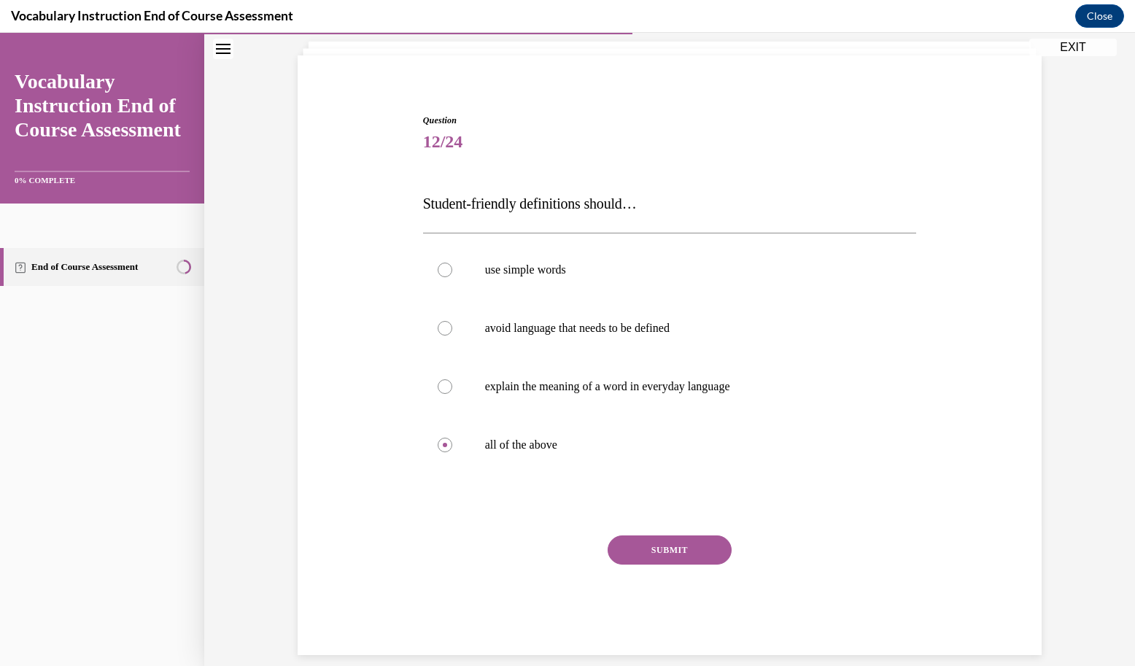
click at [672, 548] on button "SUBMIT" at bounding box center [669, 549] width 124 height 29
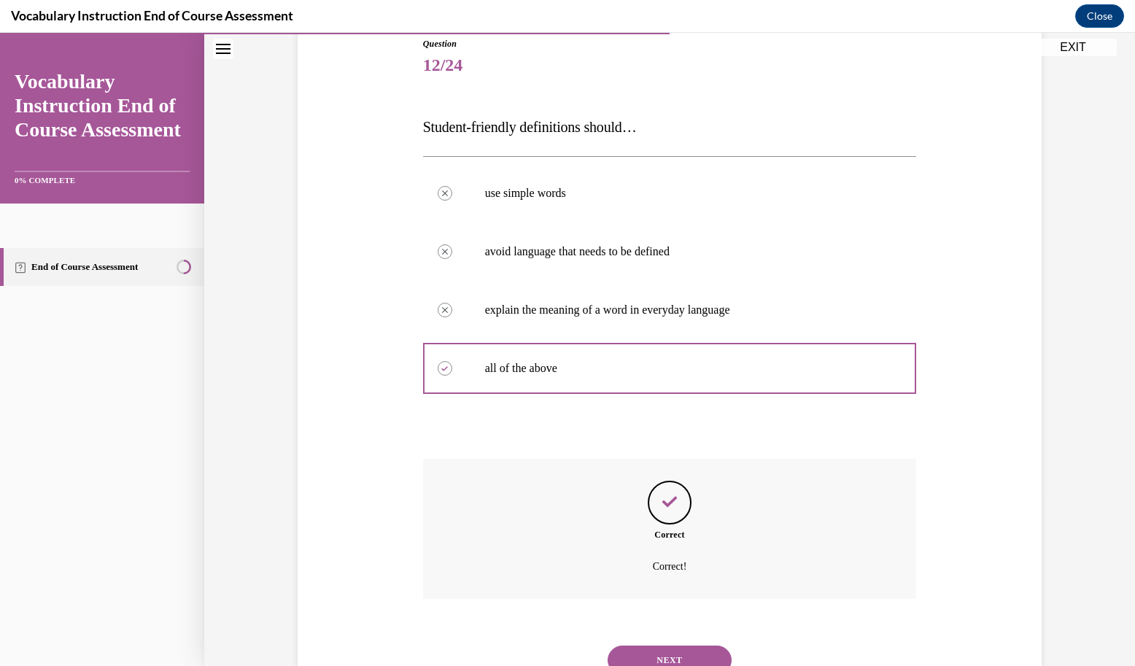
scroll to position [207, 0]
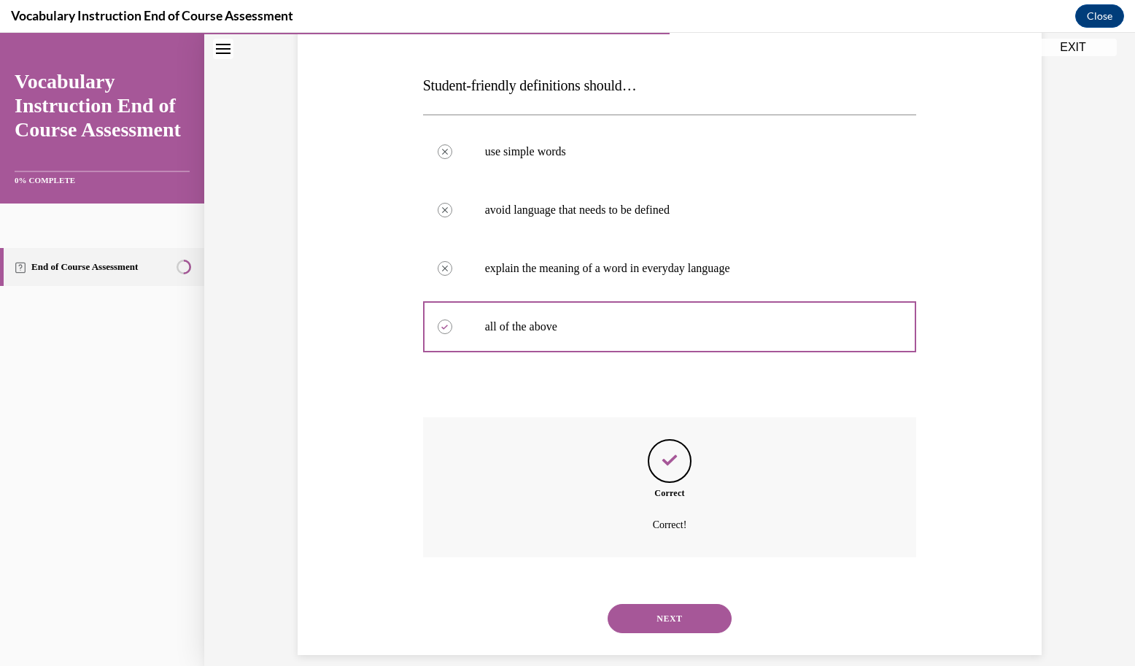
click at [664, 607] on button "NEXT" at bounding box center [669, 618] width 124 height 29
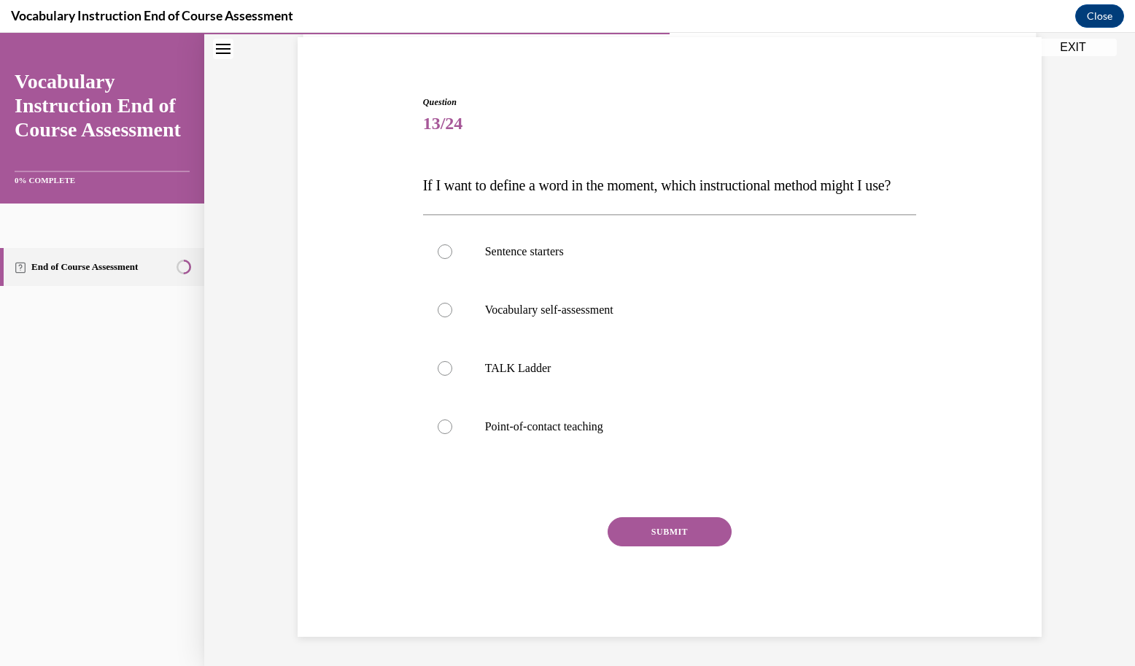
scroll to position [119, 0]
drag, startPoint x: 403, startPoint y: 281, endPoint x: 408, endPoint y: 219, distance: 63.0
click at [408, 219] on div "Question 13/24 If I want to define a word in the moment, which instructional me…" at bounding box center [669, 344] width 751 height 585
drag, startPoint x: 414, startPoint y: 282, endPoint x: 647, endPoint y: 552, distance: 356.2
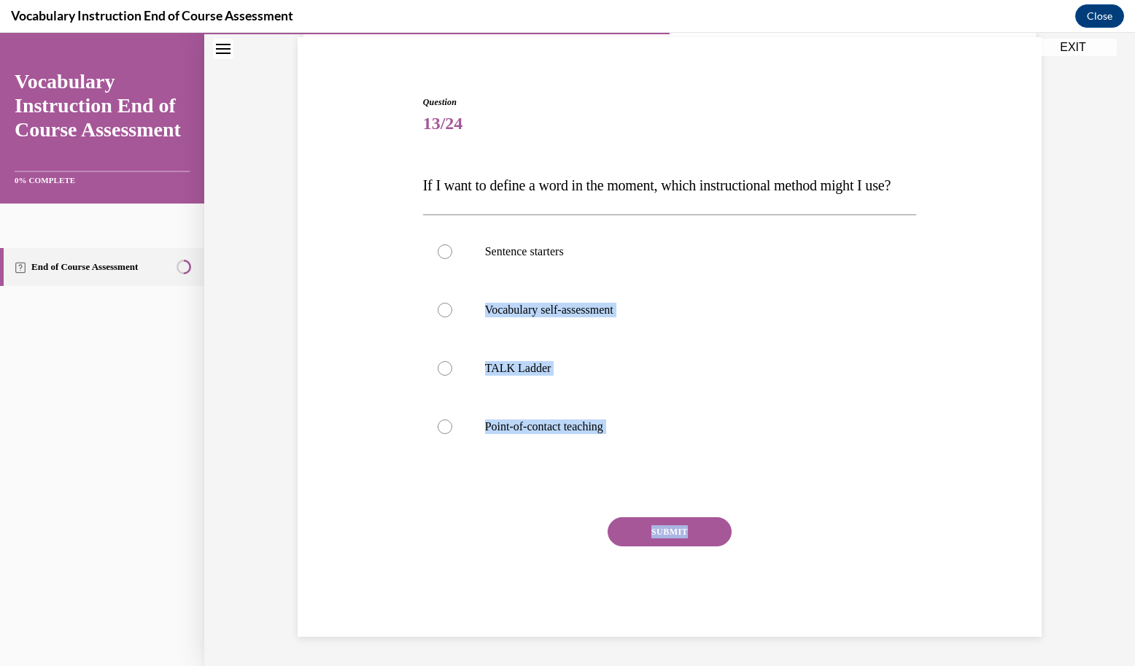
click at [647, 552] on div "Question 13/24 If I want to define a word in the moment, which instructional me…" at bounding box center [669, 355] width 501 height 563
click at [554, 223] on div "Question 13/24 If I want to define a word in the moment, which instructional me…" at bounding box center [670, 366] width 494 height 541
click at [864, 134] on div "Question 13/24 If I want to define a word in the moment, which instructional me…" at bounding box center [670, 366] width 494 height 541
click at [835, 96] on span "Question" at bounding box center [670, 102] width 494 height 13
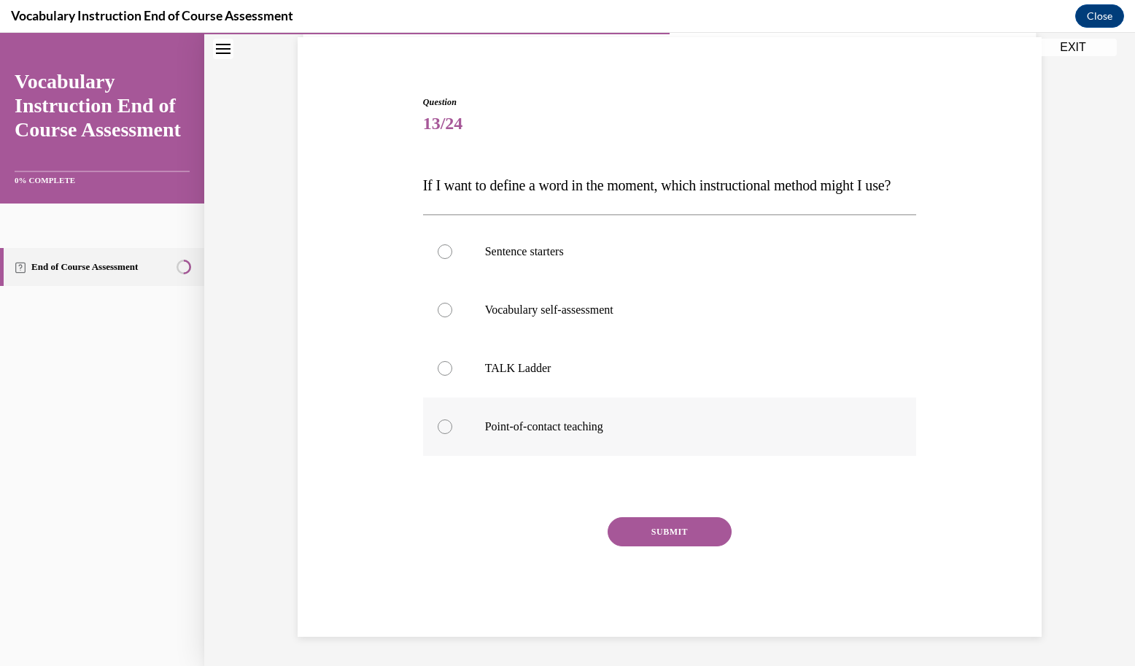
click at [828, 422] on label "Point-of-contact teaching" at bounding box center [670, 426] width 494 height 58
click at [452, 422] on input "Point-of-contact teaching" at bounding box center [445, 426] width 15 height 15
radio input "true"
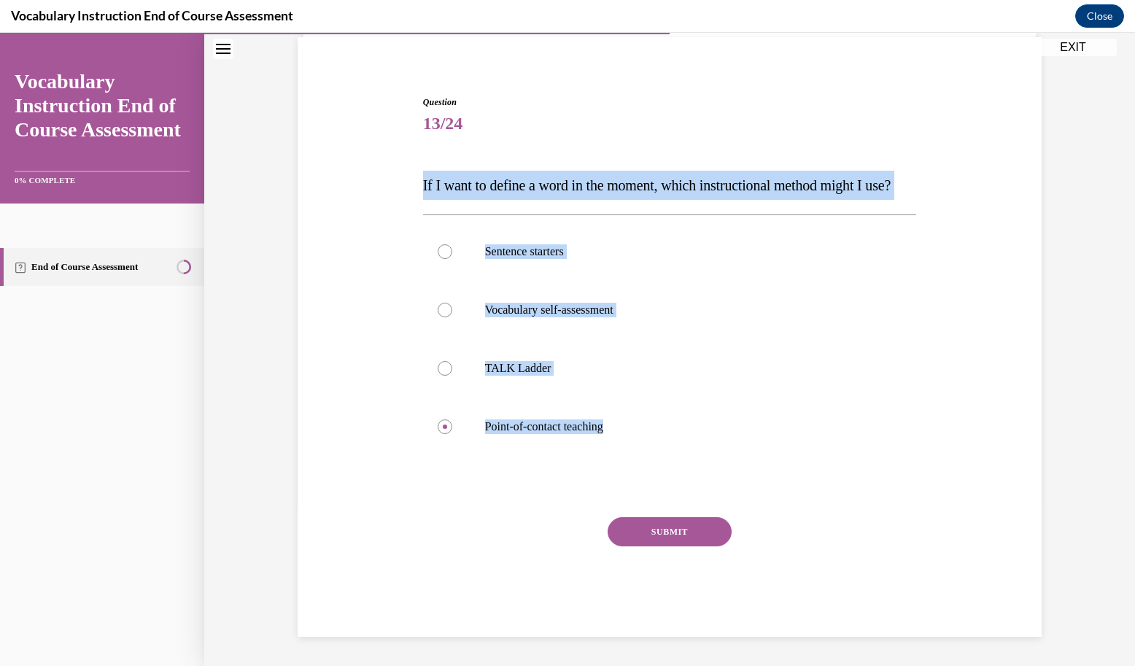
drag, startPoint x: 419, startPoint y: 173, endPoint x: 598, endPoint y: 481, distance: 356.8
click at [598, 481] on div "Question 13/24 If I want to define a word in the moment, which instructional me…" at bounding box center [670, 366] width 494 height 541
click at [647, 543] on button "SUBMIT" at bounding box center [669, 531] width 124 height 29
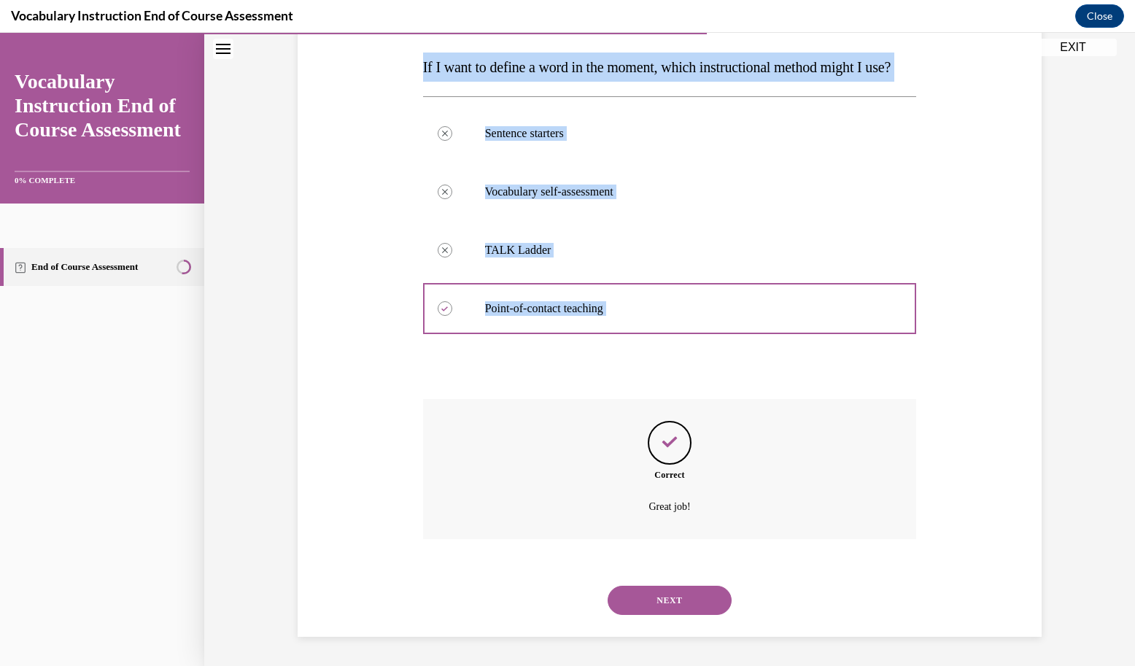
click at [634, 595] on button "NEXT" at bounding box center [669, 600] width 124 height 29
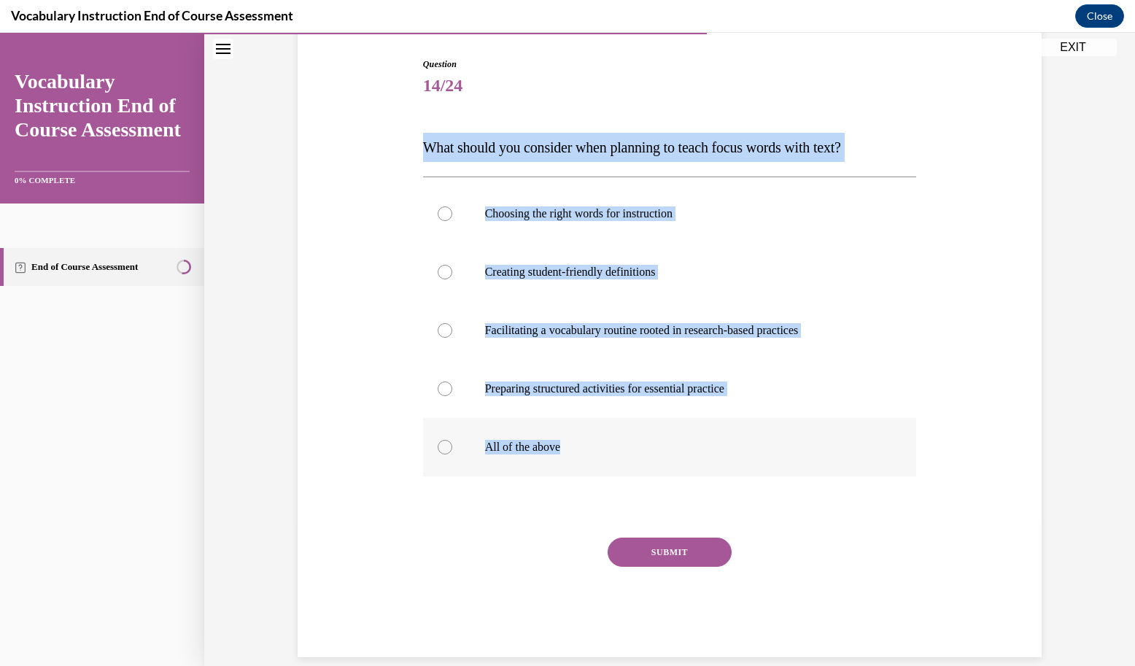
drag, startPoint x: 416, startPoint y: 145, endPoint x: 634, endPoint y: 453, distance: 377.6
click at [634, 453] on div "Question 14/24 What should you consider when planning to teach focus words with…" at bounding box center [669, 346] width 501 height 621
click at [490, 448] on p "All of the above" at bounding box center [682, 447] width 395 height 15
click at [452, 448] on input "All of the above" at bounding box center [445, 447] width 15 height 15
radio input "true"
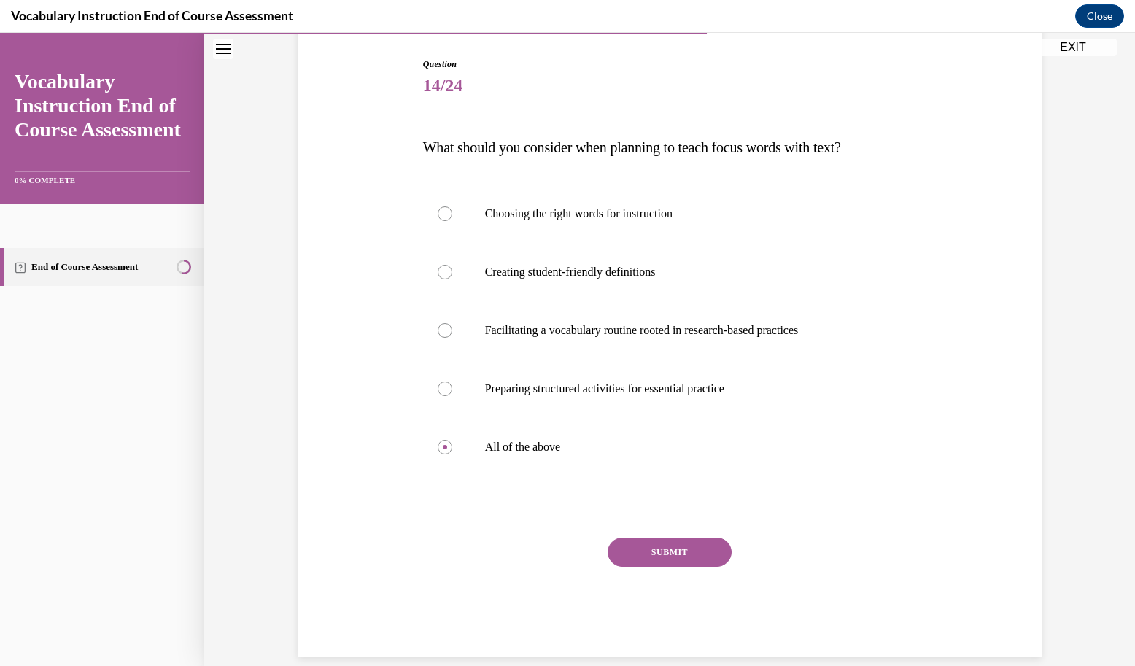
click at [644, 545] on button "SUBMIT" at bounding box center [669, 551] width 124 height 29
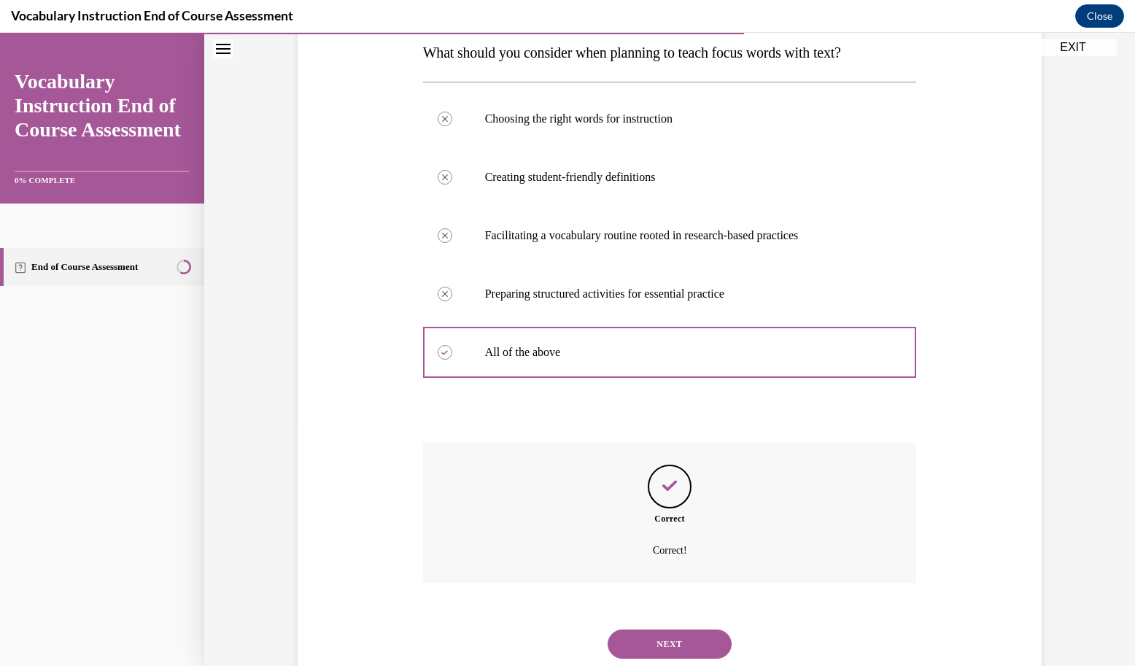
scroll to position [265, 0]
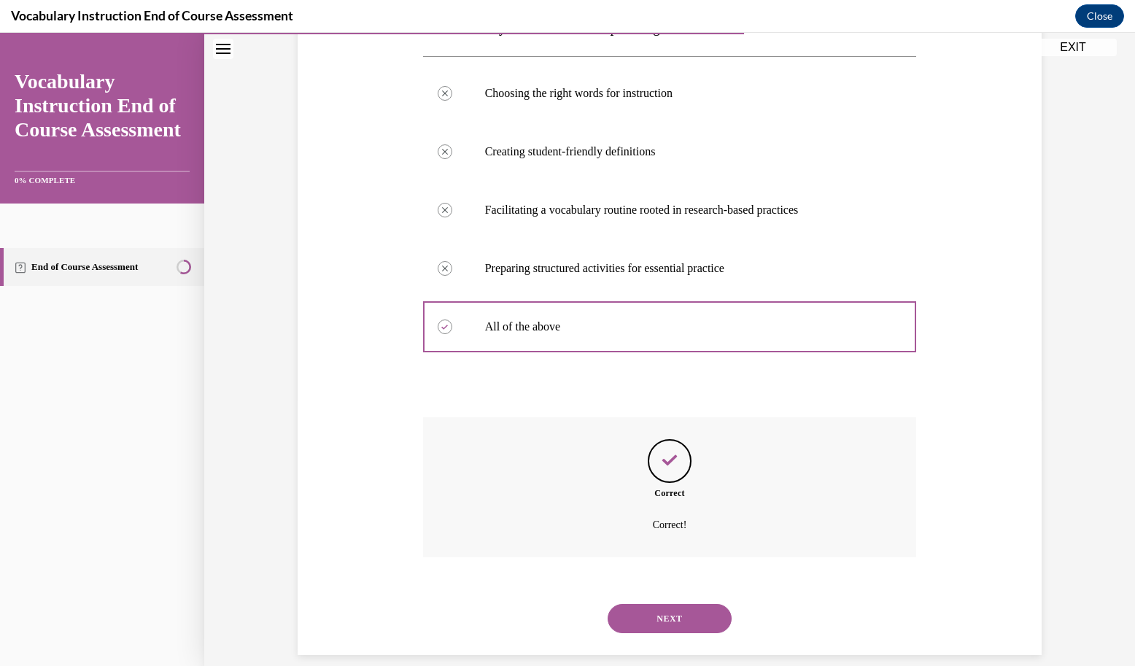
click at [677, 607] on button "NEXT" at bounding box center [669, 618] width 124 height 29
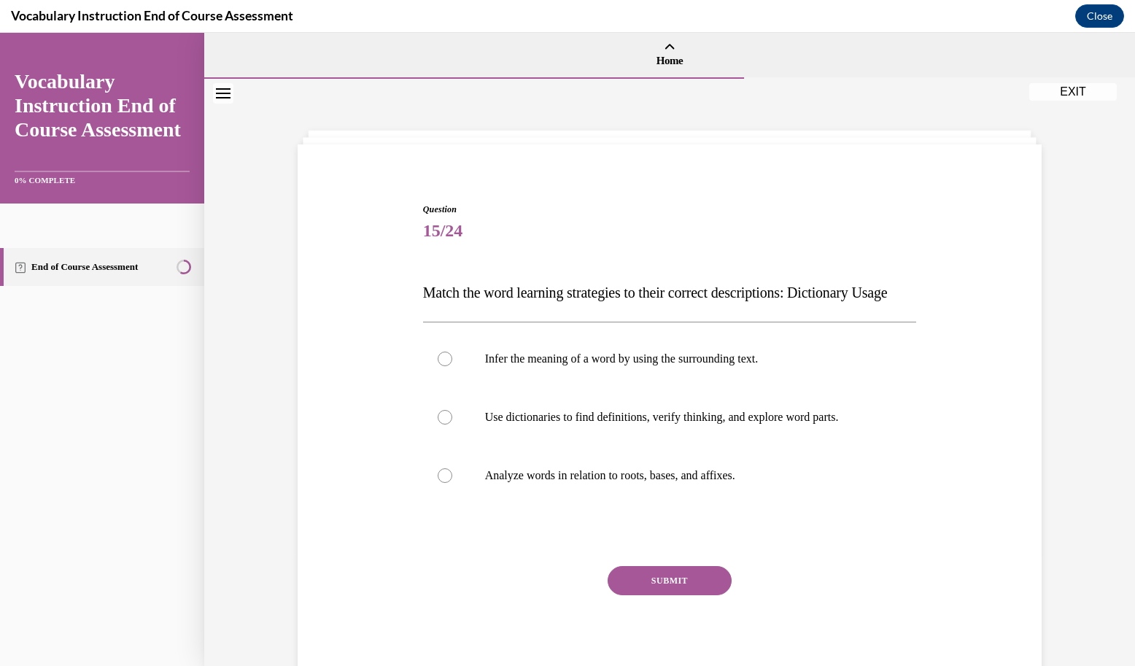
scroll to position [0, 0]
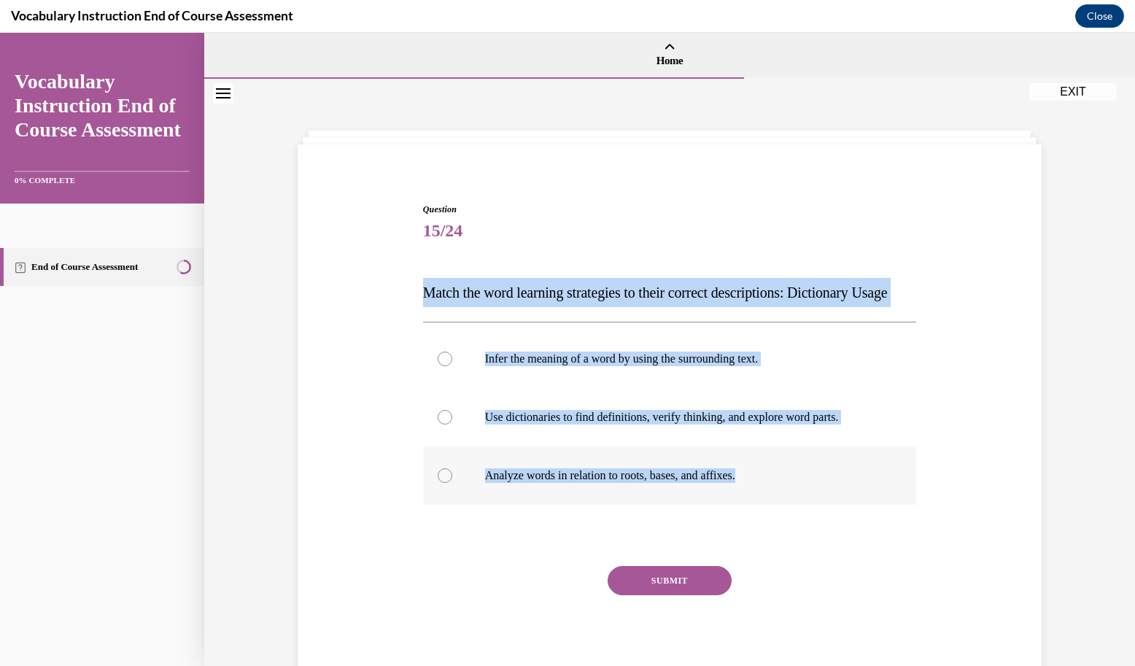
drag, startPoint x: 414, startPoint y: 291, endPoint x: 755, endPoint y: 508, distance: 404.0
click at [755, 508] on div "Question 15/24 Match the word learning strategies to their correct descriptions…" at bounding box center [669, 433] width 501 height 505
click at [605, 446] on label "Use dictionaries to find definitions, verify thinking, and explore word parts." at bounding box center [670, 417] width 494 height 58
click at [452, 424] on input "Use dictionaries to find definitions, verify thinking, and explore word parts." at bounding box center [445, 417] width 15 height 15
radio input "true"
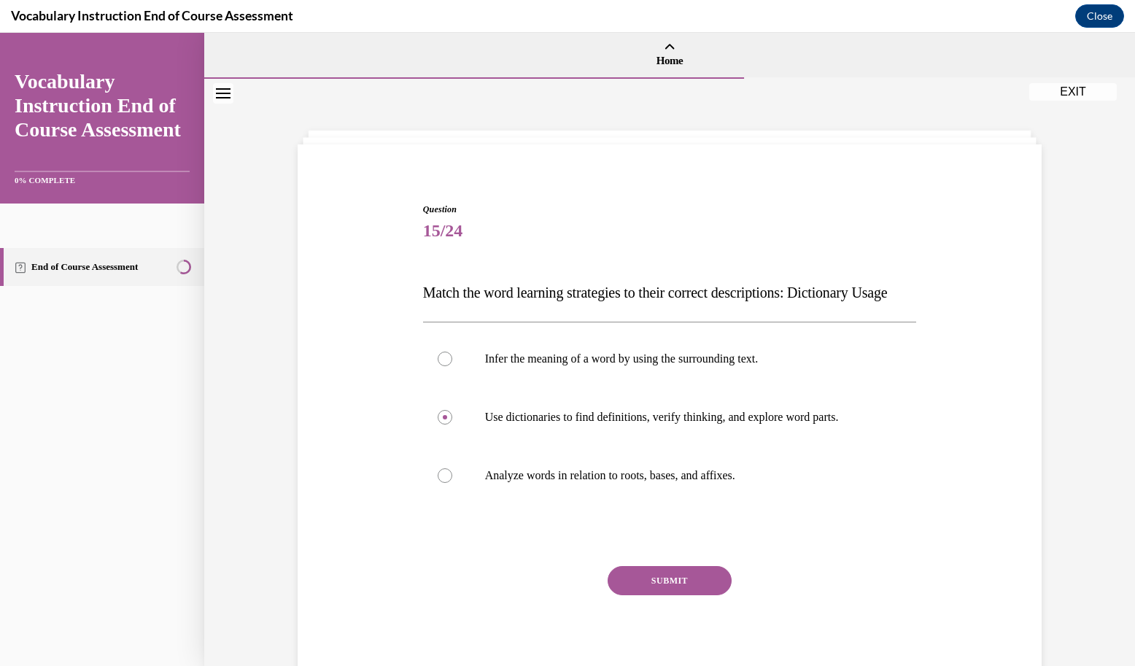
click at [652, 595] on button "SUBMIT" at bounding box center [669, 580] width 124 height 29
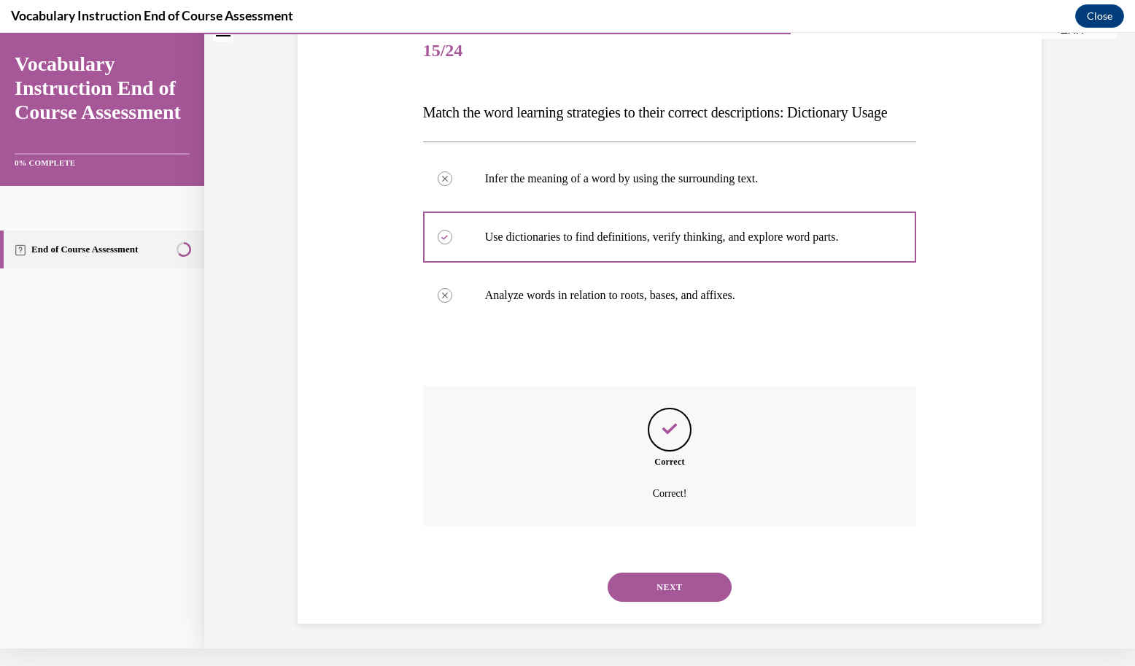
scroll to position [178, 0]
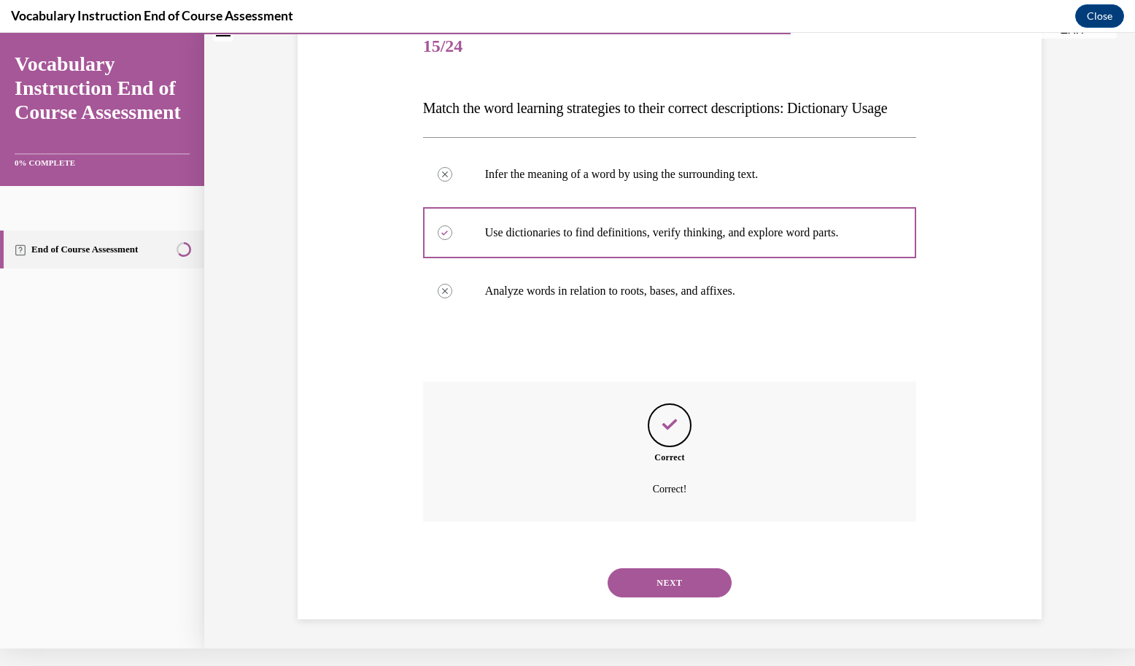
click at [648, 588] on button "NEXT" at bounding box center [669, 582] width 124 height 29
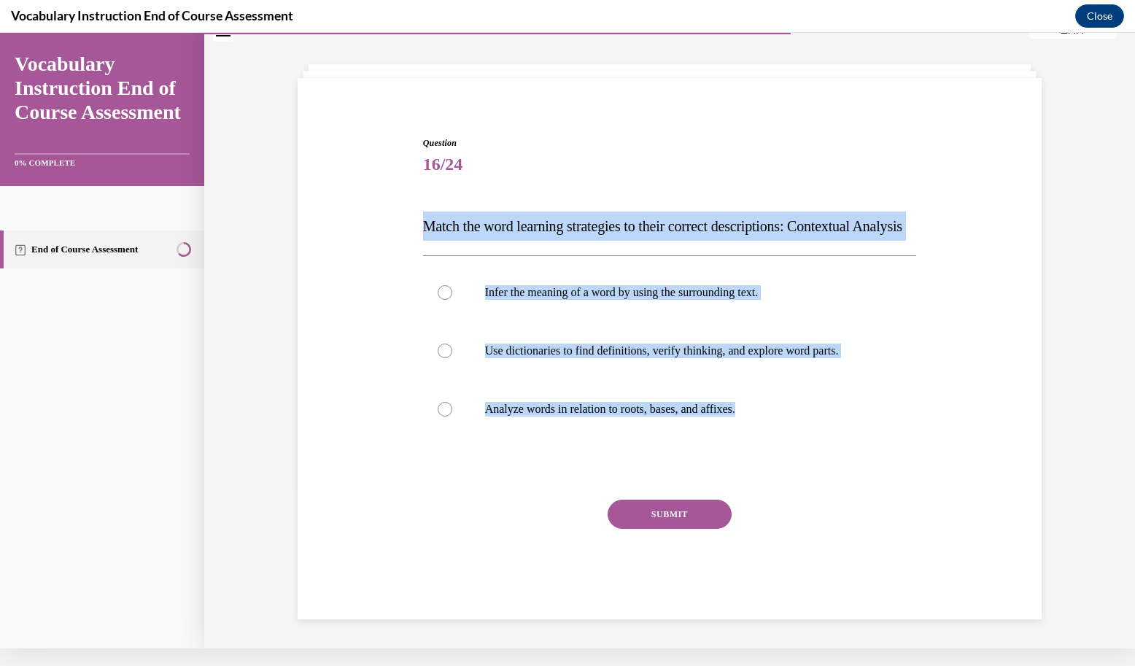
drag, startPoint x: 413, startPoint y: 206, endPoint x: 750, endPoint y: 459, distance: 421.3
click at [750, 459] on div "Question 16/24 Match the word learning strategies to their correct descriptions…" at bounding box center [669, 356] width 751 height 526
click at [525, 300] on p "Infer the meaning of a word by using the surrounding text." at bounding box center [682, 292] width 395 height 15
click at [452, 300] on input "Infer the meaning of a word by using the surrounding text." at bounding box center [445, 292] width 15 height 15
radio input "true"
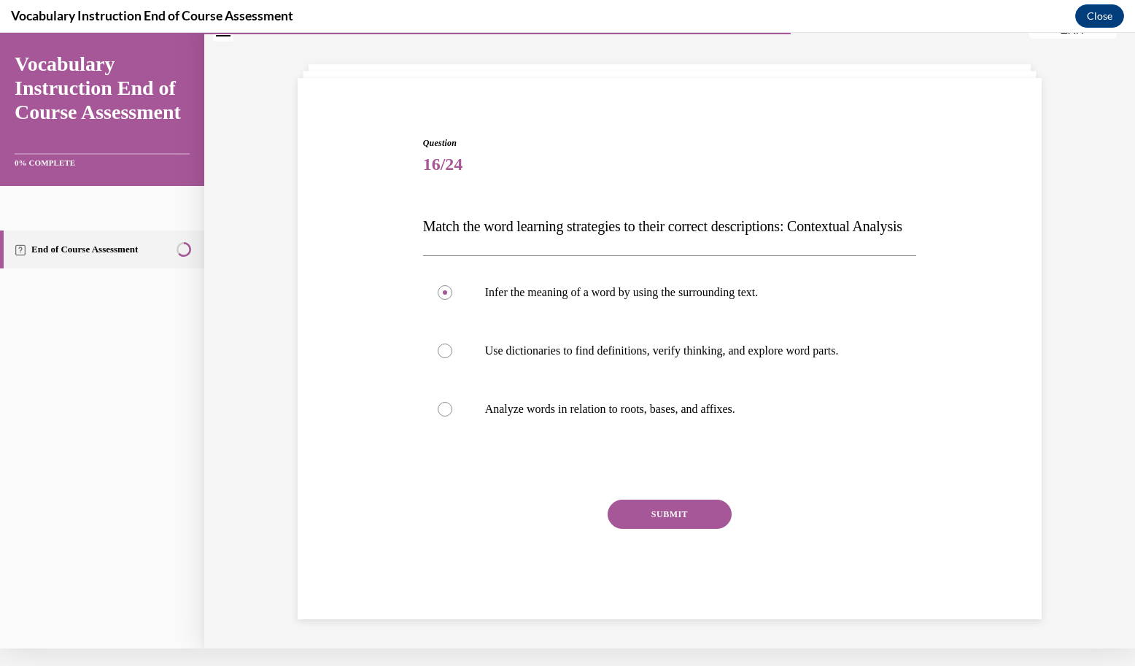
click at [639, 524] on button "SUBMIT" at bounding box center [669, 514] width 124 height 29
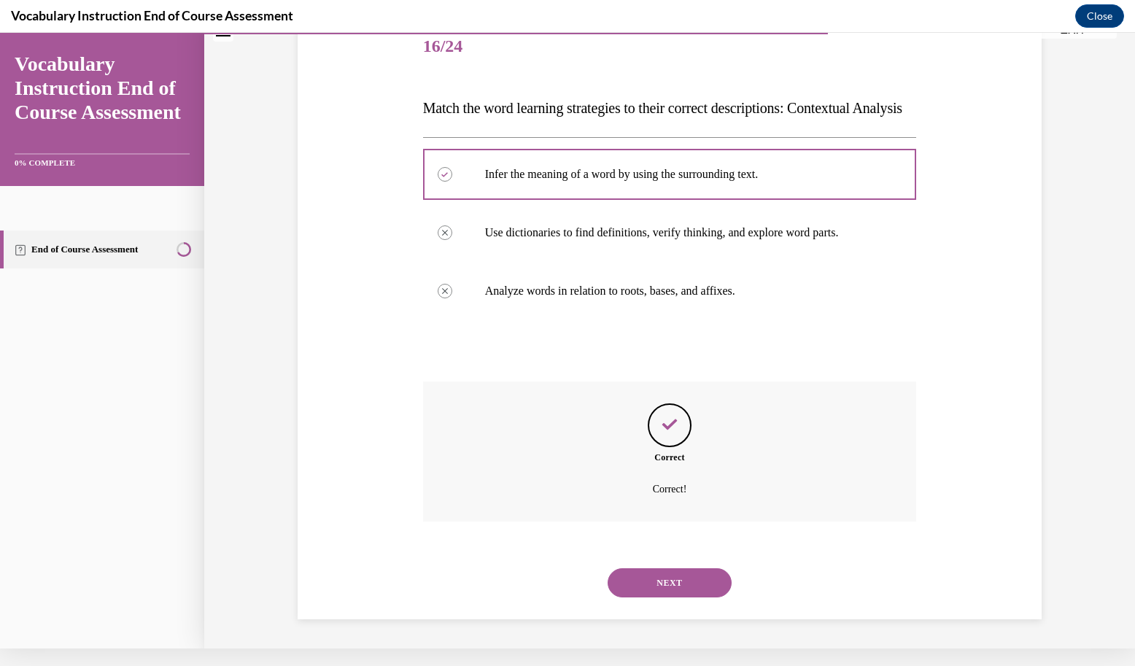
scroll to position [178, 0]
click at [638, 584] on button "NEXT" at bounding box center [669, 582] width 124 height 29
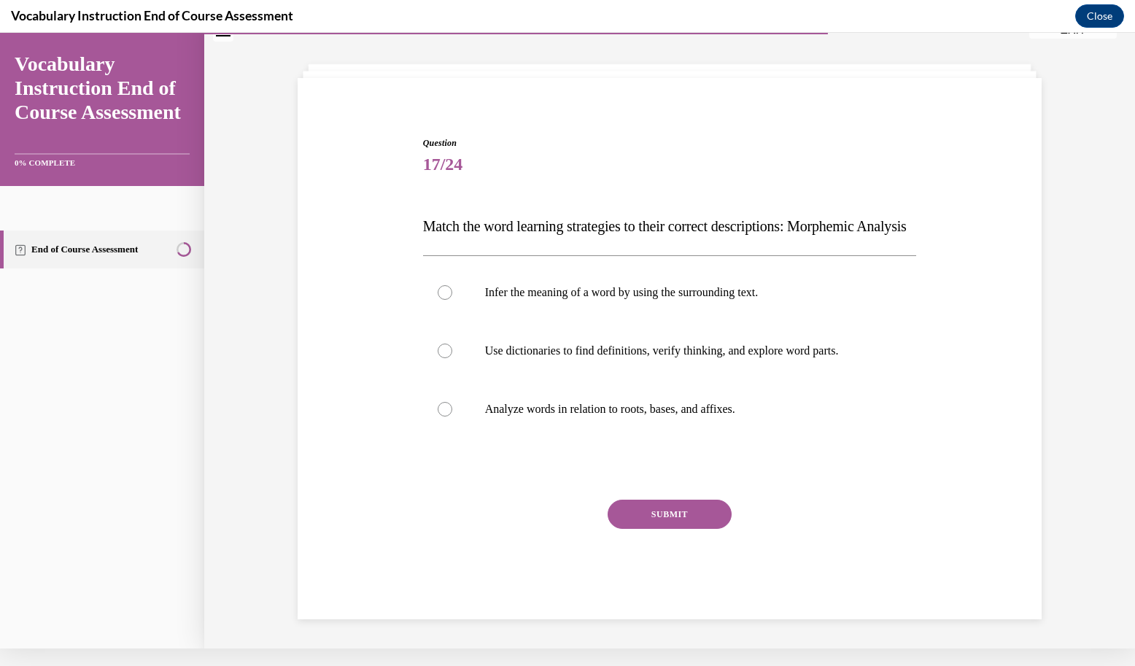
scroll to position [47, 0]
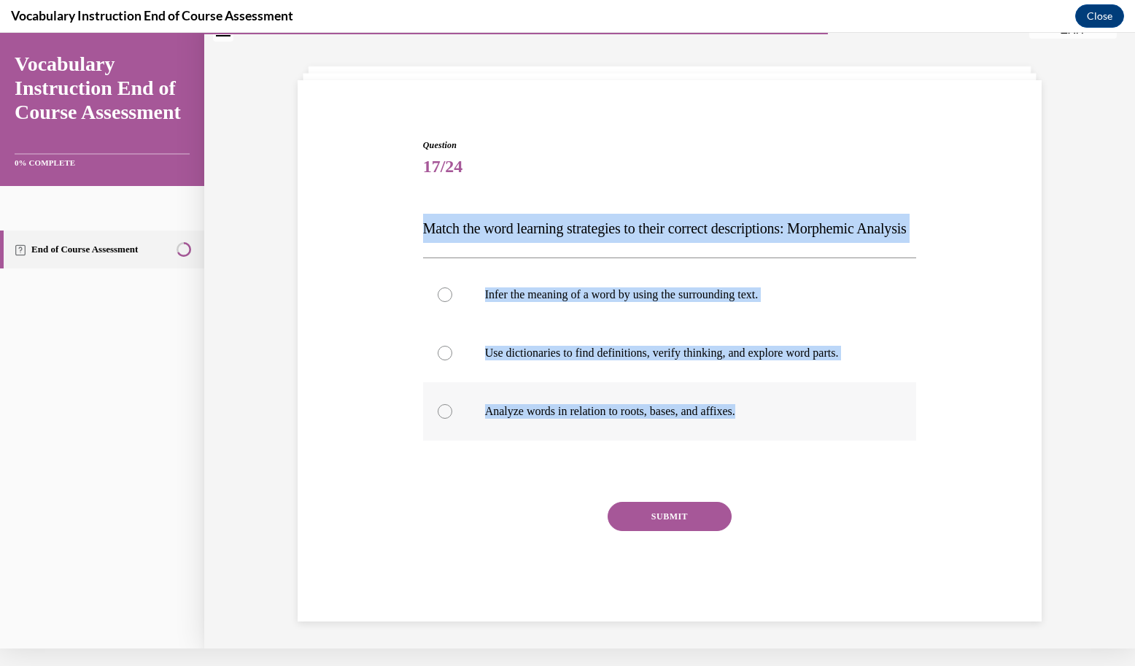
drag, startPoint x: 418, startPoint y: 227, endPoint x: 810, endPoint y: 438, distance: 445.7
click at [810, 438] on div "Question 17/24 Match the word learning strategies to their correct descriptions…" at bounding box center [670, 380] width 494 height 483
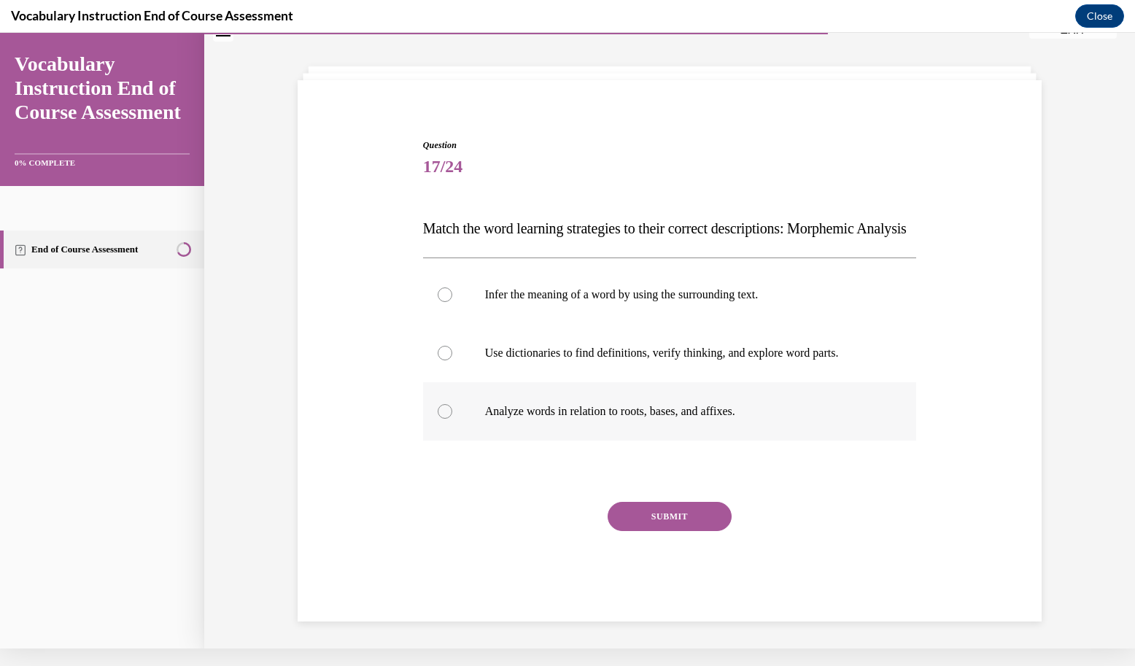
click at [545, 419] on p "Analyze words in relation to roots, bases, and affixes." at bounding box center [682, 411] width 395 height 15
click at [452, 419] on input "Analyze words in relation to roots, bases, and affixes." at bounding box center [445, 411] width 15 height 15
radio input "true"
click at [637, 531] on button "SUBMIT" at bounding box center [669, 516] width 124 height 29
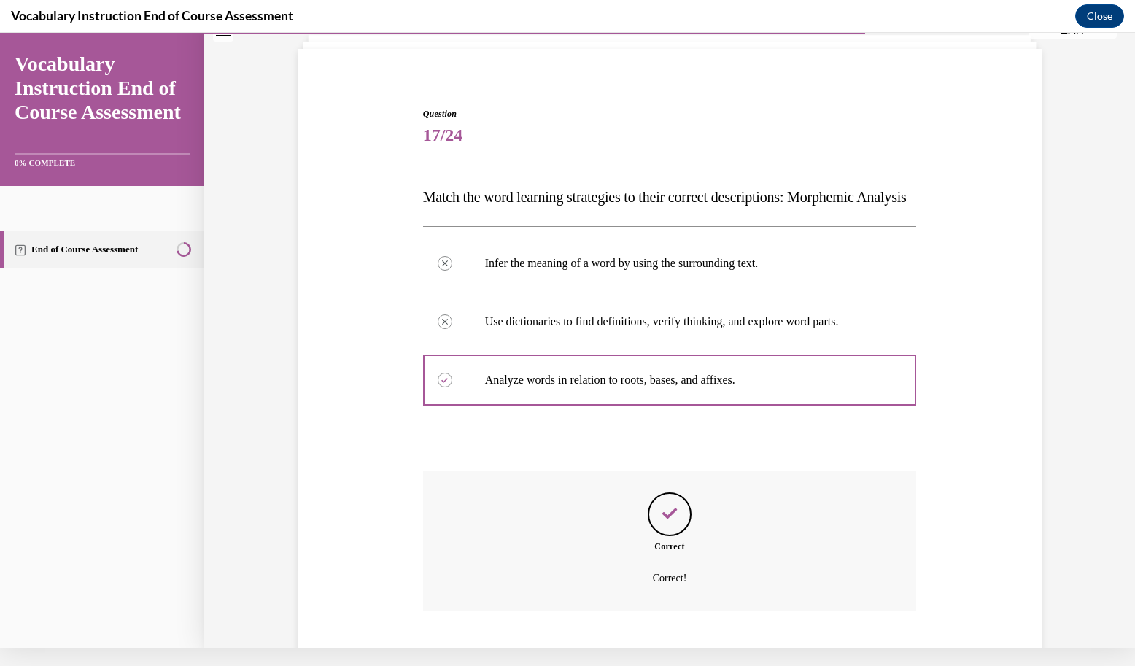
scroll to position [178, 0]
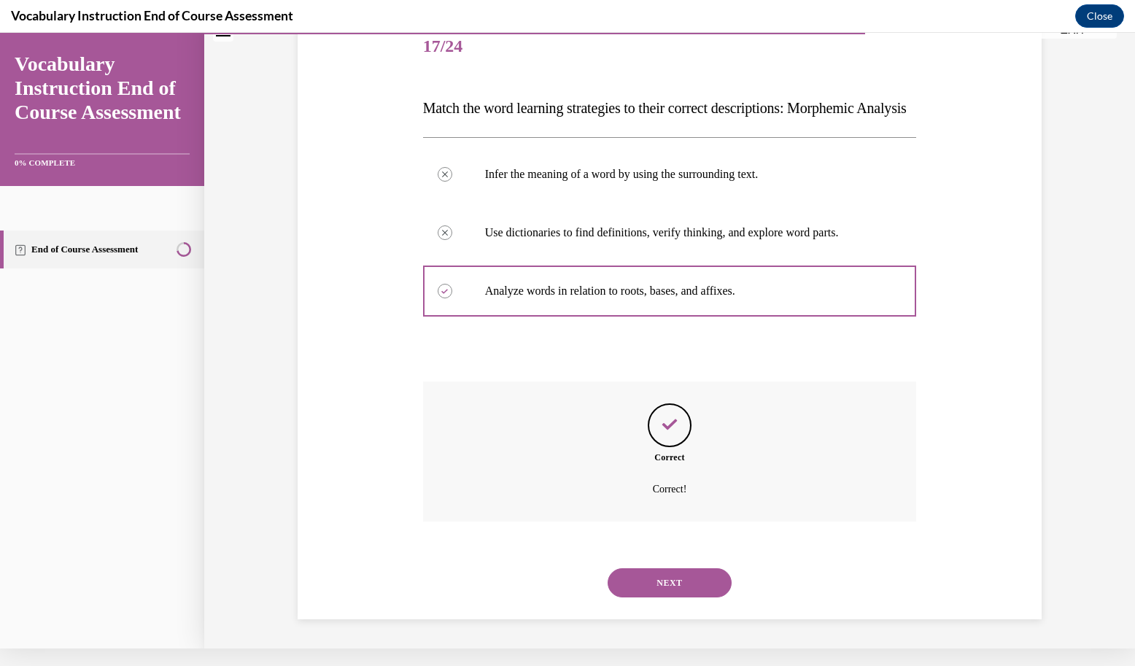
click at [669, 589] on button "NEXT" at bounding box center [669, 582] width 124 height 29
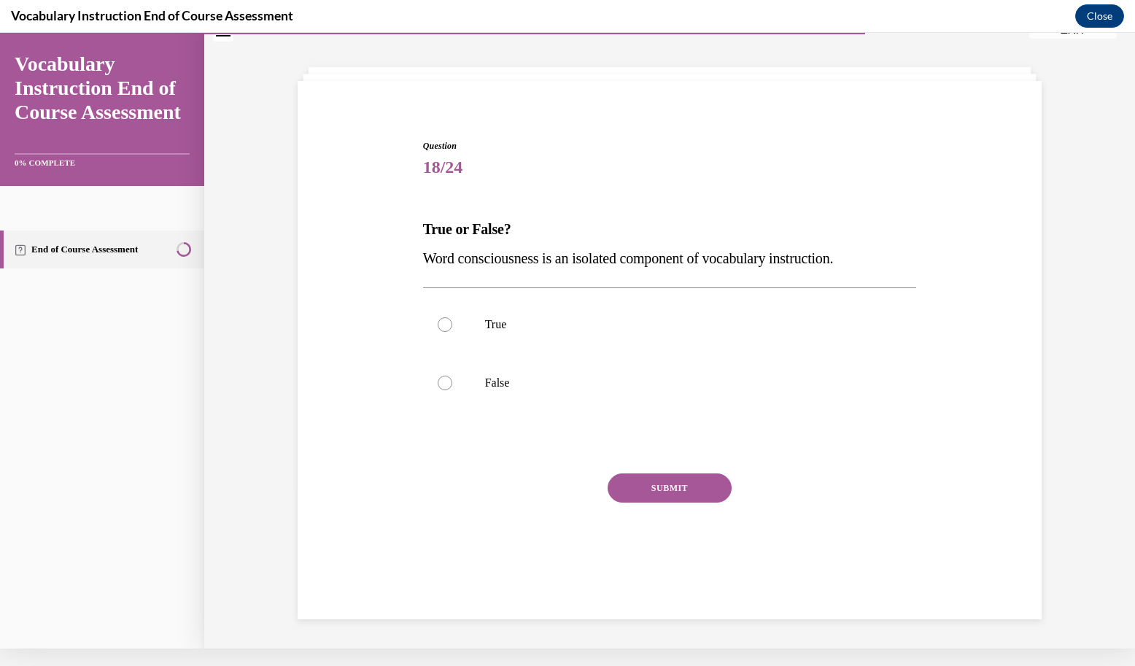
scroll to position [44, 0]
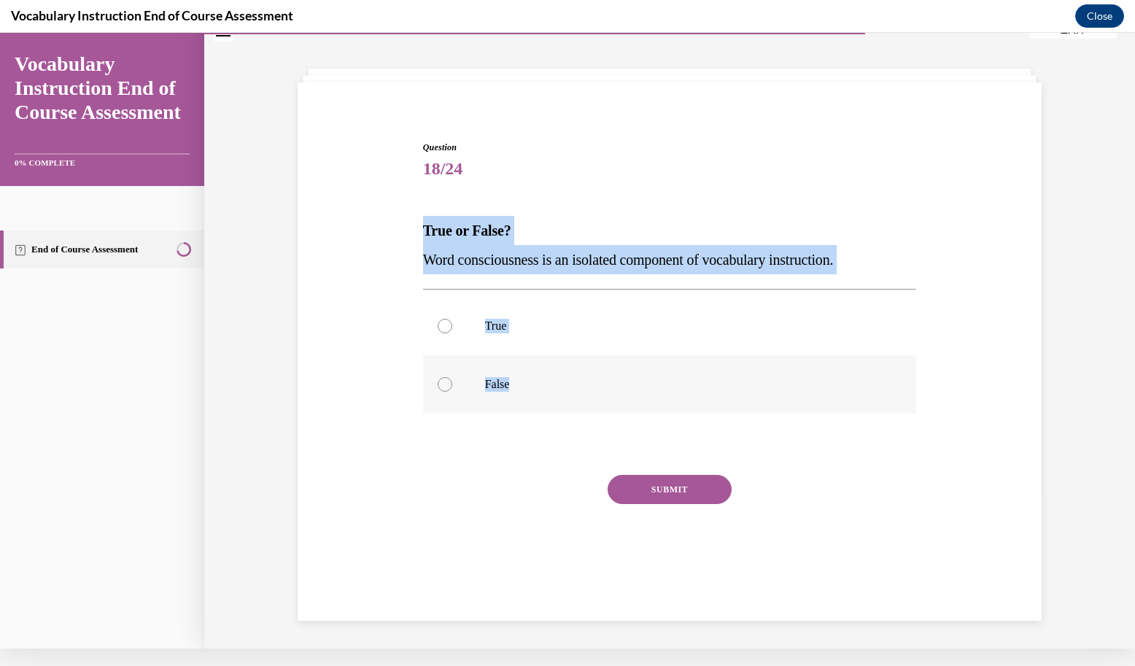
drag, startPoint x: 415, startPoint y: 225, endPoint x: 532, endPoint y: 397, distance: 207.7
click at [532, 397] on div "Question 18/24 True or False? Word consciousness is an isolated component of vo…" at bounding box center [669, 356] width 501 height 475
click at [500, 378] on p "False" at bounding box center [682, 384] width 395 height 15
click at [452, 378] on input "False" at bounding box center [445, 384] width 15 height 15
radio input "true"
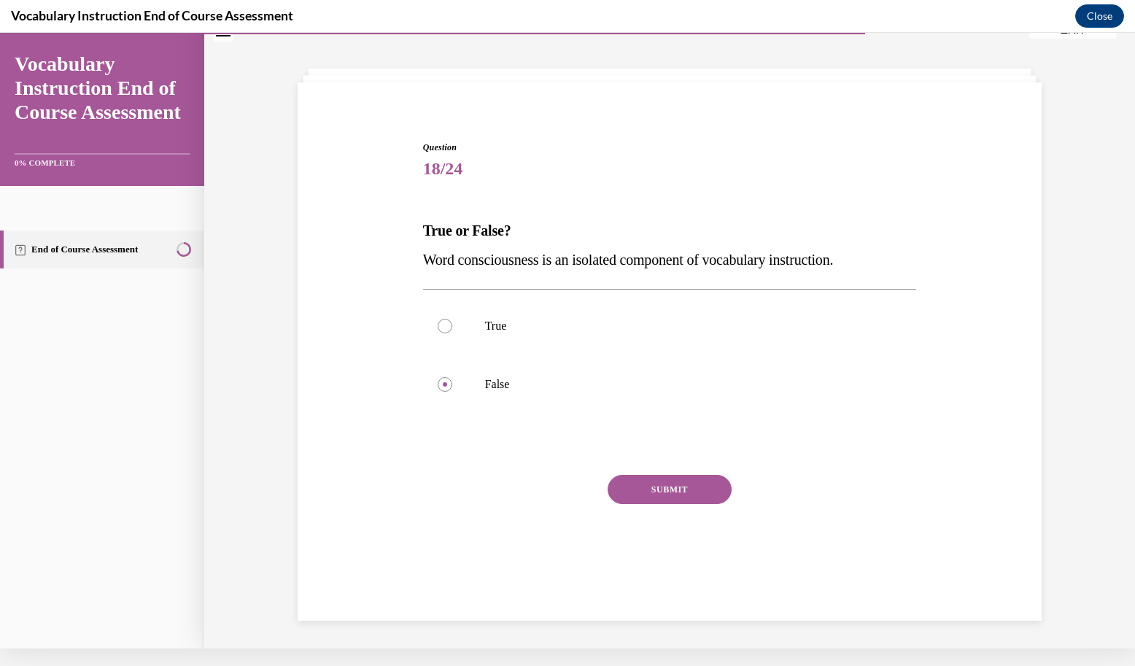
click at [642, 493] on button "SUBMIT" at bounding box center [669, 489] width 124 height 29
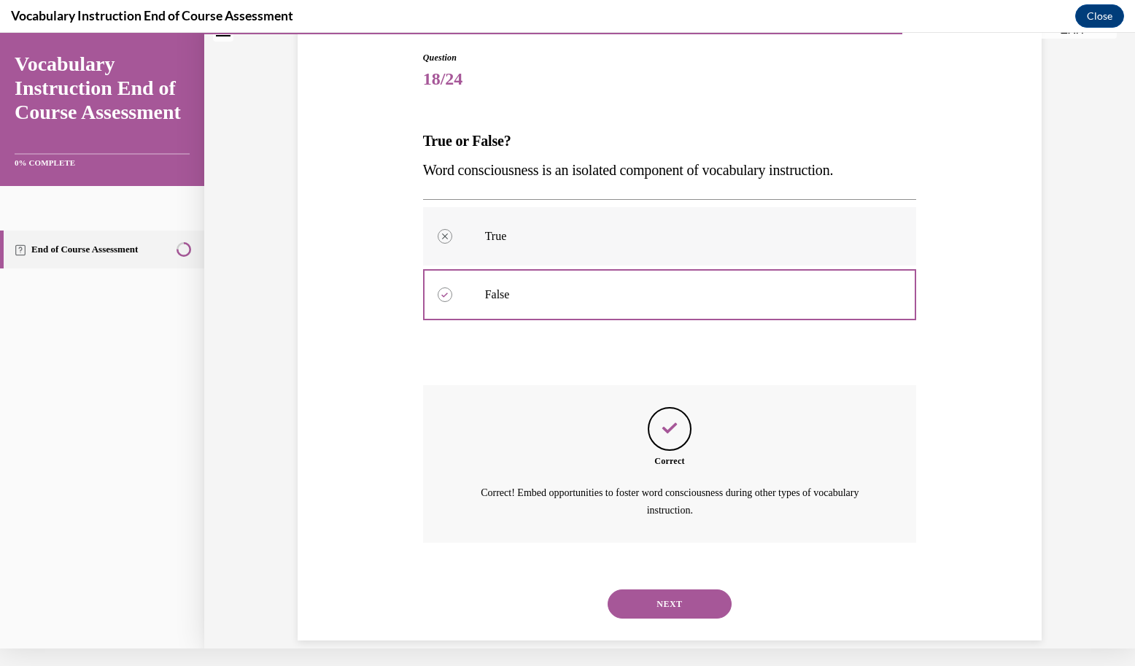
scroll to position [136, 0]
click at [648, 604] on div "NEXT" at bounding box center [670, 601] width 494 height 58
click at [643, 588] on button "NEXT" at bounding box center [669, 601] width 124 height 29
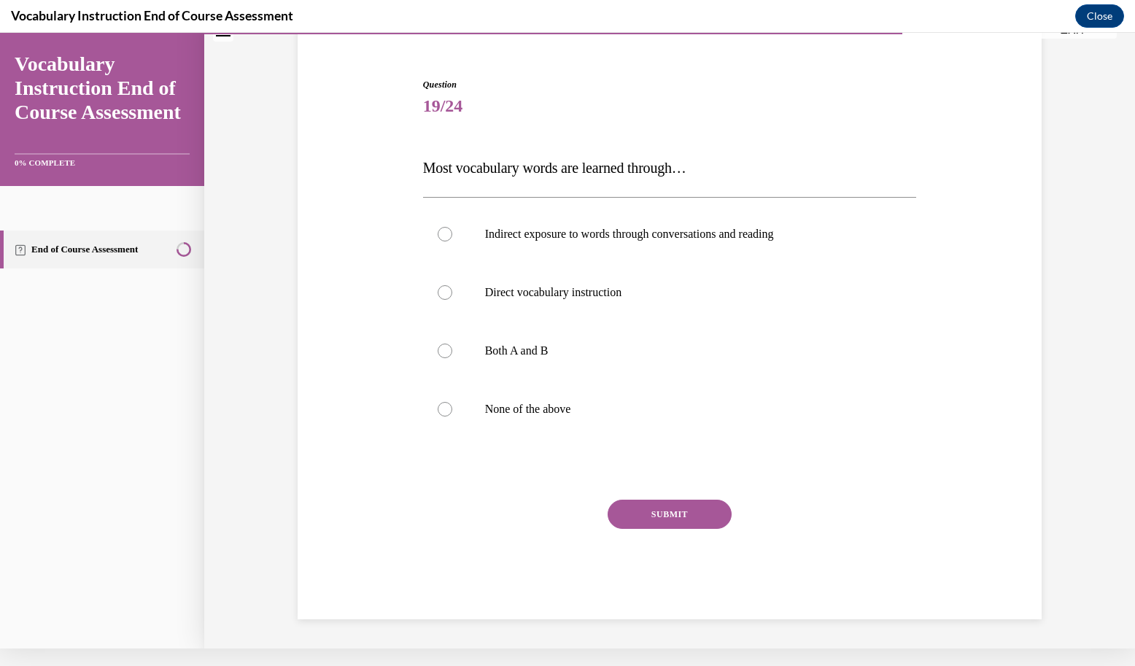
scroll to position [71, 0]
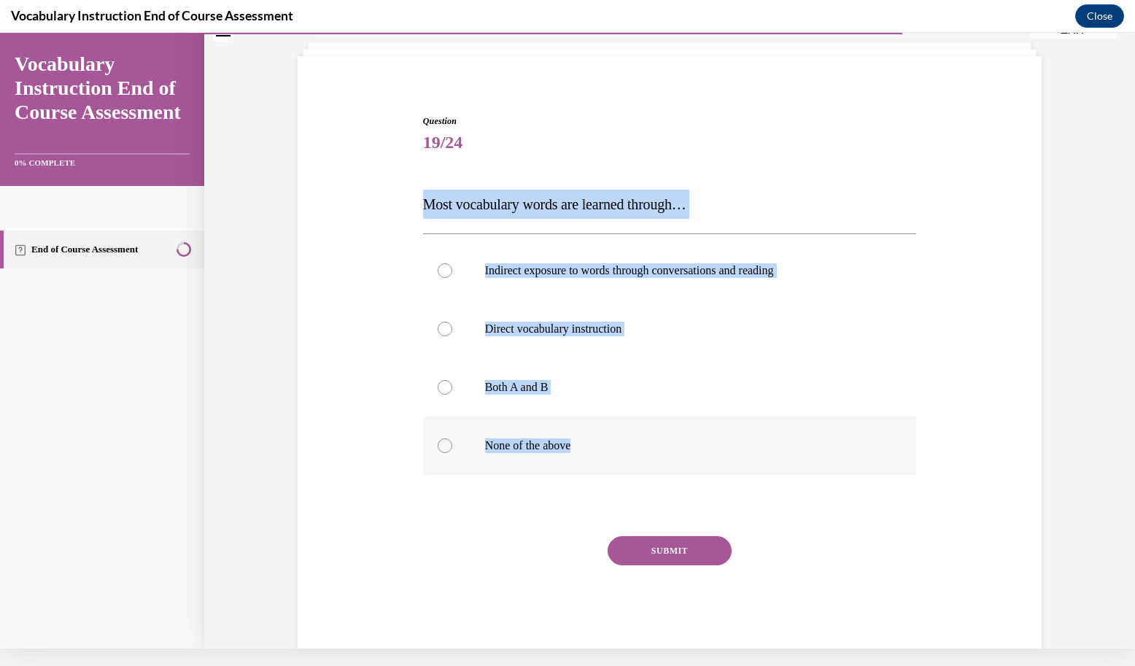
drag, startPoint x: 417, startPoint y: 204, endPoint x: 573, endPoint y: 452, distance: 293.0
click at [573, 452] on div "Question 19/24 Most vocabulary words are learned through… Indirect exposure to …" at bounding box center [670, 384] width 494 height 541
click at [514, 398] on label "Both A and B" at bounding box center [670, 387] width 494 height 58
click at [452, 395] on input "Both A and B" at bounding box center [445, 387] width 15 height 15
radio input "true"
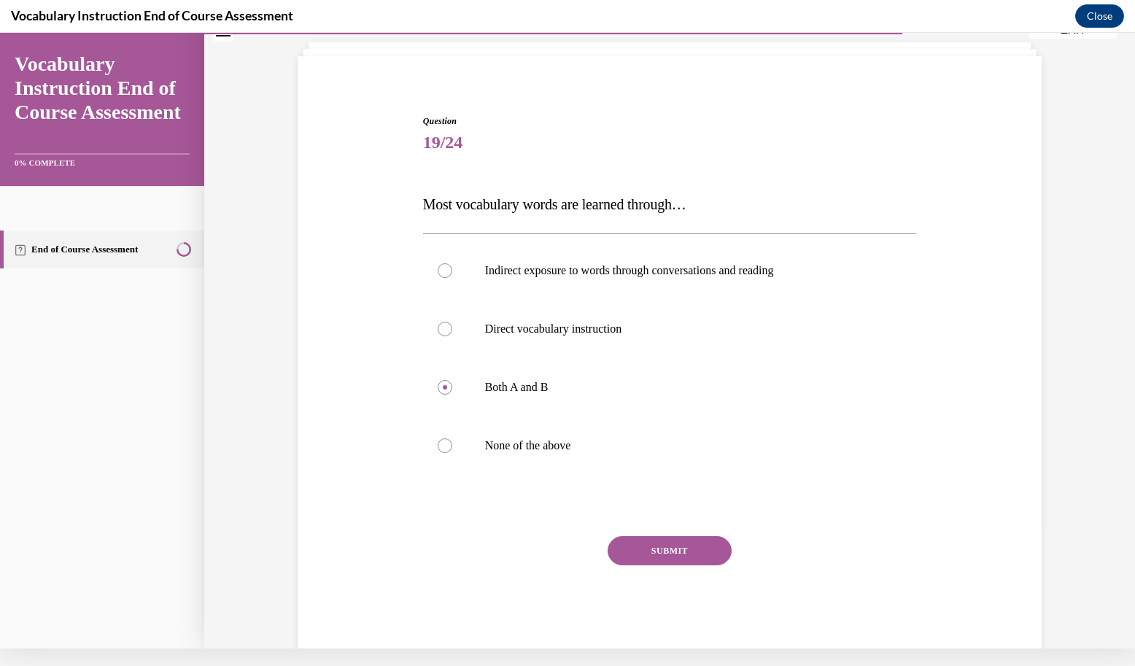
click at [661, 556] on button "SUBMIT" at bounding box center [669, 550] width 124 height 29
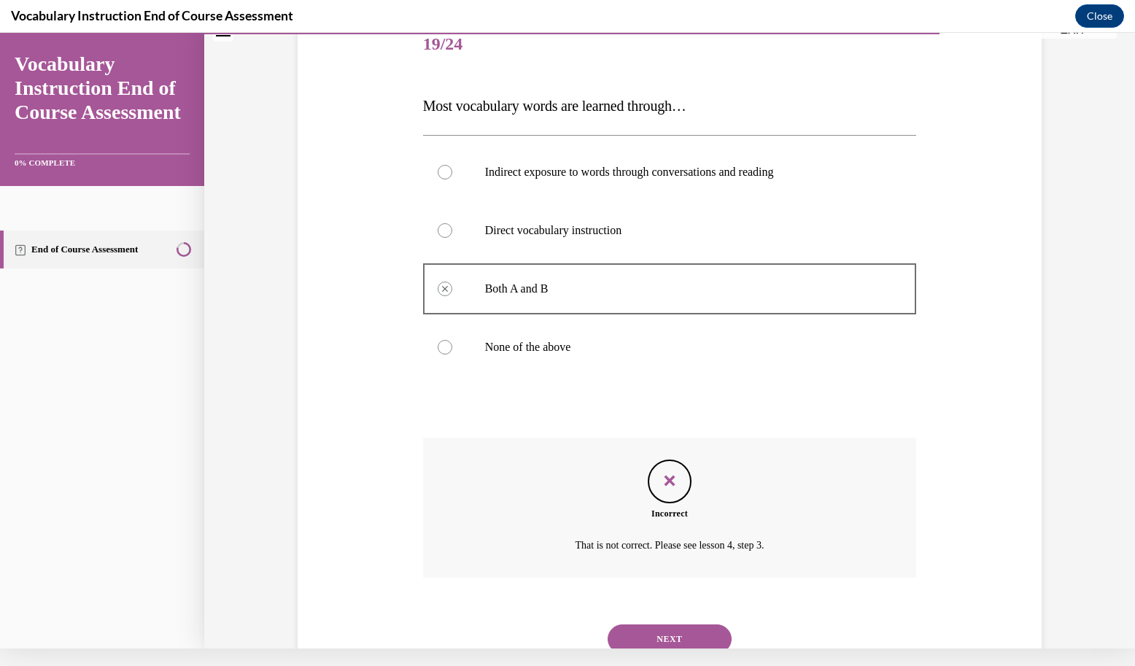
scroll to position [207, 0]
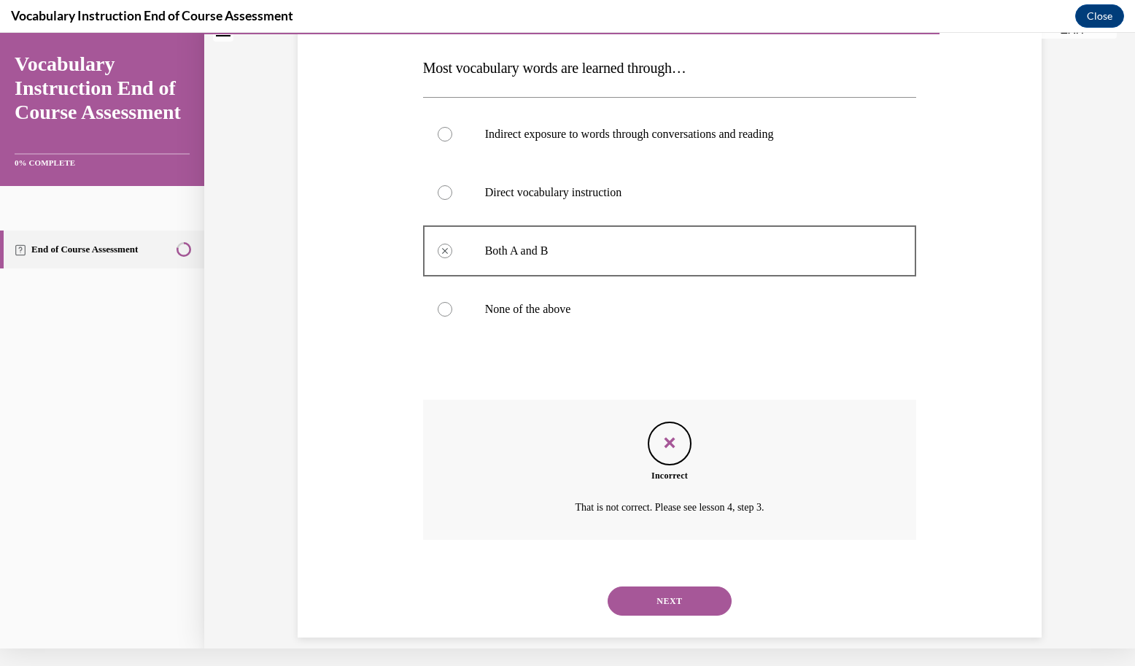
click at [633, 586] on button "NEXT" at bounding box center [669, 600] width 124 height 29
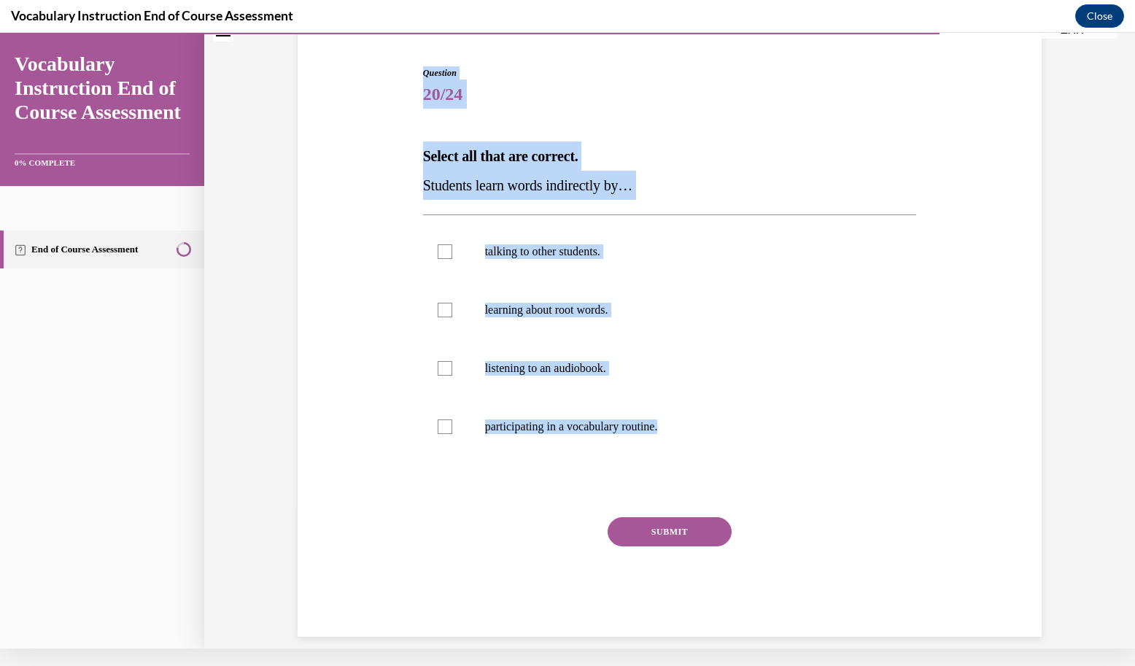
drag, startPoint x: 414, startPoint y: 63, endPoint x: 655, endPoint y: 473, distance: 475.9
click at [655, 473] on div "Question 20/24 Select all that are correct. Students learn words indirectly by……" at bounding box center [669, 340] width 501 height 592
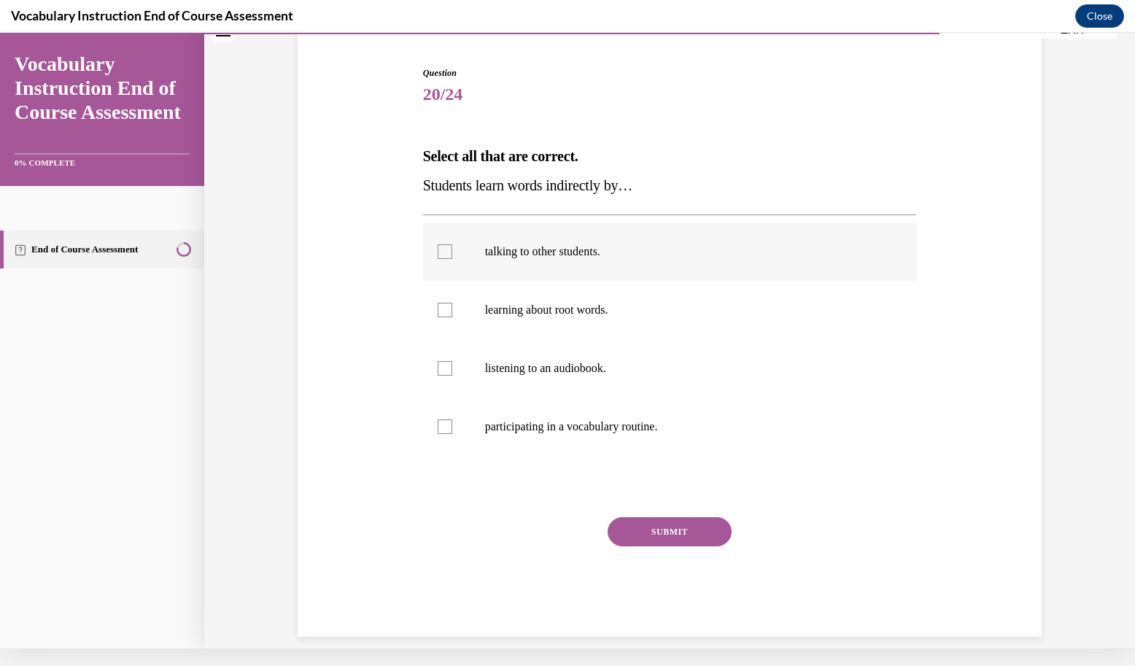
click at [547, 244] on label "talking to other students." at bounding box center [670, 251] width 494 height 58
click at [452, 244] on input "talking to other students." at bounding box center [445, 251] width 15 height 15
checkbox input "true"
click at [559, 365] on p "listening to an audiobook." at bounding box center [682, 368] width 395 height 15
click at [452, 365] on input "listening to an audiobook." at bounding box center [445, 368] width 15 height 15
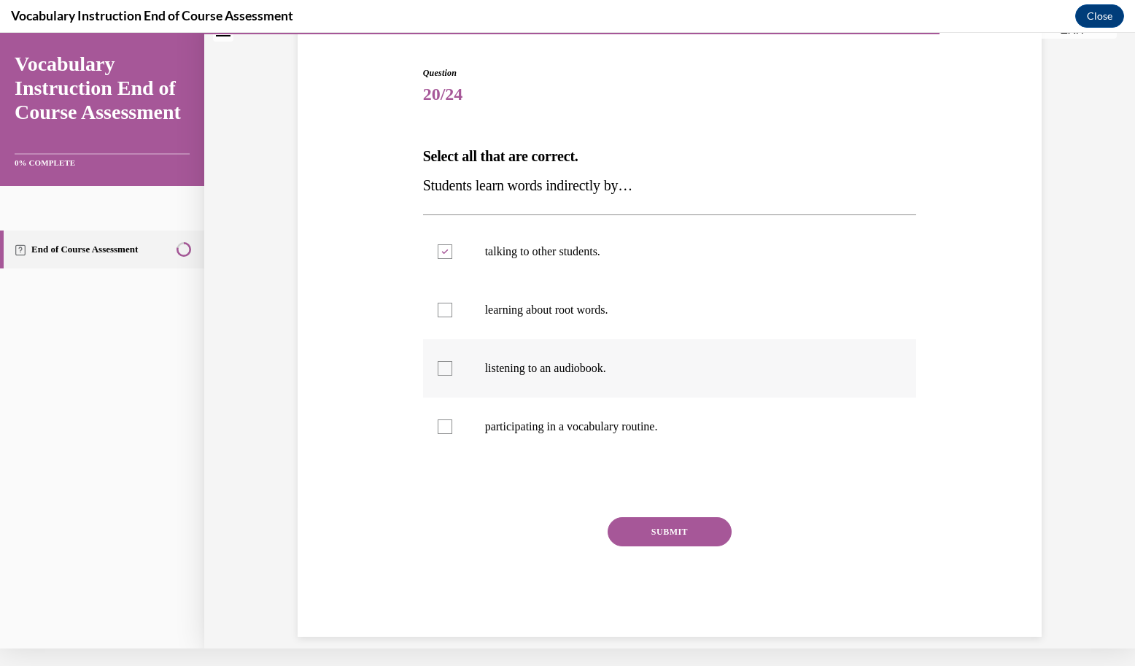
checkbox input "true"
click at [687, 551] on div "SUBMIT" at bounding box center [670, 553] width 494 height 73
click at [688, 545] on button "SUBMIT" at bounding box center [669, 531] width 124 height 29
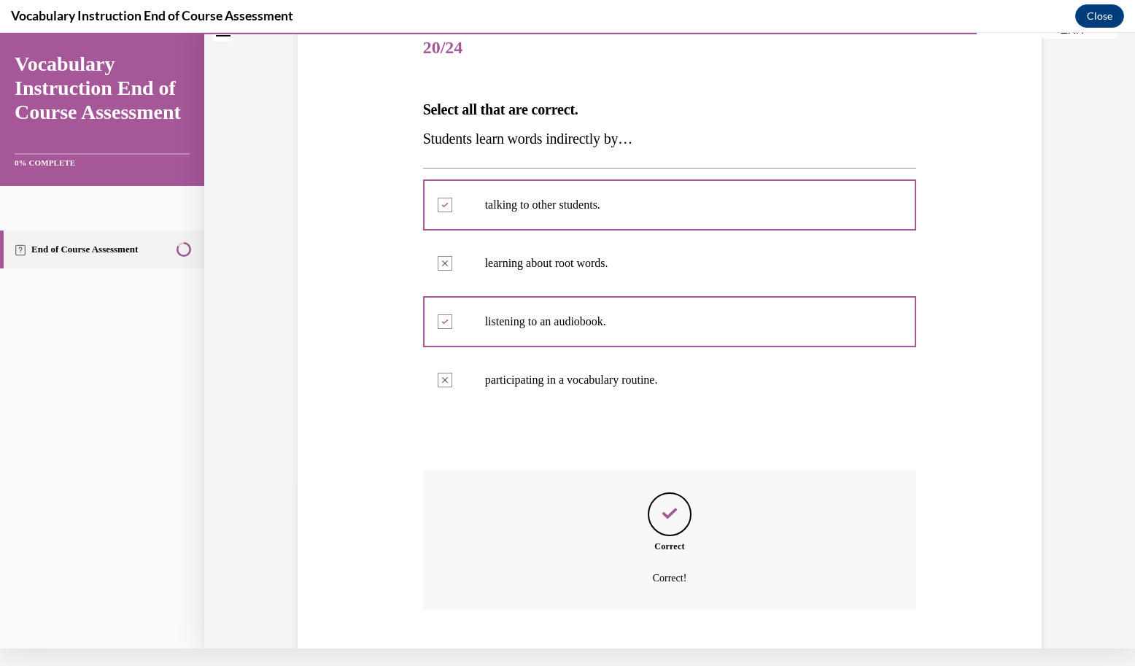
click at [637, 657] on button "NEXT" at bounding box center [669, 671] width 124 height 29
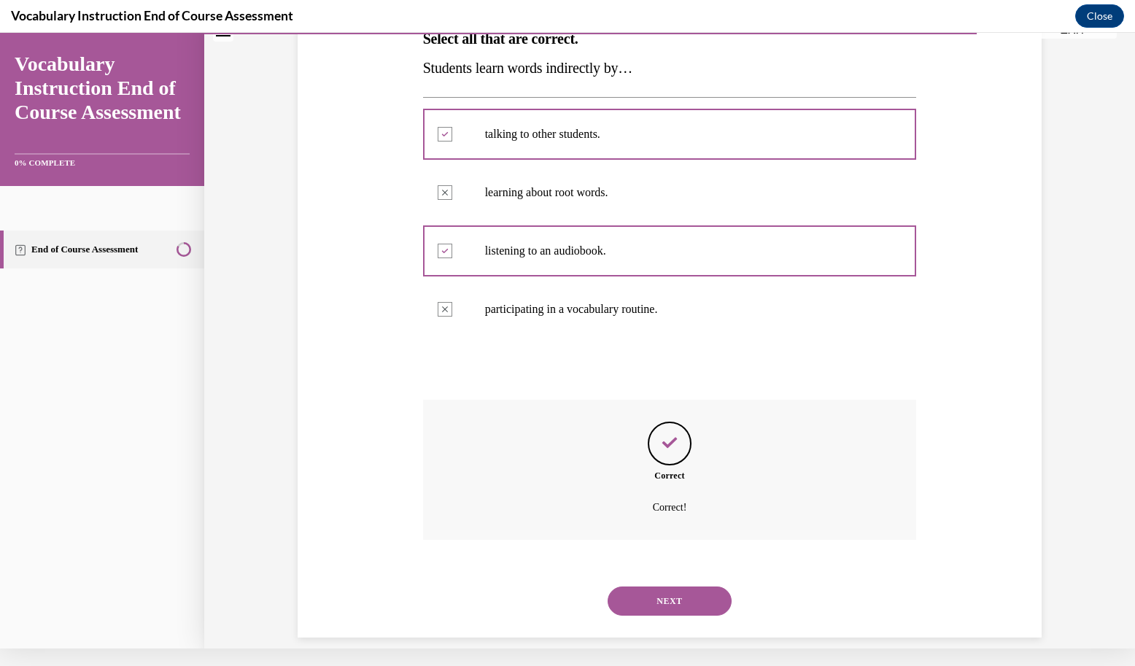
scroll to position [71, 0]
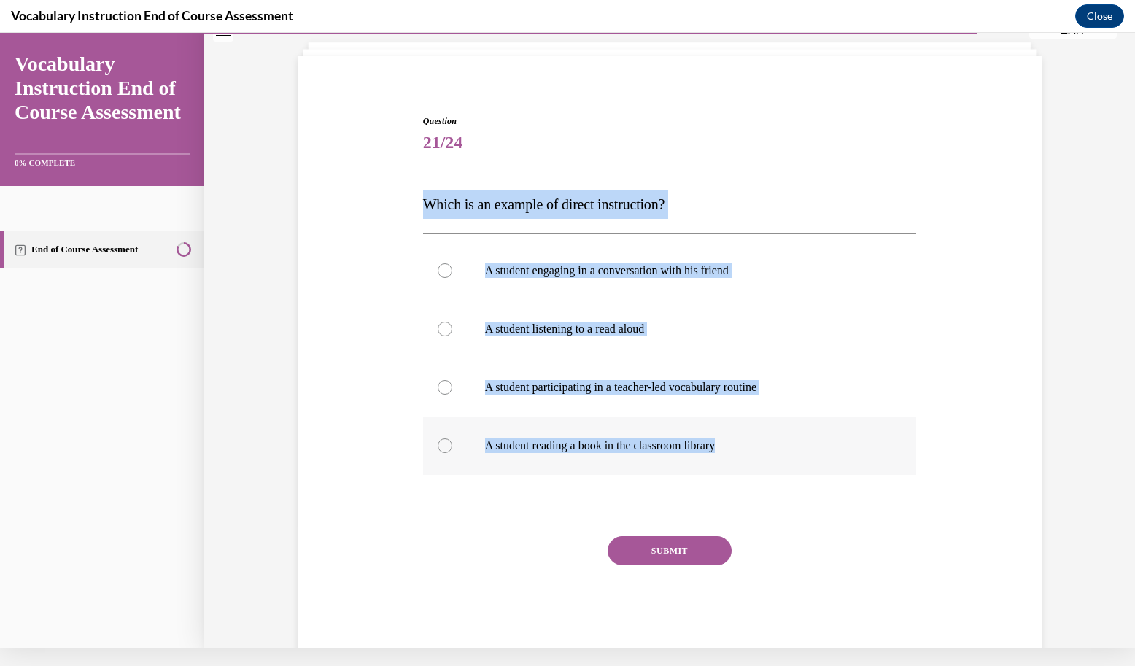
drag, startPoint x: 419, startPoint y: 203, endPoint x: 730, endPoint y: 458, distance: 402.0
click at [730, 458] on div "Question 21/24 Which is an example of direct instruction? A student engaging in…" at bounding box center [670, 384] width 494 height 541
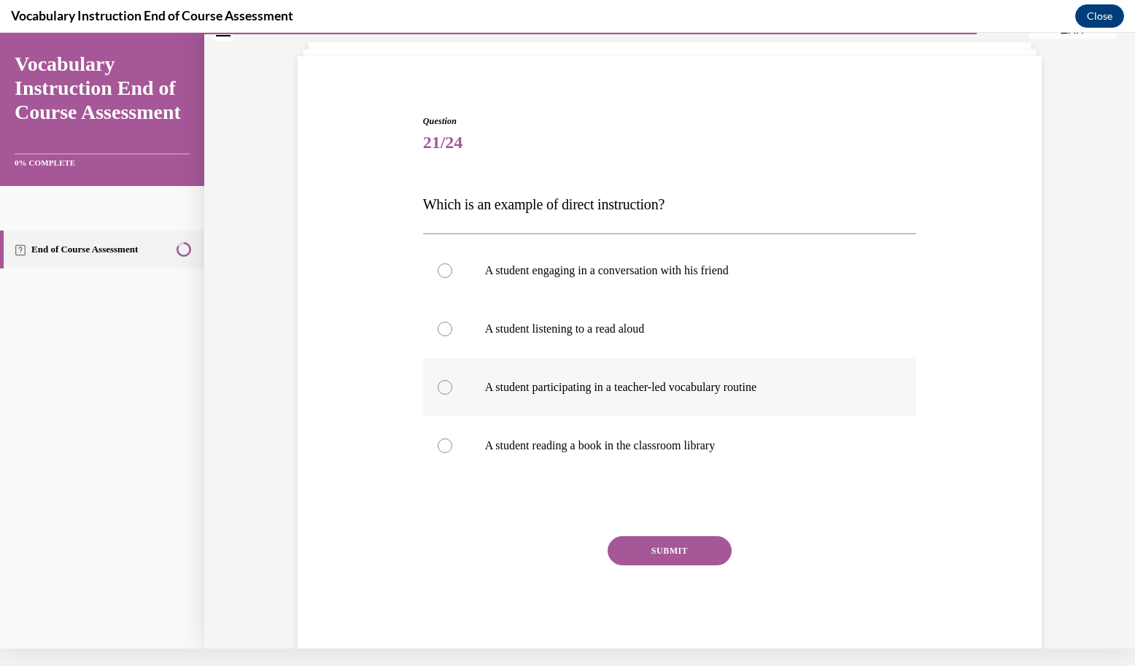
click at [607, 397] on label "A student participating in a teacher-led vocabulary routine" at bounding box center [670, 387] width 494 height 58
click at [452, 395] on input "A student participating in a teacher-led vocabulary routine" at bounding box center [445, 387] width 15 height 15
radio input "true"
click at [661, 565] on div "SUBMIT" at bounding box center [670, 572] width 494 height 73
click at [658, 559] on button "SUBMIT" at bounding box center [669, 550] width 124 height 29
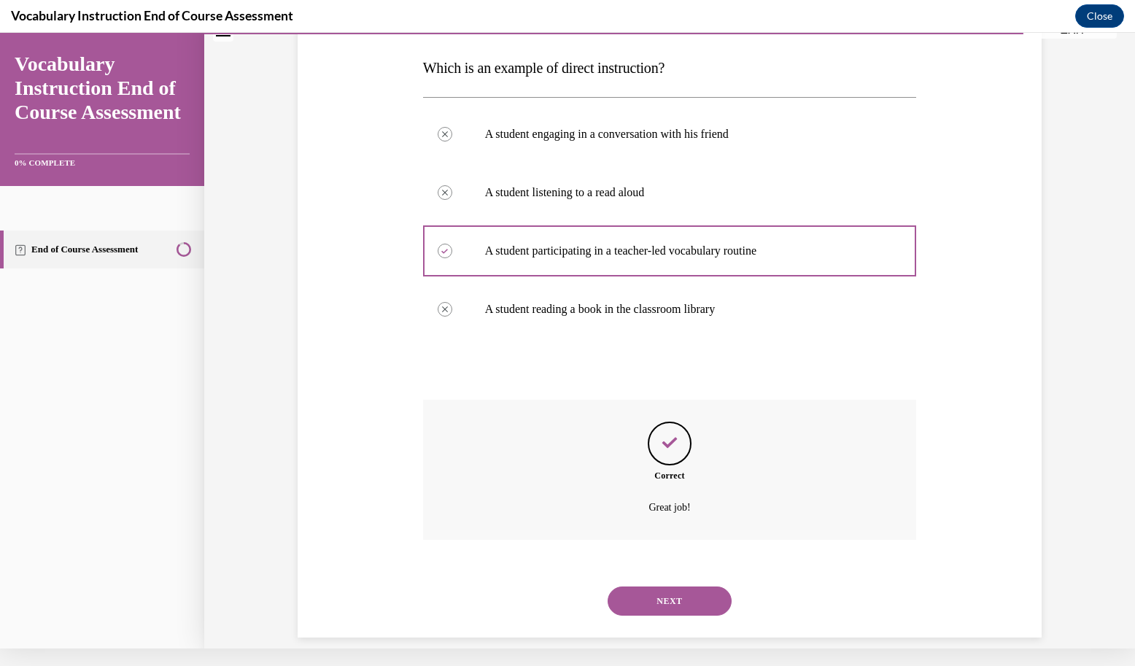
click at [665, 588] on button "NEXT" at bounding box center [669, 600] width 124 height 29
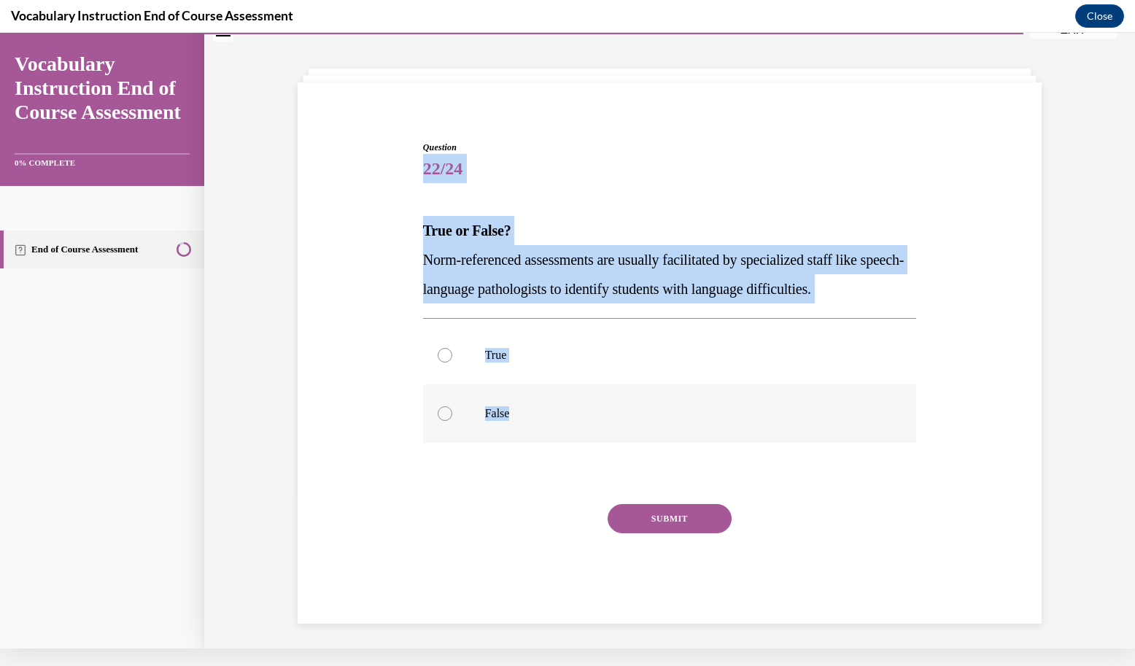
drag, startPoint x: 410, startPoint y: 166, endPoint x: 545, endPoint y: 424, distance: 291.3
click at [545, 424] on div "Question 22/24 True or False? Norm-referenced assessments are usually facilitat…" at bounding box center [669, 360] width 751 height 526
click at [478, 373] on label "True" at bounding box center [670, 355] width 494 height 58
click at [452, 362] on input "True" at bounding box center [445, 355] width 15 height 15
radio input "true"
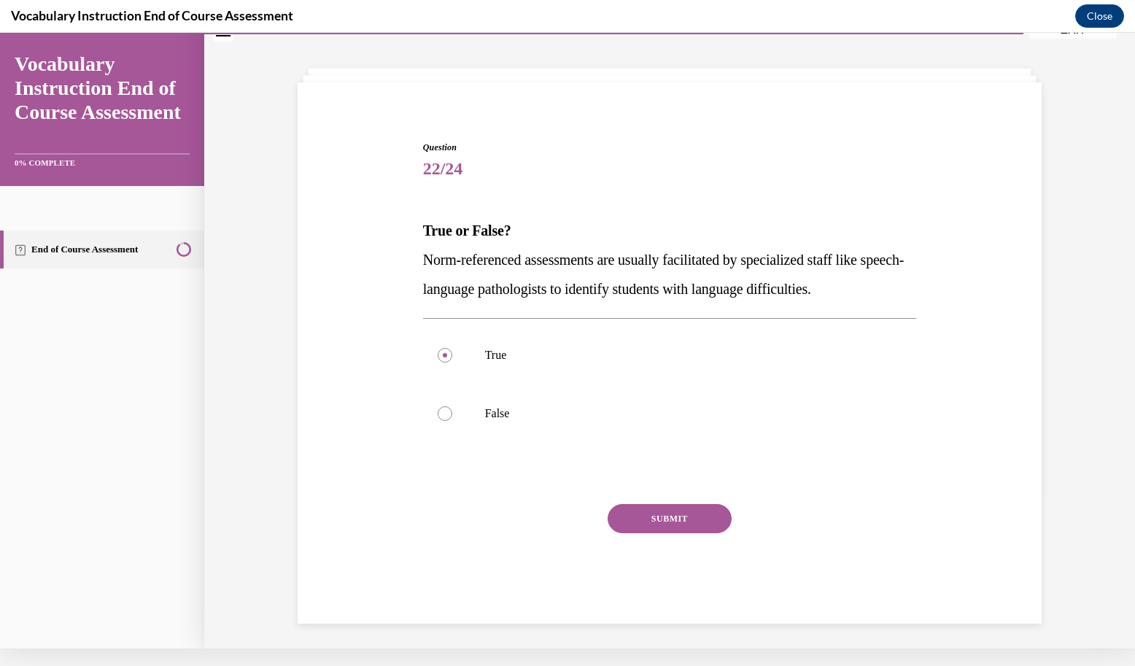
click at [638, 517] on button "SUBMIT" at bounding box center [669, 518] width 124 height 29
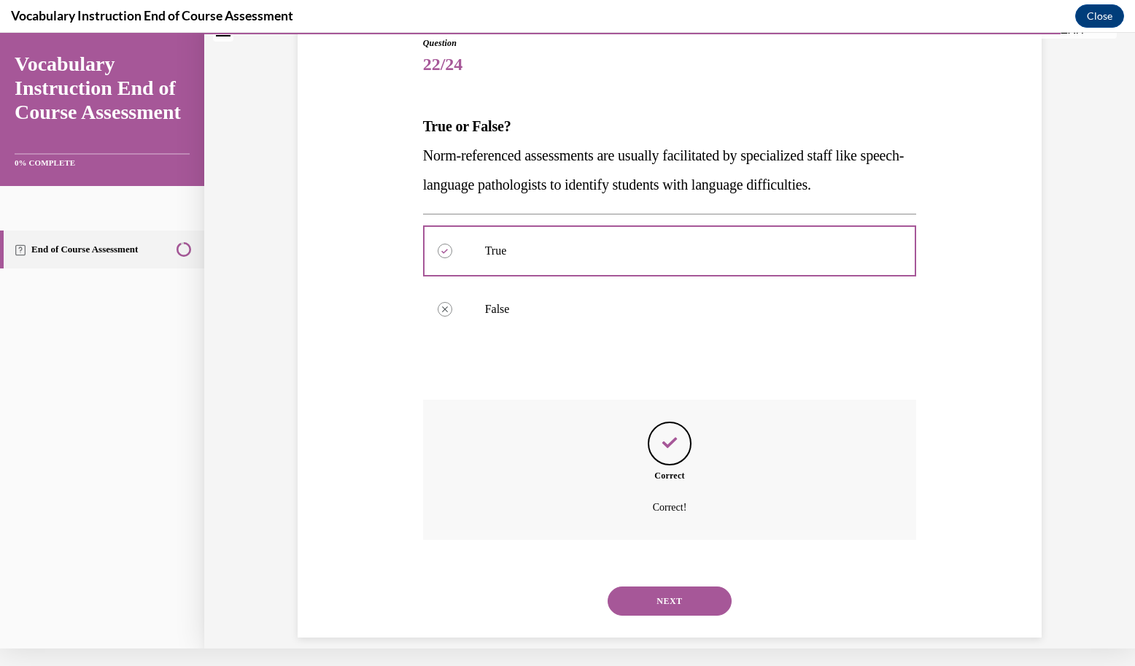
click at [637, 586] on button "NEXT" at bounding box center [669, 600] width 124 height 29
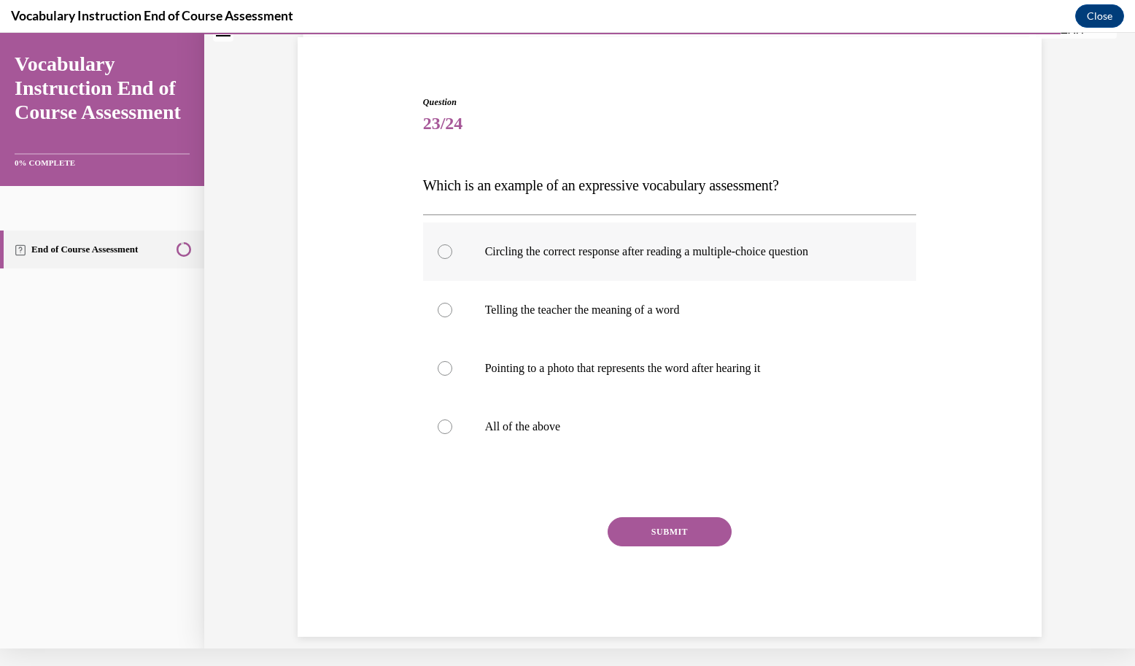
click at [510, 238] on label "Circling the correct response after reading a multiple-choice question" at bounding box center [670, 251] width 494 height 58
click at [452, 244] on input "Circling the correct response after reading a multiple-choice question" at bounding box center [445, 251] width 15 height 15
radio input "true"
click at [538, 304] on p "Telling the teacher the meaning of a word" at bounding box center [682, 310] width 395 height 15
click at [452, 304] on input "Telling the teacher the meaning of a word" at bounding box center [445, 310] width 15 height 15
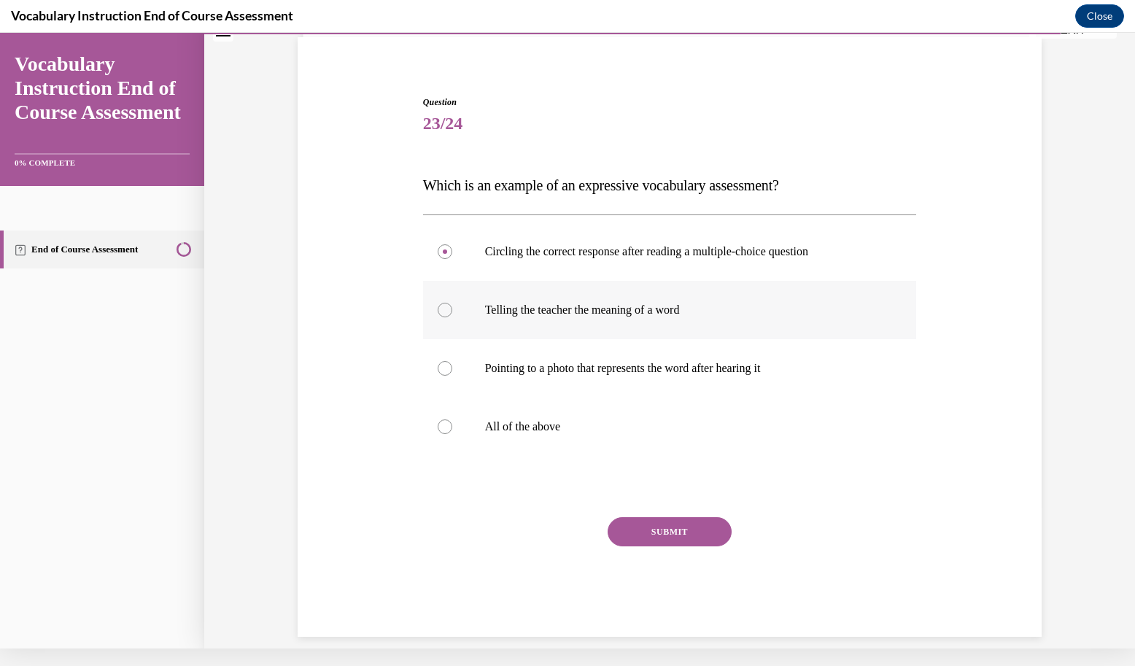
radio input "true"
click at [511, 362] on p "Pointing to a photo that represents the word after hearing it" at bounding box center [682, 368] width 395 height 15
click at [452, 362] on input "Pointing to a photo that represents the word after hearing it" at bounding box center [445, 368] width 15 height 15
radio input "true"
click at [531, 365] on p "Pointing to a photo that represents the word after hearing it" at bounding box center [682, 368] width 395 height 15
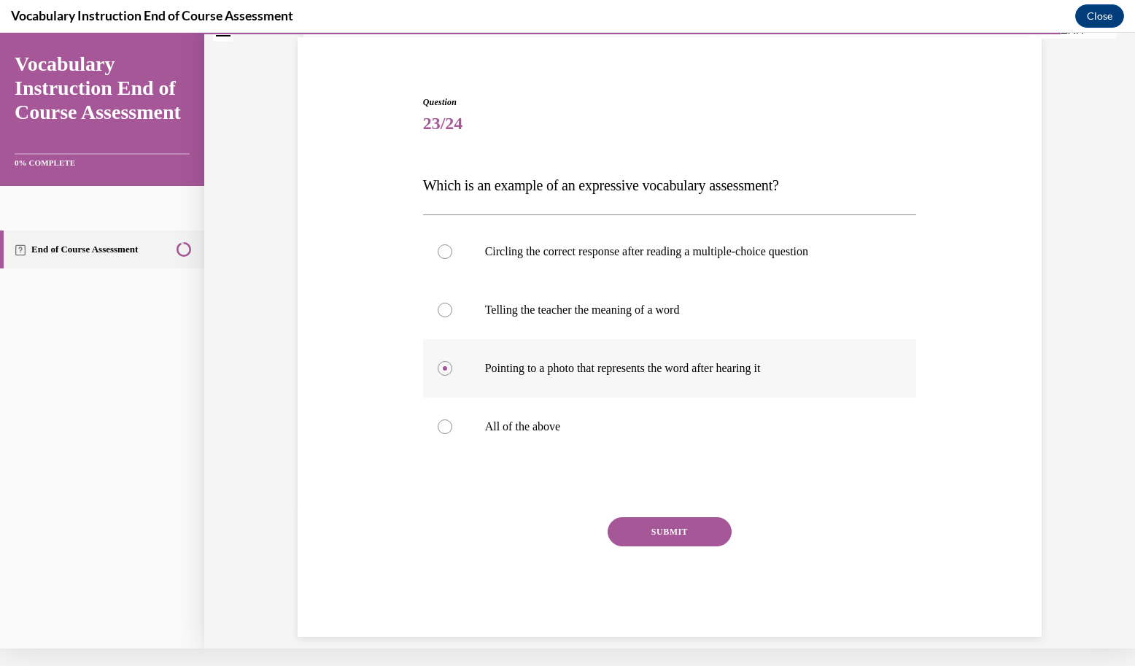
click at [452, 365] on input "Pointing to a photo that represents the word after hearing it" at bounding box center [445, 368] width 15 height 15
click at [531, 414] on label "All of the above" at bounding box center [670, 426] width 494 height 58
click at [452, 419] on input "All of the above" at bounding box center [445, 426] width 15 height 15
radio input "true"
click at [664, 484] on div at bounding box center [670, 487] width 494 height 18
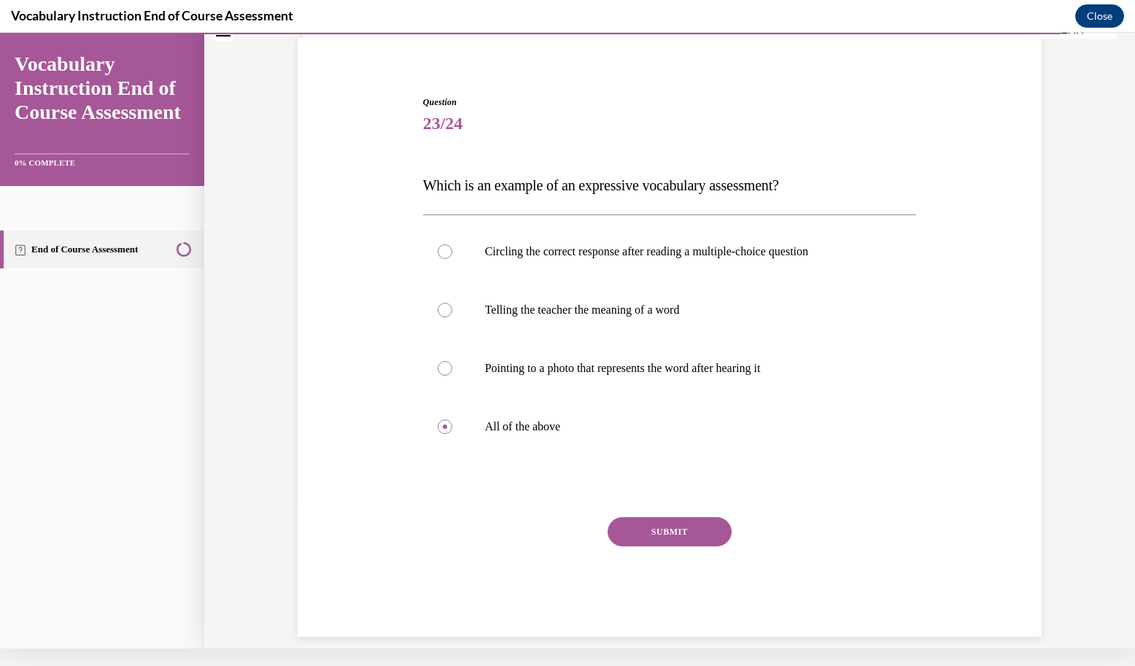
click at [646, 468] on div "Question 23/24 Which is an example of an expressive vocabulary assessment? Circ…" at bounding box center [670, 366] width 494 height 541
click at [634, 477] on div "Question 23/24 Which is an example of an expressive vocabulary assessment? Circ…" at bounding box center [670, 366] width 494 height 541
click at [684, 532] on button "SUBMIT" at bounding box center [669, 531] width 124 height 29
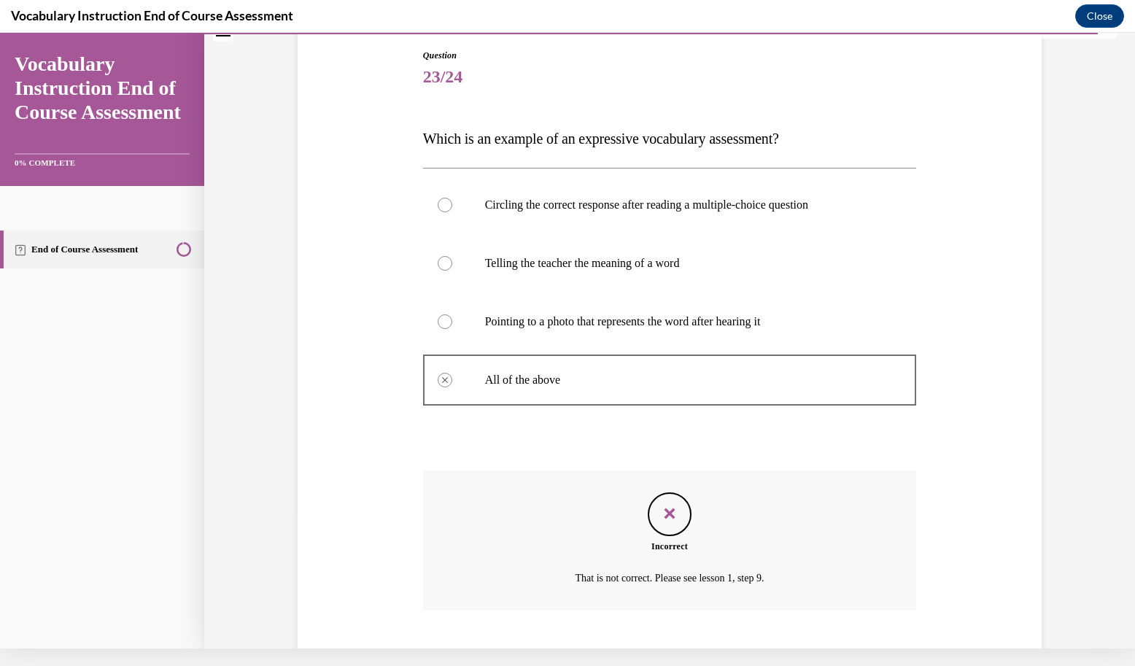
scroll to position [207, 0]
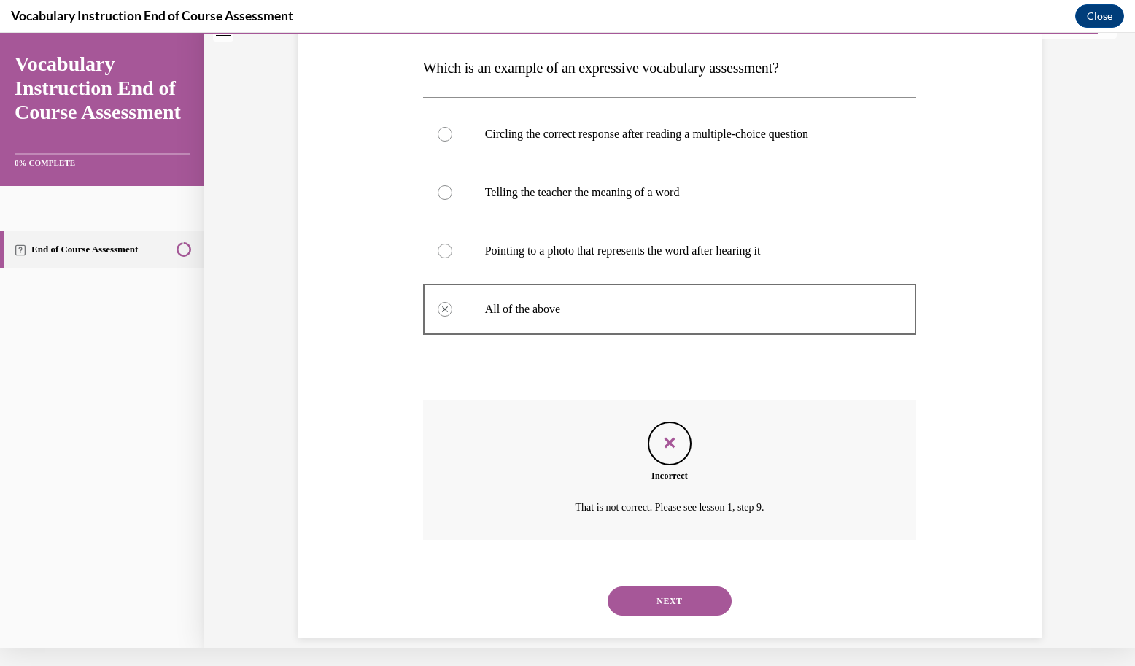
click at [661, 596] on button "NEXT" at bounding box center [669, 600] width 124 height 29
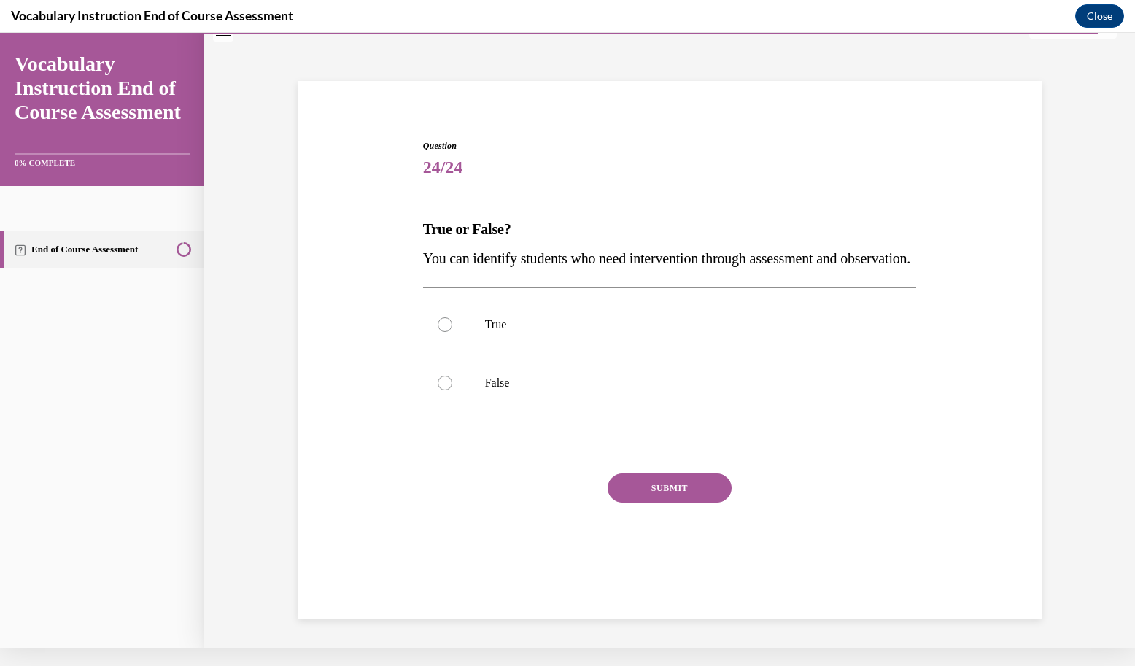
scroll to position [0, 0]
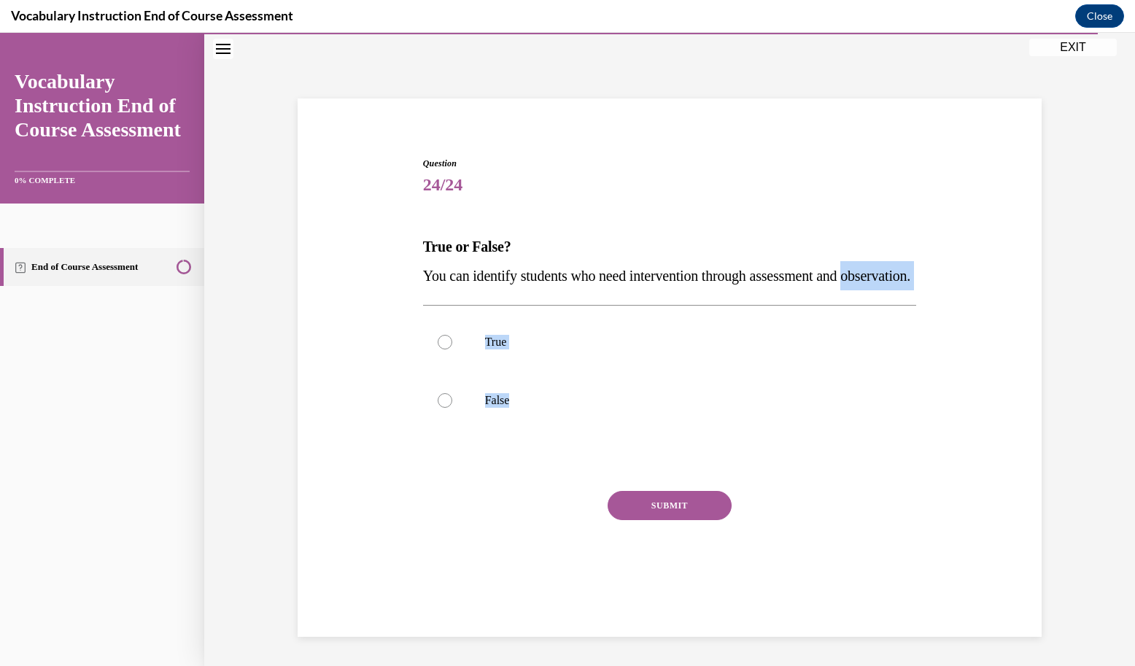
drag, startPoint x: 416, startPoint y: 292, endPoint x: 527, endPoint y: 468, distance: 208.4
click at [527, 468] on div "Question 24/24 True or False? You can identify students who need intervention t…" at bounding box center [669, 372] width 501 height 475
click at [462, 253] on strong "True or False?" at bounding box center [467, 246] width 88 height 16
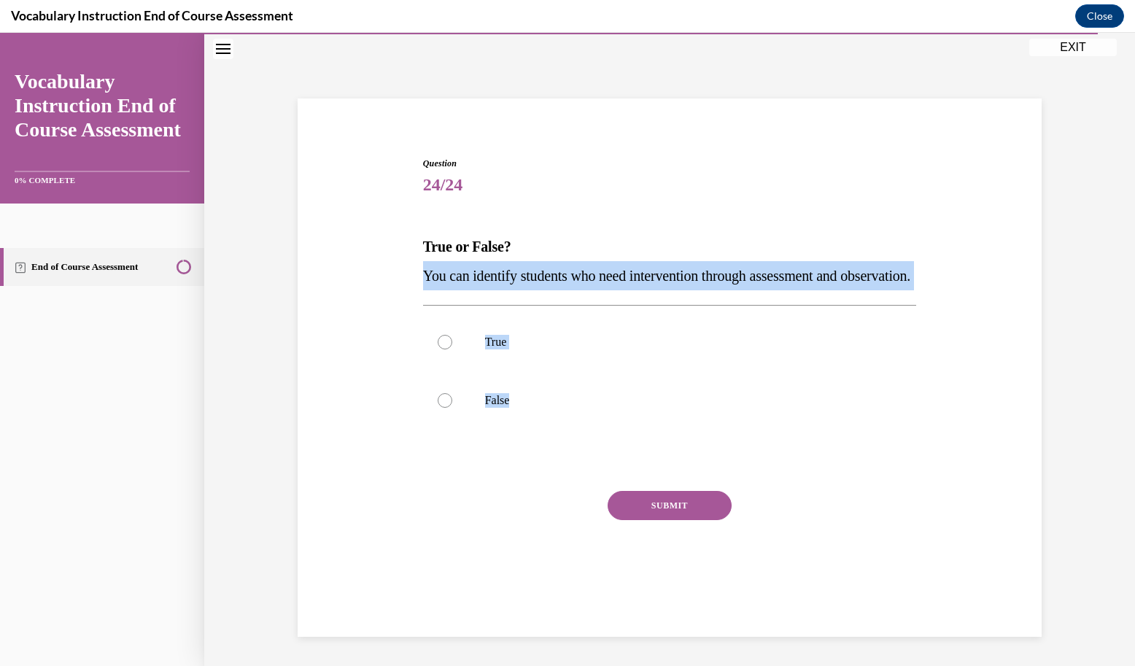
drag, startPoint x: 401, startPoint y: 274, endPoint x: 583, endPoint y: 487, distance: 280.3
click at [583, 487] on div "Question 24/24 True or False? You can identify students who need intervention t…" at bounding box center [669, 361] width 751 height 497
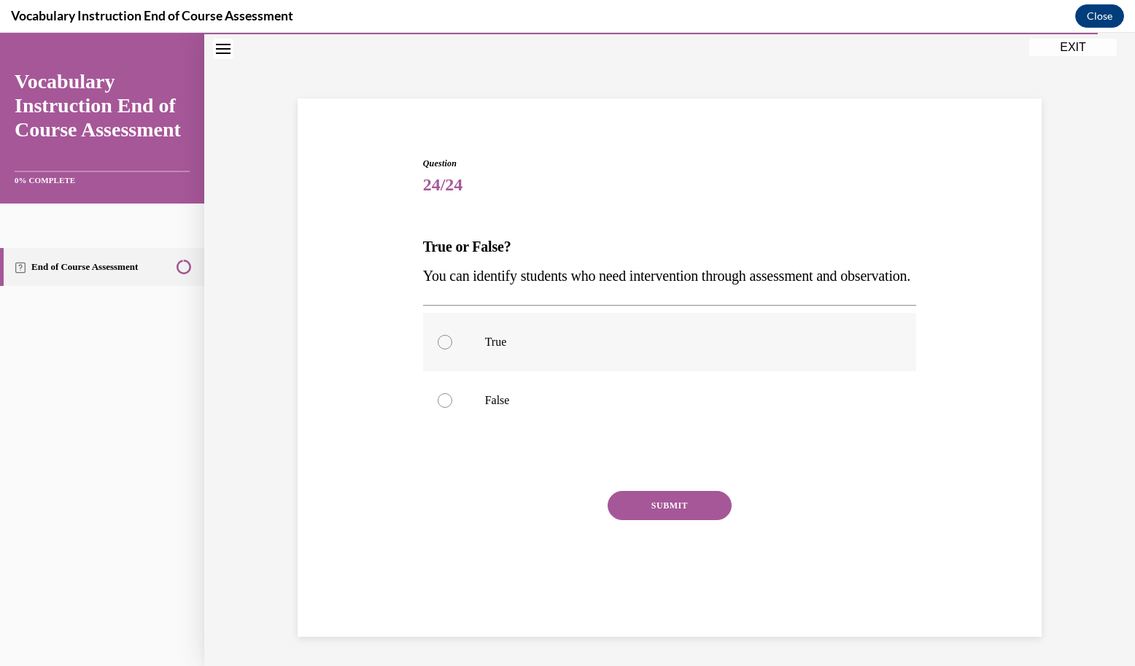
click at [459, 371] on label "True" at bounding box center [670, 342] width 494 height 58
click at [452, 349] on input "True" at bounding box center [445, 342] width 15 height 15
radio input "true"
click at [691, 520] on button "SUBMIT" at bounding box center [669, 505] width 124 height 29
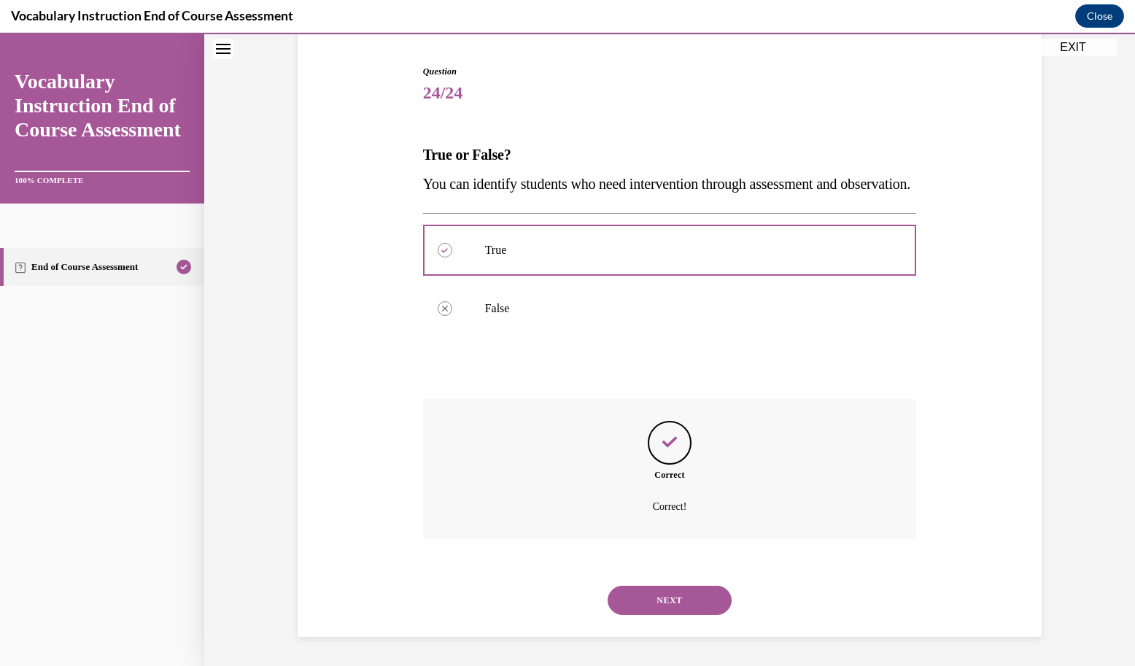
click at [650, 597] on button "NEXT" at bounding box center [669, 600] width 124 height 29
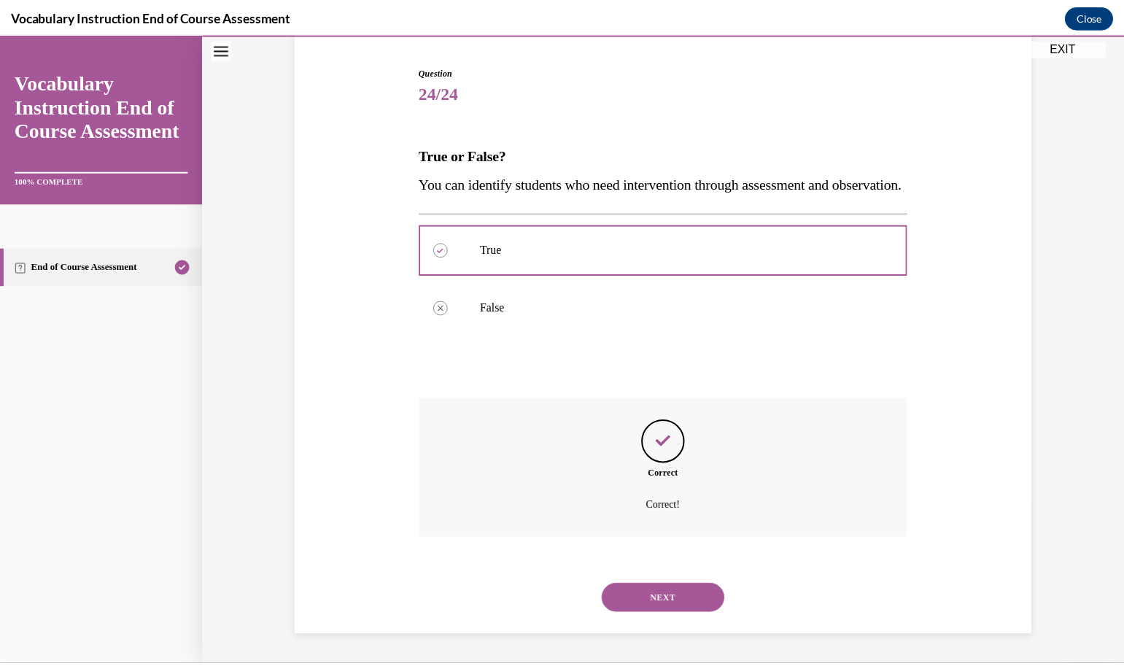
scroll to position [114, 0]
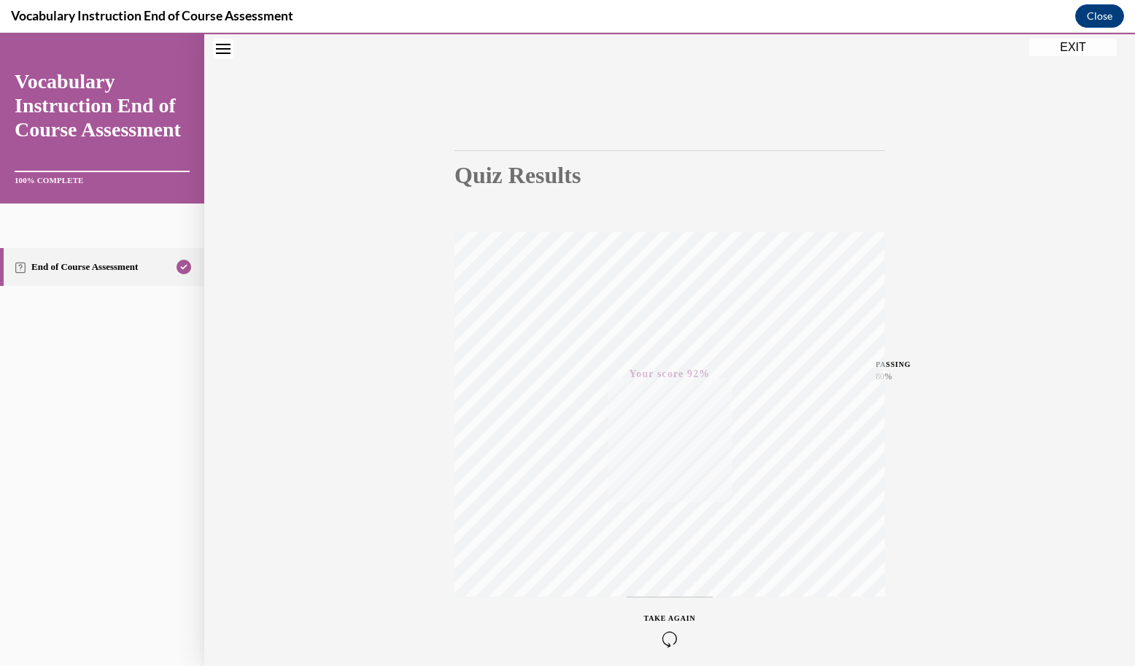
click at [1056, 47] on button "EXIT" at bounding box center [1073, 48] width 88 height 18
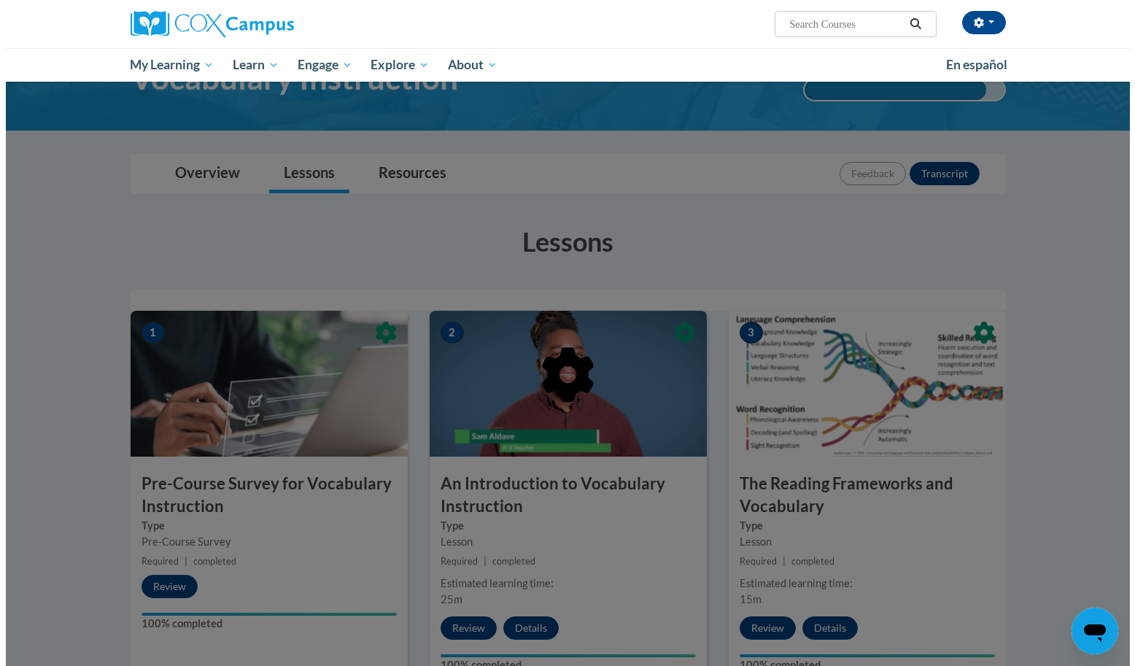
scroll to position [0, 0]
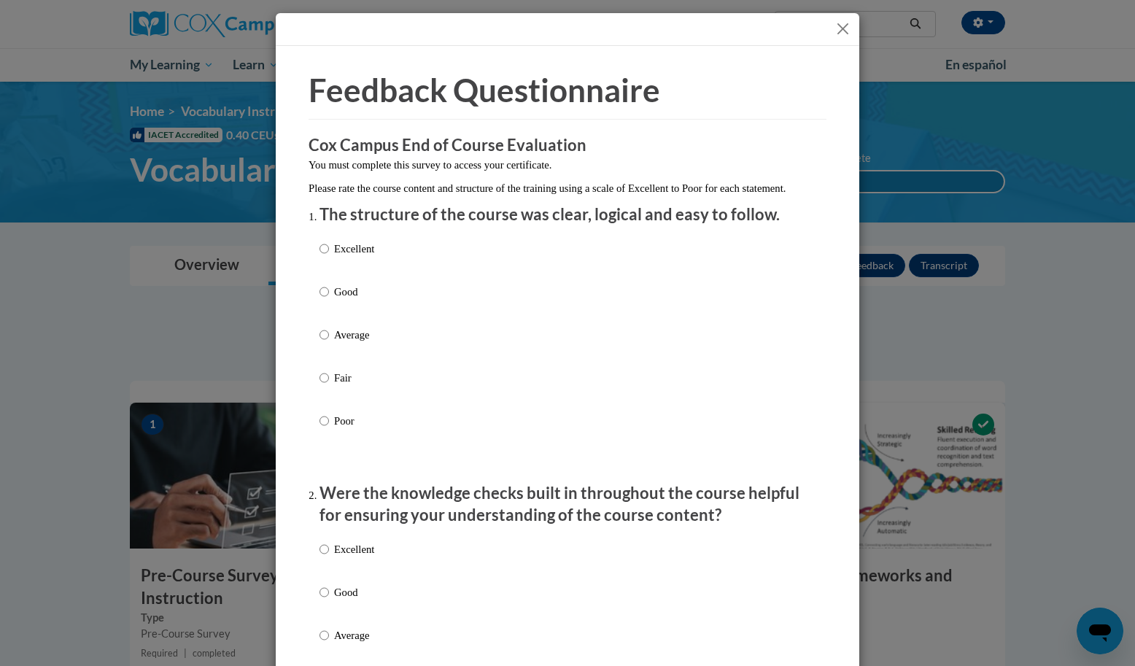
click at [360, 257] on p "Excellent" at bounding box center [354, 249] width 40 height 16
click at [329, 257] on input "Excellent" at bounding box center [323, 249] width 9 height 16
radio input "true"
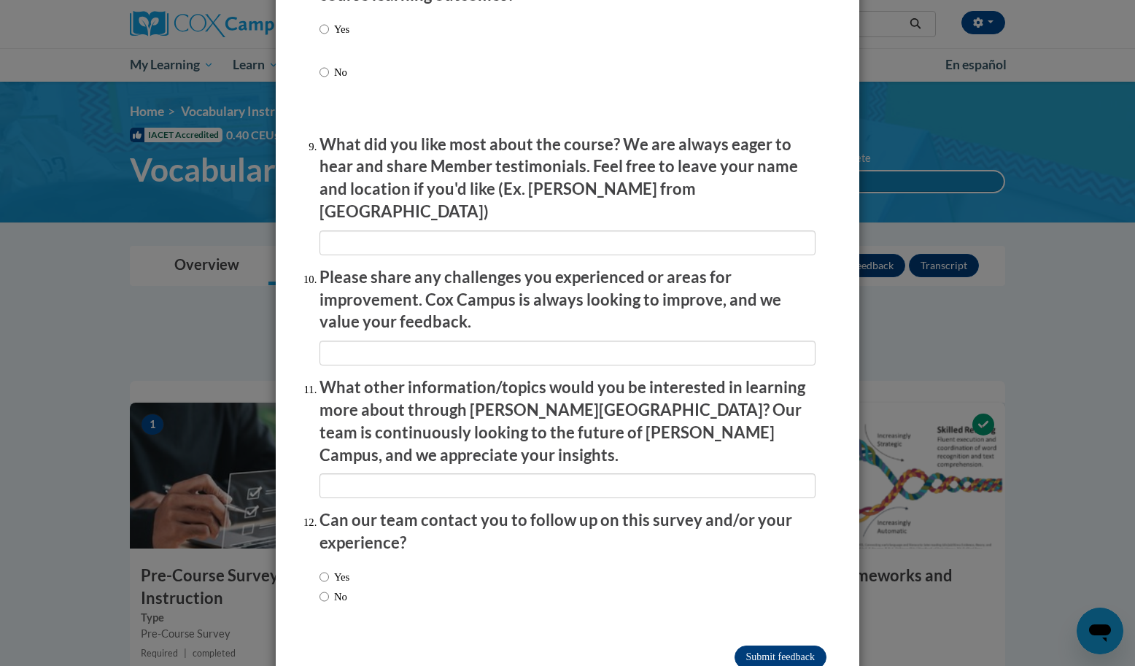
scroll to position [2347, 0]
click at [780, 646] on input "Submit feedback" at bounding box center [780, 657] width 92 height 23
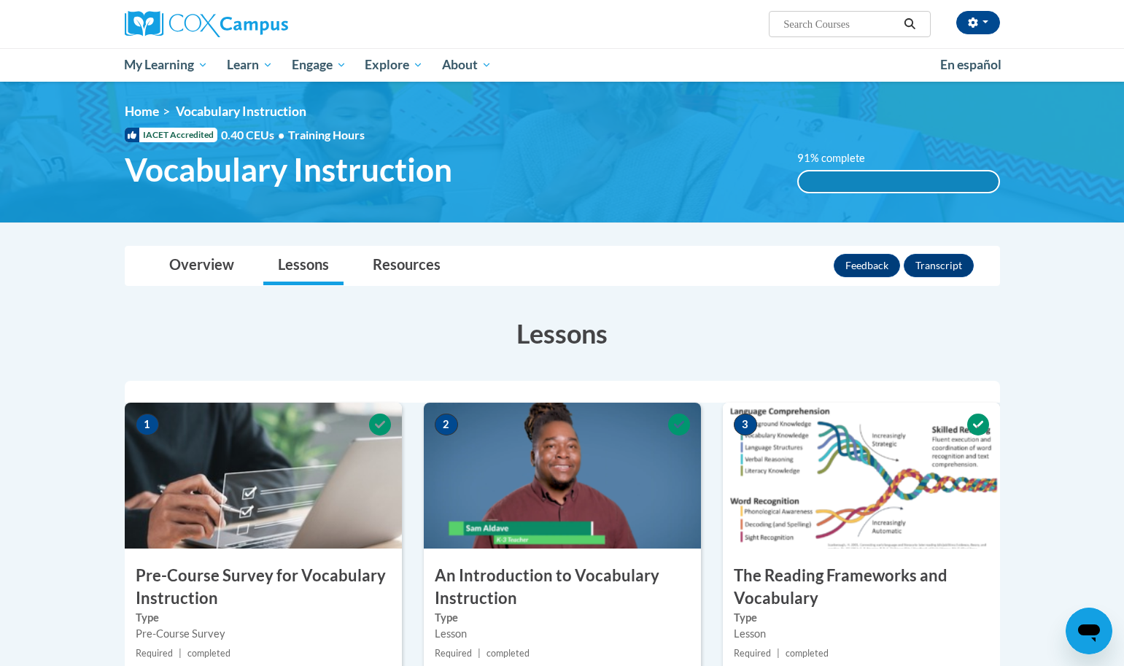
scroll to position [0, 0]
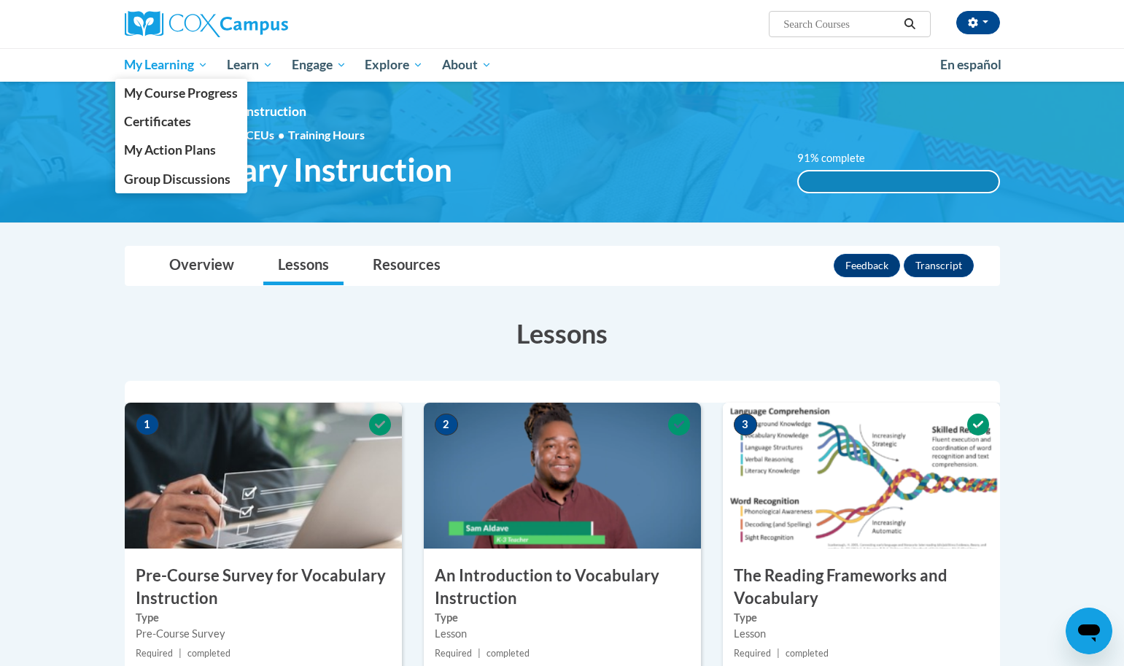
click at [187, 59] on span "My Learning" at bounding box center [166, 65] width 84 height 18
click at [202, 69] on span "My Learning" at bounding box center [166, 65] width 84 height 18
